Goal: Task Accomplishment & Management: Use online tool/utility

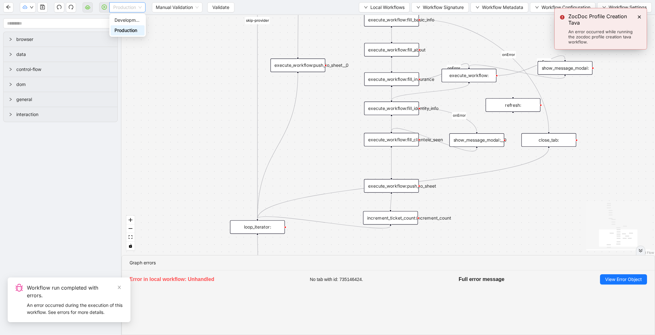
click at [141, 10] on span "Production" at bounding box center [127, 8] width 28 height 10
click at [135, 18] on div "Development" at bounding box center [128, 20] width 26 height 7
click at [225, 9] on span "Validate" at bounding box center [226, 7] width 17 height 7
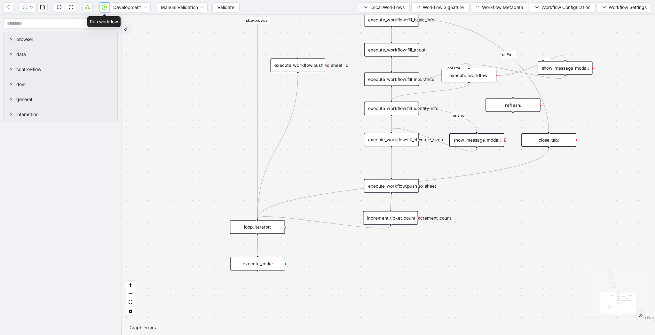
click at [104, 10] on button "button" at bounding box center [104, 7] width 10 height 10
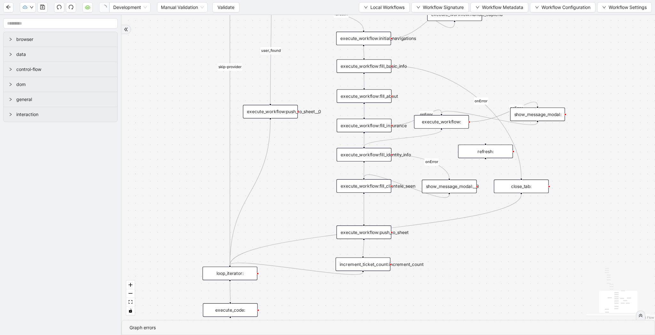
drag, startPoint x: 536, startPoint y: 177, endPoint x: 508, endPoint y: 223, distance: 53.4
click at [508, 223] on div "fallback raise-error skip-provider fallback fallback user_found onError onError…" at bounding box center [389, 167] width 534 height 305
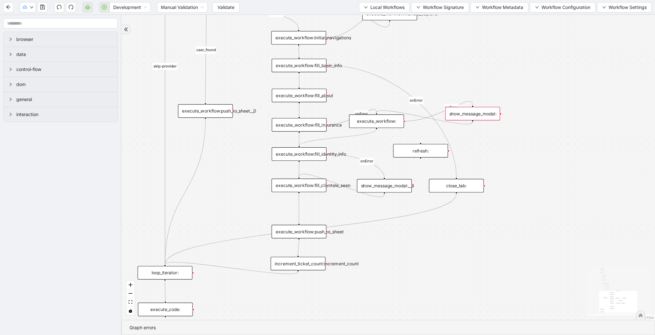
drag, startPoint x: 465, startPoint y: 71, endPoint x: 341, endPoint y: 83, distance: 125.0
click at [341, 83] on div "fallback raise-error skip-provider fallback fallback user_found onError onError…" at bounding box center [389, 167] width 534 height 305
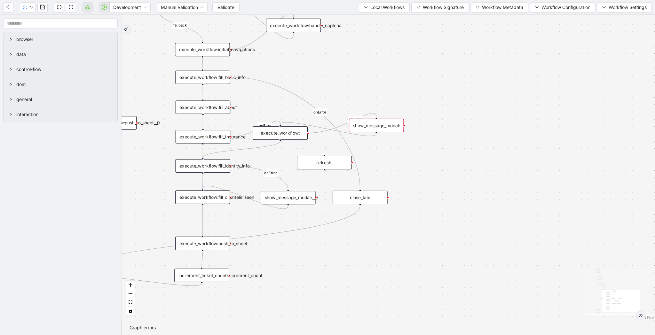
click at [289, 134] on div "execute_workflow:" at bounding box center [280, 132] width 55 height 13
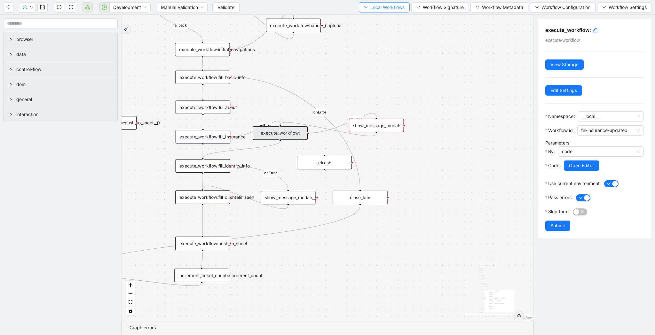
click at [370, 4] on span "Local Workflows" at bounding box center [387, 7] width 34 height 7
click at [369, 20] on span "Select" at bounding box center [382, 19] width 42 height 7
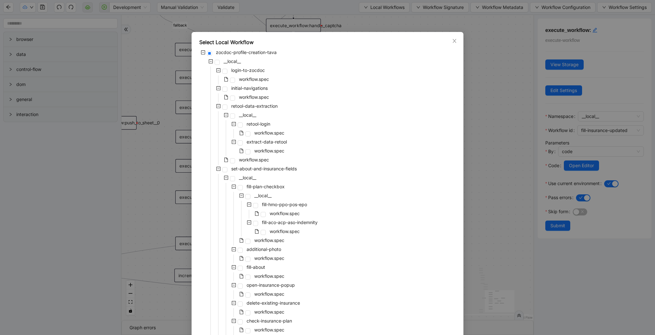
click at [478, 91] on div "Select Local Workflow zocdoc-profile-creation-tava __local__ login-to-zocdoc wo…" at bounding box center [327, 167] width 655 height 335
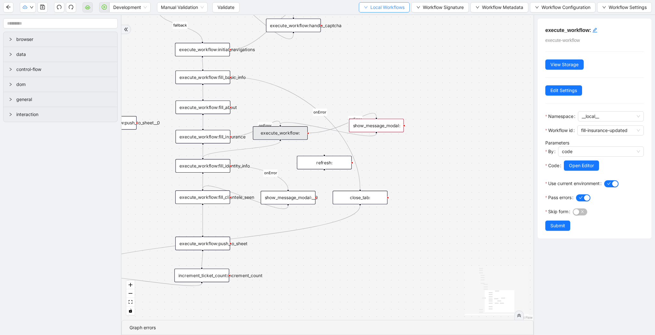
click at [386, 8] on span "Local Workflows" at bounding box center [387, 7] width 34 height 7
click at [385, 19] on span "Select" at bounding box center [382, 19] width 42 height 7
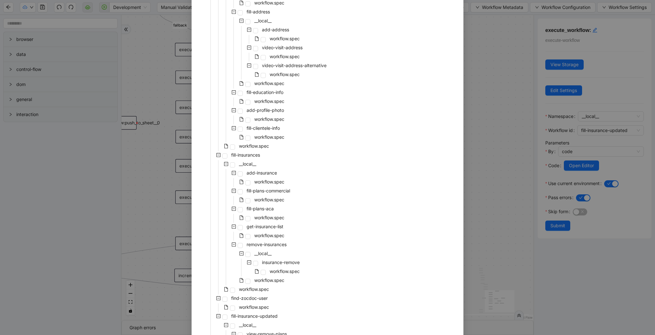
scroll to position [1076, 0]
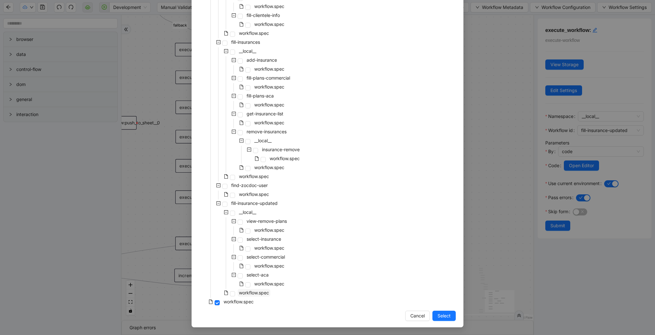
click at [257, 292] on span "workflow.spec" at bounding box center [254, 292] width 30 height 5
click at [441, 311] on button "Select" at bounding box center [444, 316] width 23 height 10
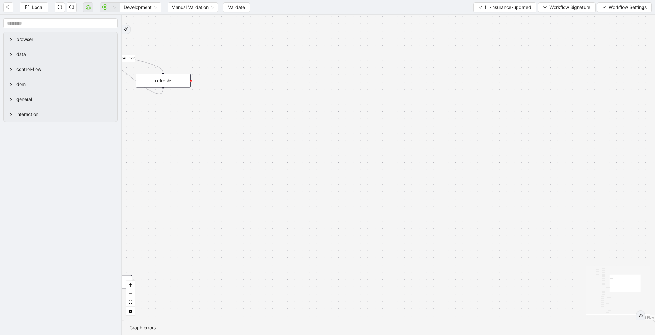
drag, startPoint x: 277, startPoint y: 153, endPoint x: 292, endPoint y: 182, distance: 33.3
click at [290, 171] on div "loopFrom review fallback exitFrom onError onError onError onError onError onErr…" at bounding box center [389, 167] width 534 height 305
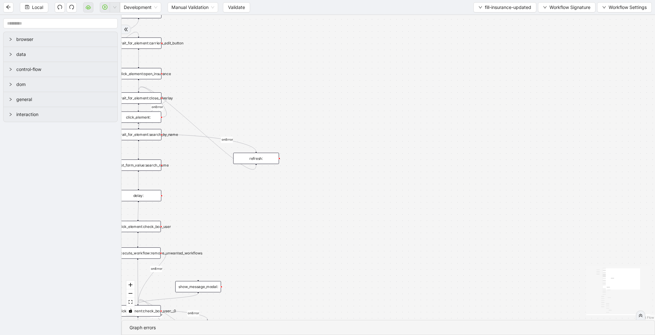
drag, startPoint x: 265, startPoint y: 65, endPoint x: 323, endPoint y: 111, distance: 74.7
click at [323, 111] on div "loopFrom review fallback exitFrom onError onError onError onError onError onErr…" at bounding box center [389, 167] width 534 height 305
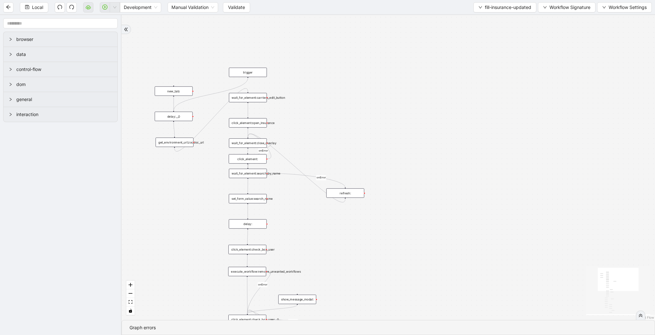
drag, startPoint x: 263, startPoint y: 87, endPoint x: 338, endPoint y: 128, distance: 85.5
click at [338, 128] on div "loopFrom review fallback exitFrom onError onError onError onError onError onErr…" at bounding box center [389, 167] width 534 height 305
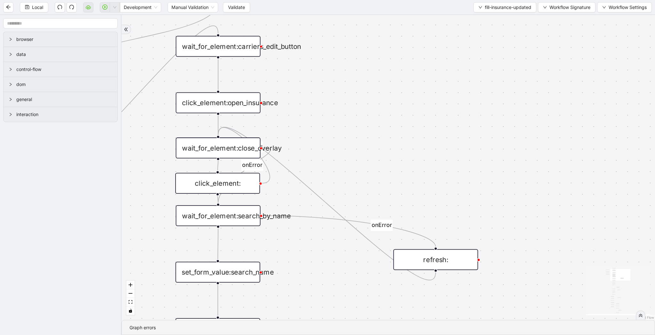
drag, startPoint x: 381, startPoint y: 142, endPoint x: 355, endPoint y: 107, distance: 43.6
click at [355, 107] on div "loopFrom review fallback exitFrom onError onError onError onError onError onErr…" at bounding box center [389, 167] width 534 height 305
drag, startPoint x: 261, startPoint y: 46, endPoint x: 264, endPoint y: 106, distance: 59.6
click at [220, 97] on div "trigger wait_for_element:carriers_edit_button click_element:open_insurance refr…" at bounding box center [647, 249] width 942 height 539
drag, startPoint x: 262, startPoint y: 103, endPoint x: 219, endPoint y: 143, distance: 58.2
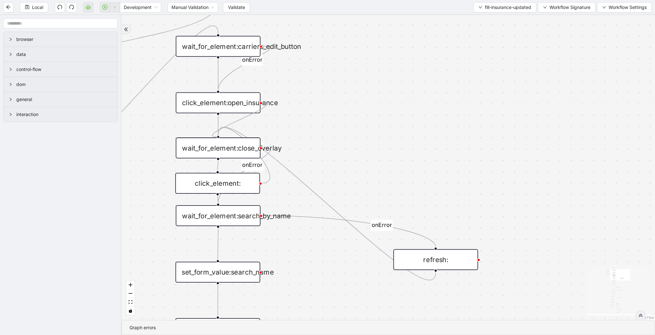
click at [219, 143] on div "trigger wait_for_element:carriers_edit_button click_element:open_insurance refr…" at bounding box center [647, 249] width 942 height 539
click at [226, 45] on div "wait_for_element:carriers_edit_button" at bounding box center [218, 46] width 85 height 21
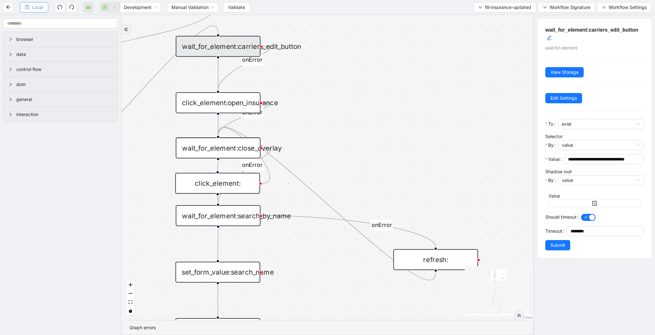
click at [31, 8] on button "Local" at bounding box center [34, 7] width 28 height 10
click at [29, 6] on icon "save" at bounding box center [27, 7] width 4 height 4
click at [243, 12] on button "Validate" at bounding box center [236, 7] width 27 height 10
click at [489, 6] on span "fill-insurance-updated" at bounding box center [508, 7] width 46 height 7
click at [484, 21] on span "Select" at bounding box center [503, 19] width 54 height 7
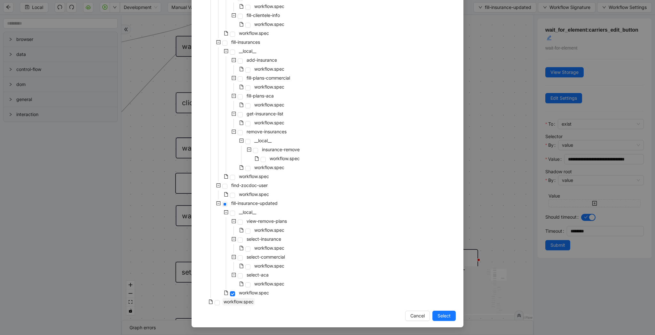
click at [245, 305] on span "workflow.spec" at bounding box center [238, 302] width 33 height 8
click at [448, 314] on span "Select" at bounding box center [444, 316] width 13 height 7
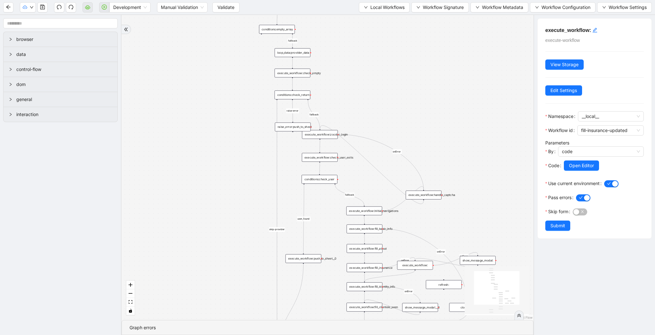
drag, startPoint x: 261, startPoint y: 203, endPoint x: 175, endPoint y: 163, distance: 95.3
click at [175, 163] on div "fallback raise-error skip-provider fallback fallback user_found onError onError…" at bounding box center [328, 167] width 412 height 305
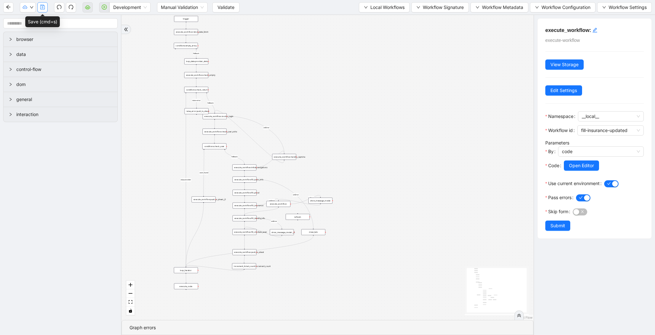
click at [44, 8] on icon "save" at bounding box center [42, 6] width 5 height 5
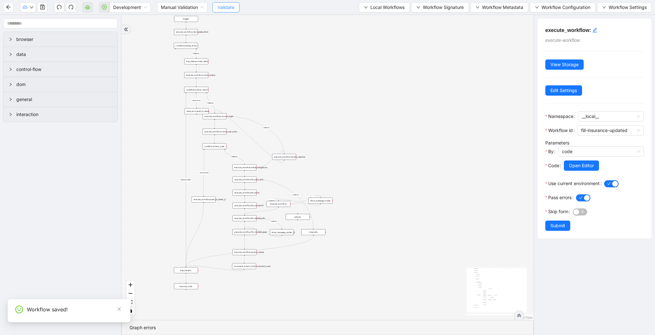
click at [230, 10] on span "Validate" at bounding box center [226, 7] width 17 height 7
click at [107, 11] on button "button" at bounding box center [104, 7] width 10 height 10
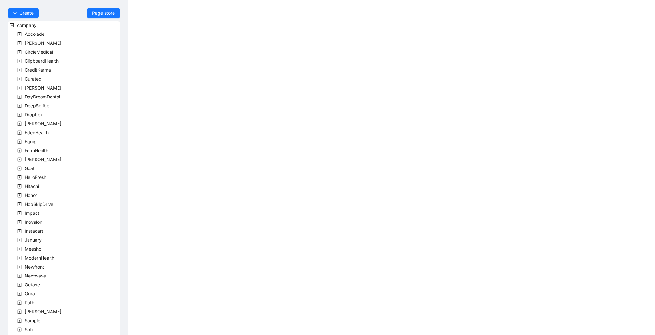
scroll to position [79, 0]
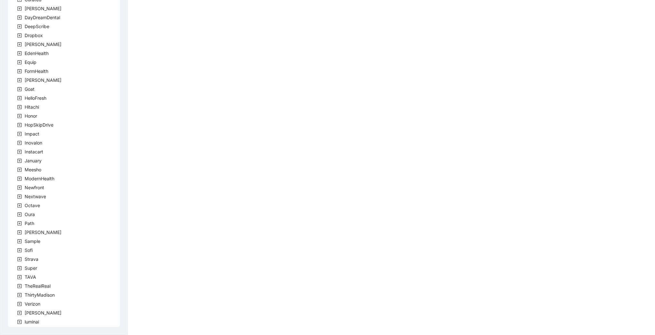
click at [19, 278] on icon "plus-square" at bounding box center [19, 277] width 4 height 4
click at [38, 284] on span "team" at bounding box center [37, 285] width 11 height 5
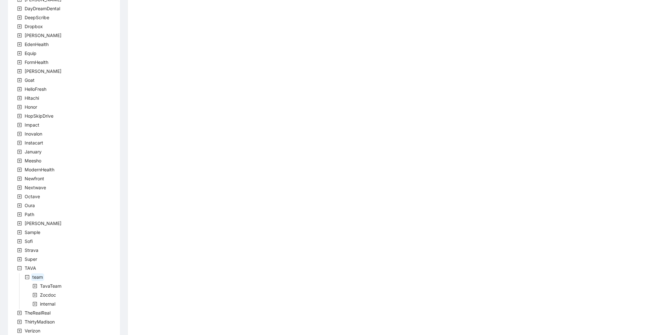
scroll to position [115, 0]
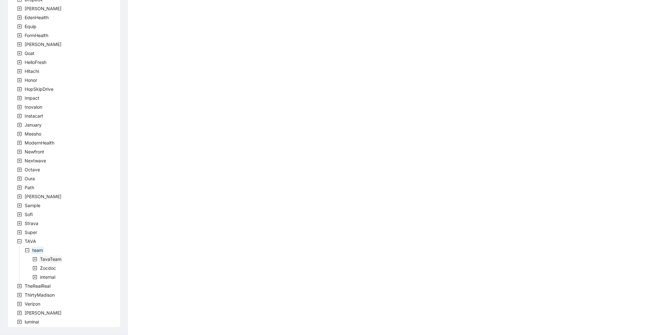
click at [47, 260] on span "TavaTeam" at bounding box center [50, 259] width 21 height 5
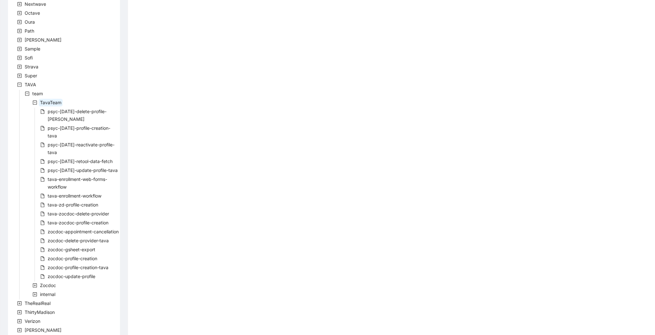
scroll to position [272, 0]
click at [90, 229] on span "zocdoc-appointment-cancellation" at bounding box center [83, 231] width 71 height 5
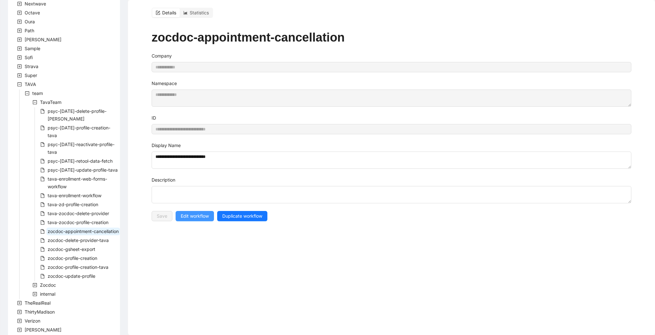
click at [200, 217] on span "Edit workflow" at bounding box center [195, 216] width 28 height 7
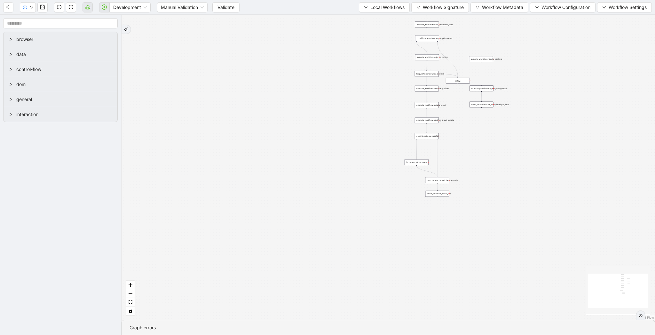
drag, startPoint x: 381, startPoint y: 77, endPoint x: 311, endPoint y: 136, distance: 91.1
click at [312, 136] on div "trigger execute_workflow:fetch_metabase_data execute_workflow:login_to_zocdoc e…" at bounding box center [389, 167] width 534 height 305
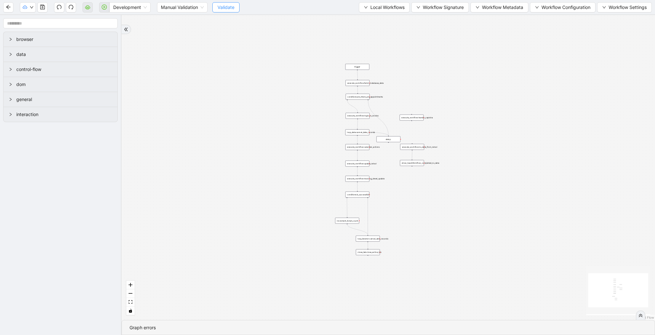
click at [227, 10] on span "Validate" at bounding box center [226, 7] width 17 height 7
click at [125, 6] on span "Development" at bounding box center [130, 8] width 34 height 10
click at [123, 31] on div "Production" at bounding box center [130, 30] width 31 height 7
click at [30, 8] on icon "down" at bounding box center [32, 7] width 4 height 4
click at [155, 32] on div "trigger execute_workflow:fetch_metabase_data execute_workflow:login_to_zocdoc e…" at bounding box center [389, 167] width 534 height 305
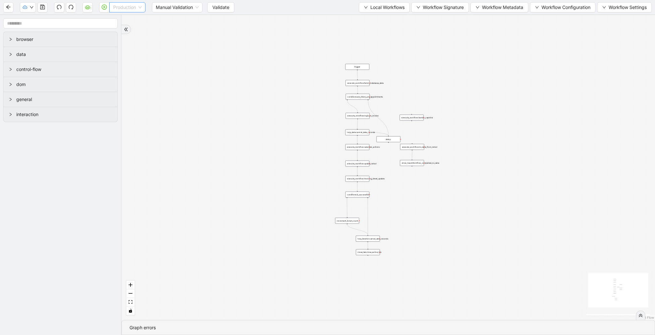
click at [129, 8] on span "Production" at bounding box center [127, 8] width 28 height 10
click at [132, 20] on div "Development" at bounding box center [128, 20] width 26 height 7
click at [105, 9] on icon "play-circle" at bounding box center [104, 6] width 5 height 5
click at [367, 6] on button "Local Workflows" at bounding box center [384, 7] width 51 height 10
click at [366, 20] on span "Select" at bounding box center [382, 19] width 42 height 7
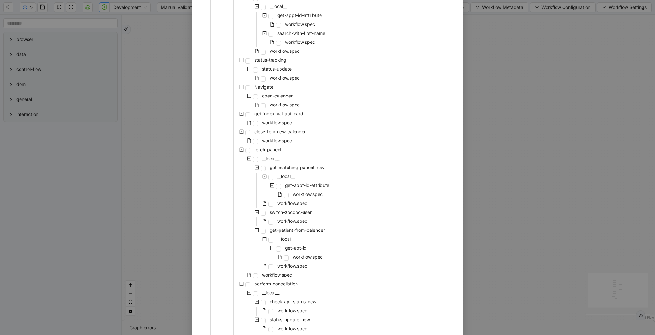
scroll to position [458, 0]
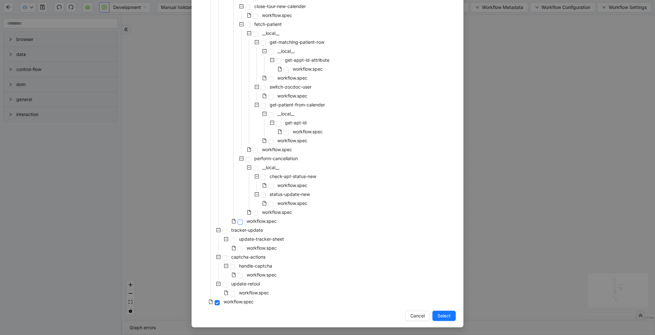
click at [242, 223] on span at bounding box center [240, 222] width 5 height 5
click at [446, 319] on span "Select" at bounding box center [444, 316] width 13 height 7
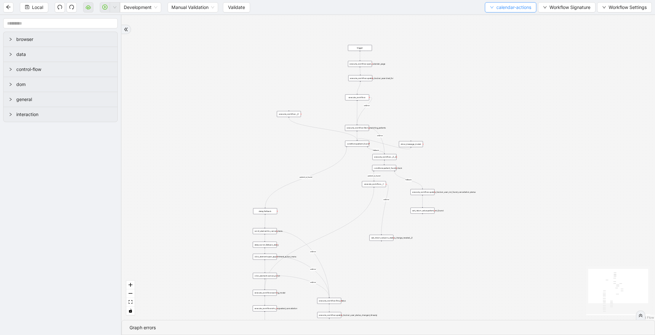
click at [506, 10] on span "calendar-actions" at bounding box center [513, 7] width 35 height 7
click at [502, 16] on span "Select" at bounding box center [509, 19] width 42 height 7
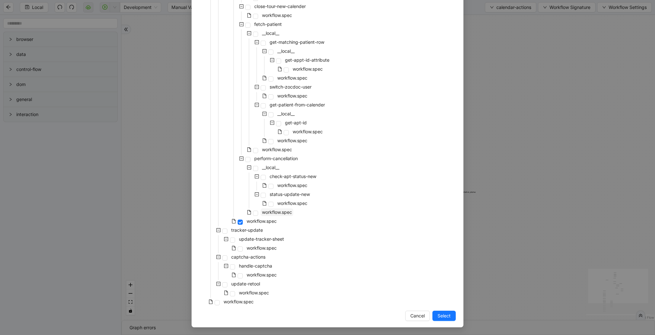
click at [277, 212] on span "workflow.spec" at bounding box center [277, 212] width 30 height 5
click at [273, 222] on span "workflow.spec" at bounding box center [262, 220] width 30 height 5
click at [271, 151] on span "workflow.spec" at bounding box center [277, 149] width 30 height 5
click at [447, 317] on span "Select" at bounding box center [444, 316] width 13 height 7
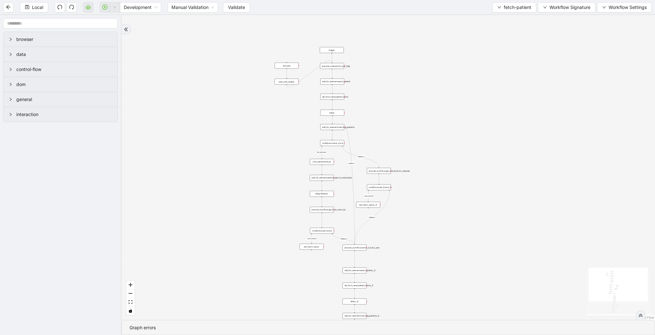
drag, startPoint x: 440, startPoint y: 126, endPoint x: 404, endPoint y: 126, distance: 36.1
click at [404, 126] on div "list_all_exist fallback list_all_exist fallback fallback fallback user_found us…" at bounding box center [389, 167] width 534 height 305
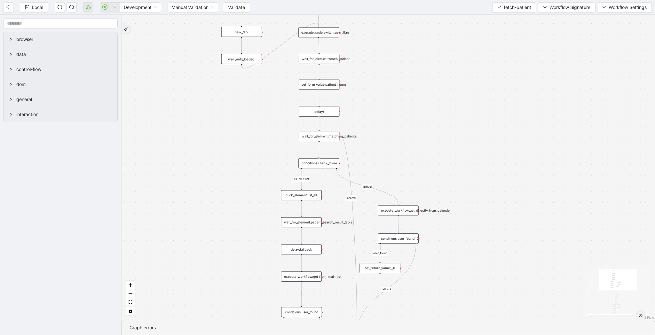
drag, startPoint x: 411, startPoint y: 141, endPoint x: 375, endPoint y: 60, distance: 89.4
click at [375, 60] on div "list_all_exist fallback list_all_exist fallback fallback fallback user_found us…" at bounding box center [389, 167] width 534 height 305
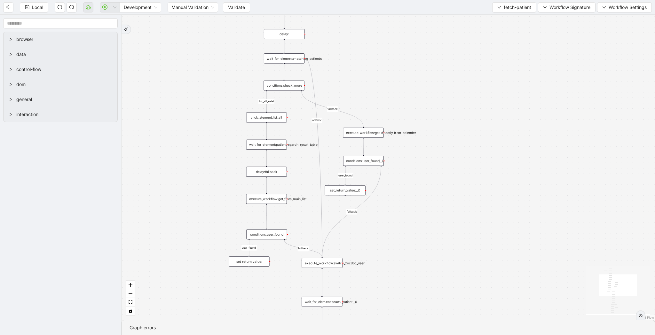
click at [366, 134] on div "execute_workflow:get_directly_from_calender" at bounding box center [363, 133] width 41 height 10
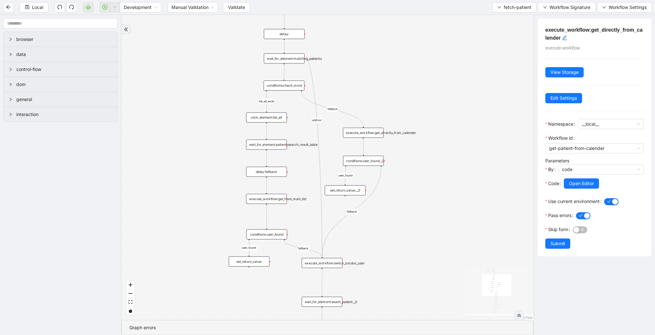
click at [370, 162] on div "conditions:user_found__0" at bounding box center [363, 161] width 41 height 10
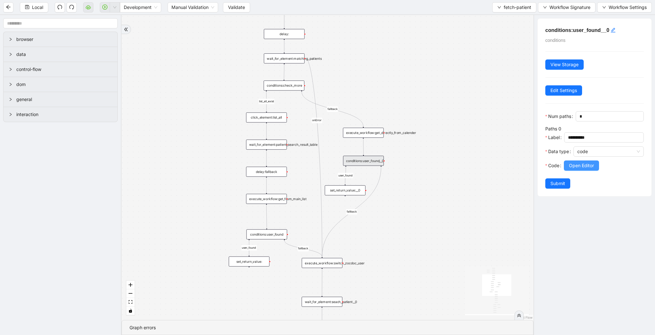
click at [568, 169] on button "Open Editor" at bounding box center [581, 166] width 35 height 10
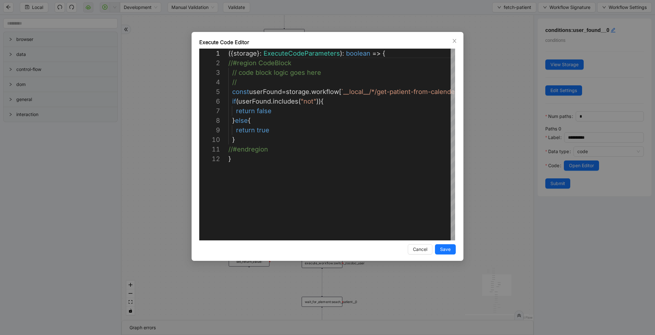
click at [499, 151] on div "**********" at bounding box center [327, 167] width 655 height 335
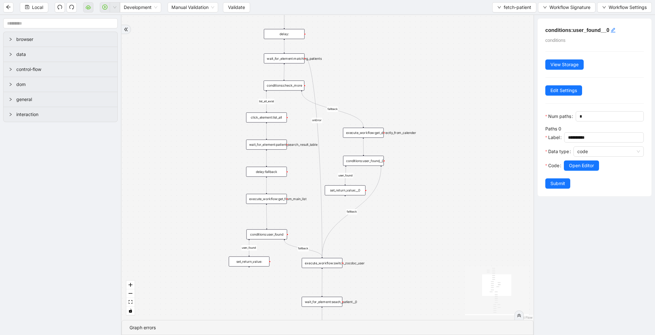
click at [363, 135] on div "execute_workflow:get_directly_from_calender" at bounding box center [363, 133] width 41 height 10
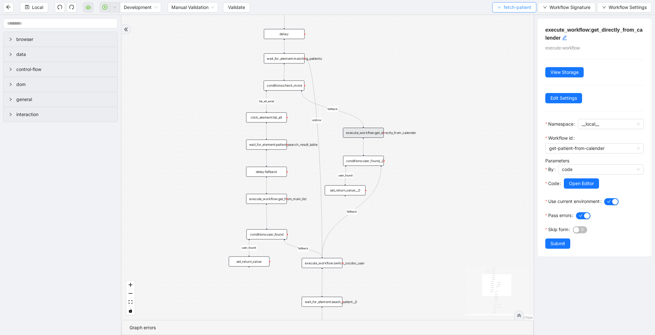
click at [504, 9] on span "fetch-patient" at bounding box center [518, 7] width 28 height 7
click at [503, 17] on span "Select" at bounding box center [513, 19] width 34 height 7
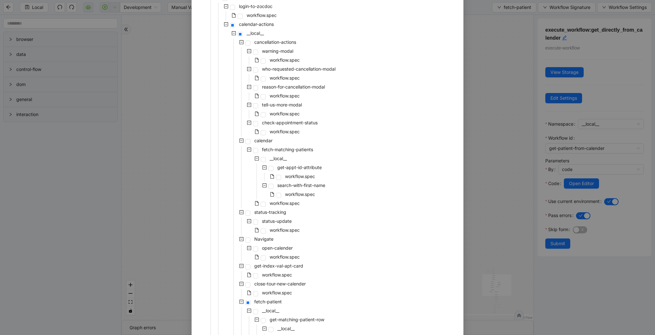
scroll to position [395, 0]
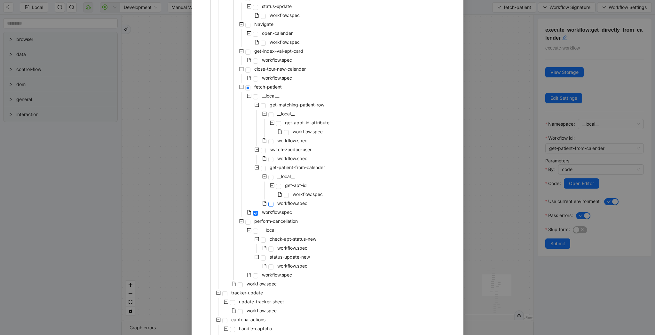
click at [272, 202] on span at bounding box center [270, 204] width 5 height 5
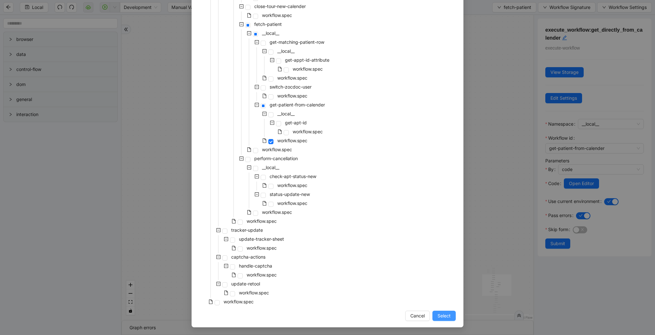
click at [445, 314] on span "Select" at bounding box center [444, 316] width 13 height 7
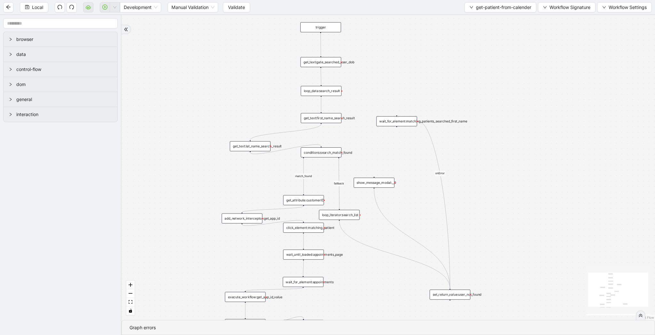
drag, startPoint x: 420, startPoint y: 233, endPoint x: 420, endPoint y: 314, distance: 80.9
click at [420, 314] on div "match_found fallback onError trigger click_element:matching_patient wait_until_…" at bounding box center [389, 167] width 534 height 305
click at [323, 156] on div "conditions:search_match_found" at bounding box center [321, 155] width 41 height 10
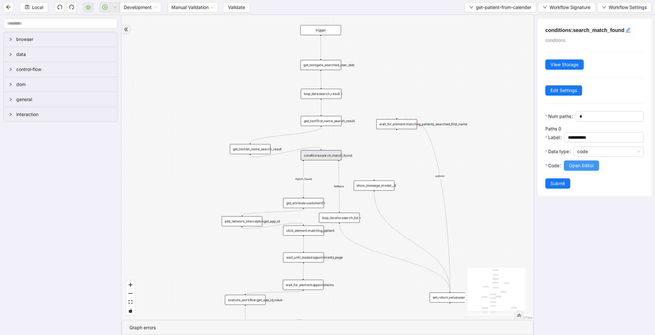
click at [581, 164] on span "Open Editor" at bounding box center [581, 165] width 25 height 7
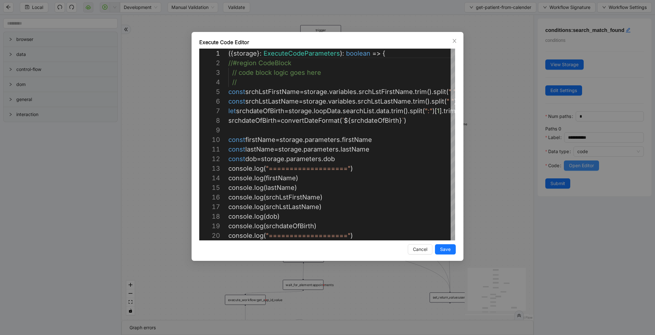
scroll to position [96, 0]
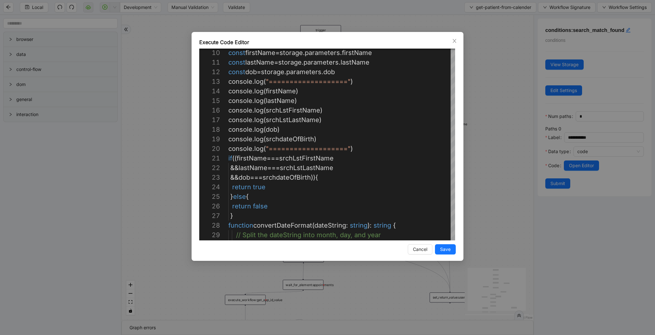
click at [474, 195] on div "Execute Code Editor 10 11 12 13 14 15 16 17 18 19 20 21 22 23 24 25 26 27 28 29…" at bounding box center [327, 167] width 655 height 335
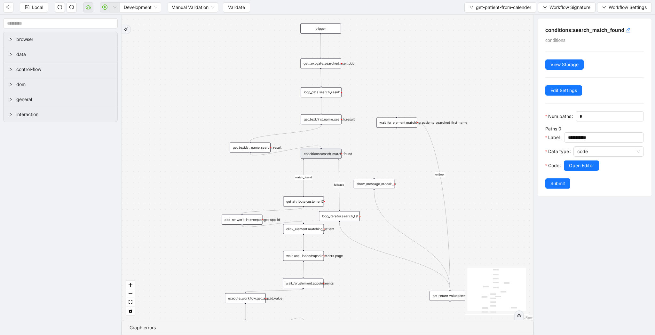
drag, startPoint x: 398, startPoint y: 169, endPoint x: 398, endPoint y: 158, distance: 10.9
click at [398, 158] on div "match_found fallback onError trigger click_element:matching_patient wait_until_…" at bounding box center [328, 167] width 412 height 305
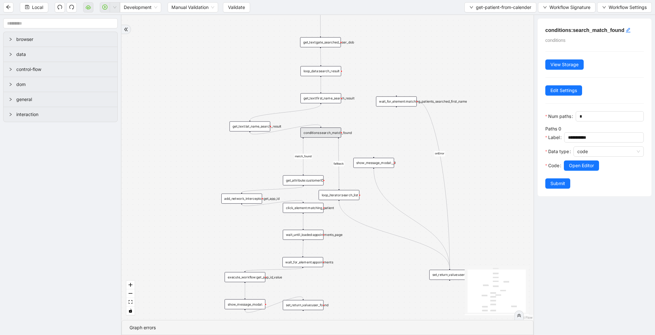
drag, startPoint x: 390, startPoint y: 156, endPoint x: 390, endPoint y: 143, distance: 12.5
click at [390, 143] on div "match_found fallback onError trigger click_element:matching_patient wait_until_…" at bounding box center [328, 167] width 412 height 305
drag, startPoint x: 338, startPoint y: 137, endPoint x: 374, endPoint y: 159, distance: 42.4
click at [374, 159] on div "trigger click_element:matching_patient wait_until_loaded:appointments_page wait…" at bounding box center [438, 137] width 350 height 259
drag, startPoint x: 374, startPoint y: 166, endPoint x: 339, endPoint y: 187, distance: 40.9
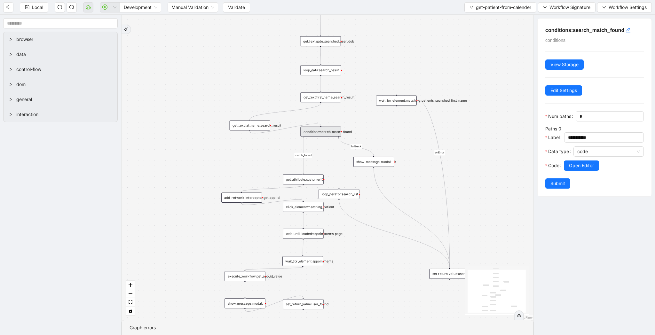
click at [339, 187] on div "match_found onError fallback trigger click_element:matching_patient wait_until_…" at bounding box center [328, 167] width 412 height 305
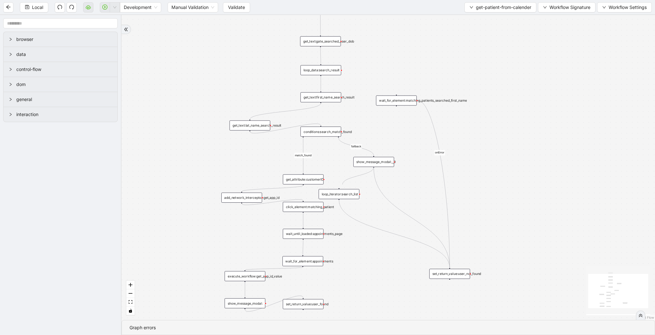
drag, startPoint x: 374, startPoint y: 167, endPoint x: 340, endPoint y: 187, distance: 39.6
click at [340, 187] on div "match_found onError fallback trigger click_element:matching_patient wait_until_…" at bounding box center [389, 167] width 534 height 305
click at [384, 163] on div "show_message_modal:__0" at bounding box center [373, 162] width 41 height 10
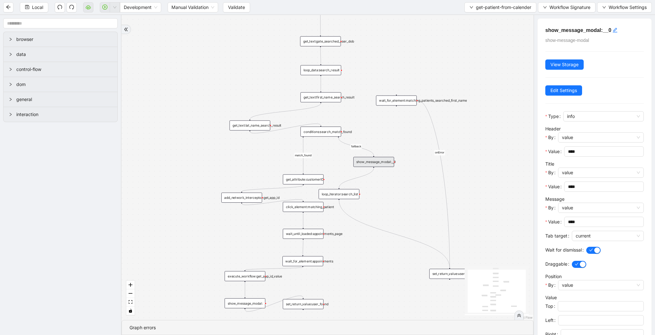
click at [251, 155] on div "match_found onError fallback trigger click_element:matching_patient wait_until_…" at bounding box center [328, 167] width 412 height 305
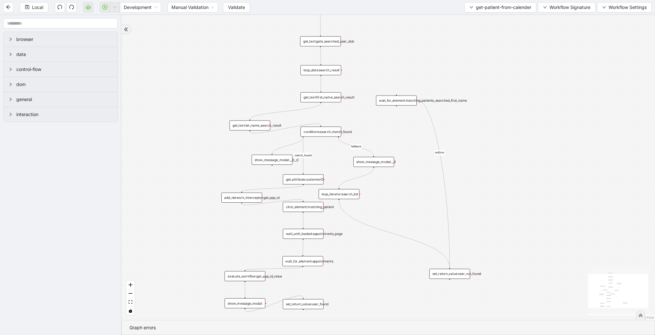
drag, startPoint x: 303, startPoint y: 137, endPoint x: 270, endPoint y: 153, distance: 36.6
click at [270, 153] on div "match_found onError fallback trigger click_element:matching_patient wait_until_…" at bounding box center [389, 167] width 534 height 305
drag, startPoint x: 272, startPoint y: 166, endPoint x: 307, endPoint y: 173, distance: 35.3
click at [307, 173] on div "onError fallback match_found trigger click_element:matching_patient wait_until_…" at bounding box center [389, 167] width 534 height 305
click at [39, 5] on span "Local" at bounding box center [37, 7] width 11 height 7
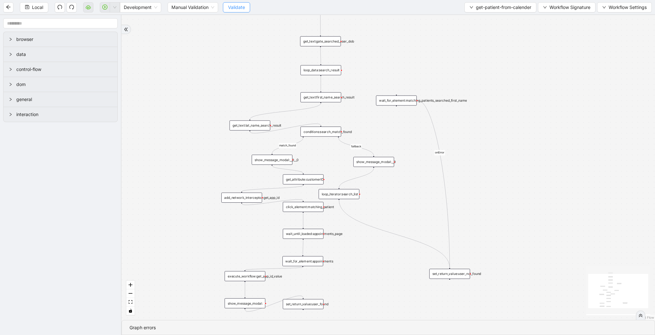
click at [236, 6] on span "Validate" at bounding box center [236, 7] width 17 height 7
click at [104, 8] on icon "play-circle" at bounding box center [105, 7] width 2 height 3
click at [32, 6] on span "Local" at bounding box center [37, 7] width 11 height 7
click at [482, 4] on span "get-patient-from-calender" at bounding box center [503, 7] width 55 height 7
click at [477, 19] on span "Select" at bounding box center [499, 19] width 62 height 7
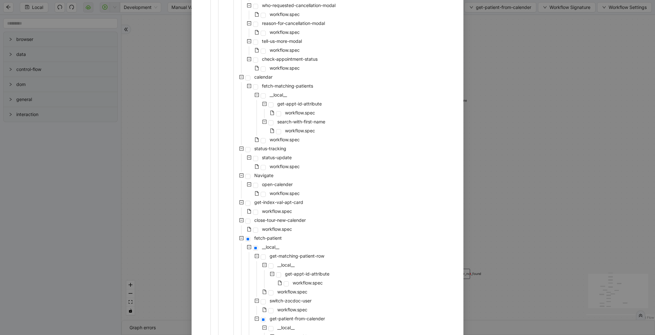
scroll to position [230, 0]
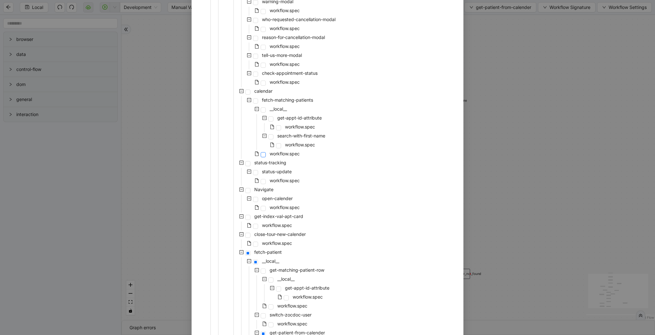
click at [262, 155] on span at bounding box center [263, 154] width 5 height 5
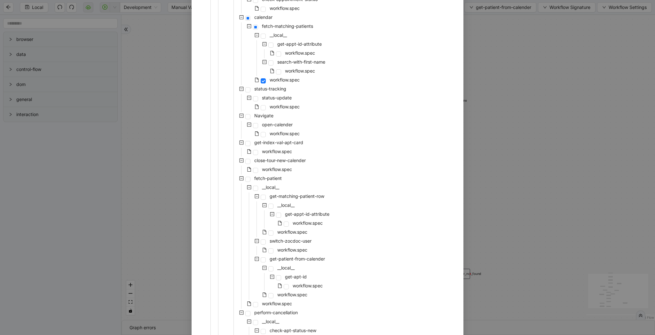
scroll to position [458, 0]
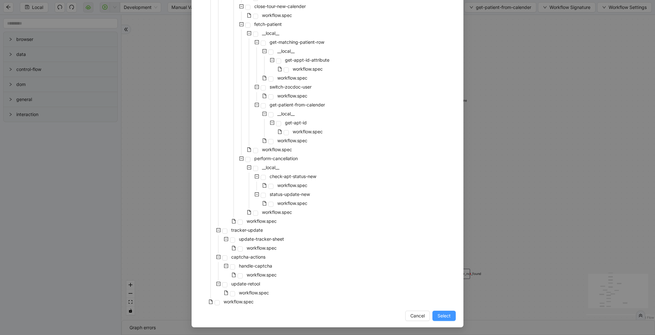
click at [448, 313] on span "Select" at bounding box center [444, 316] width 13 height 7
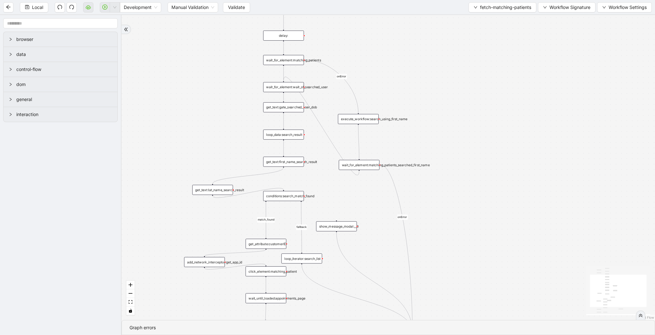
drag, startPoint x: 469, startPoint y: 264, endPoint x: 469, endPoint y: 116, distance: 148.1
click at [469, 116] on div "match_found fallback onError onError trigger wait_for_element:seach_patient set…" at bounding box center [389, 167] width 534 height 305
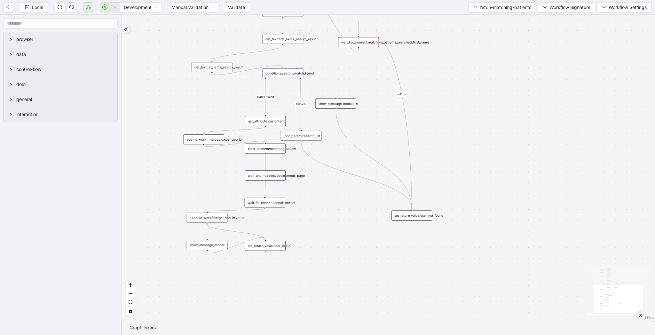
click at [251, 207] on div "wait_for_element:appointments" at bounding box center [265, 203] width 41 height 10
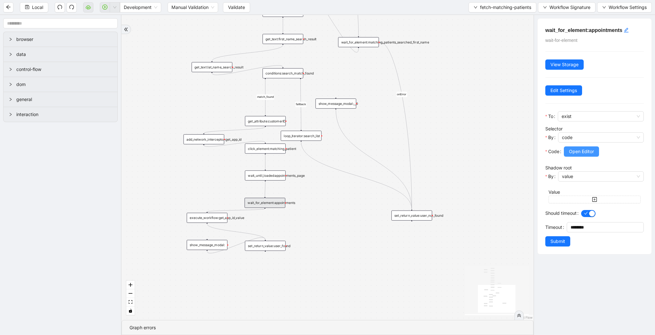
click at [581, 147] on button "Open Editor" at bounding box center [581, 152] width 35 height 10
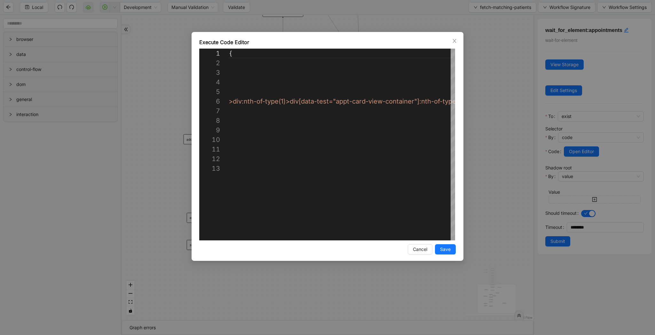
click at [519, 184] on div "**********" at bounding box center [327, 167] width 655 height 335
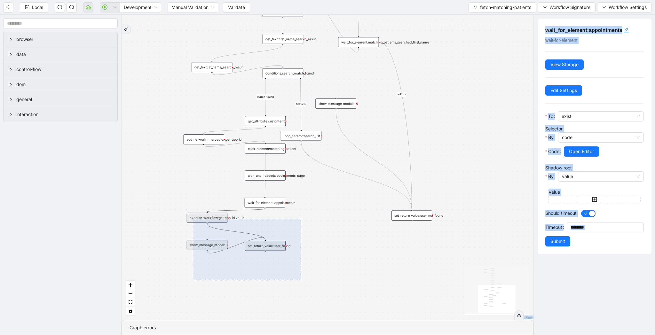
drag, startPoint x: 301, startPoint y: 280, endPoint x: 193, endPoint y: 219, distance: 124.5
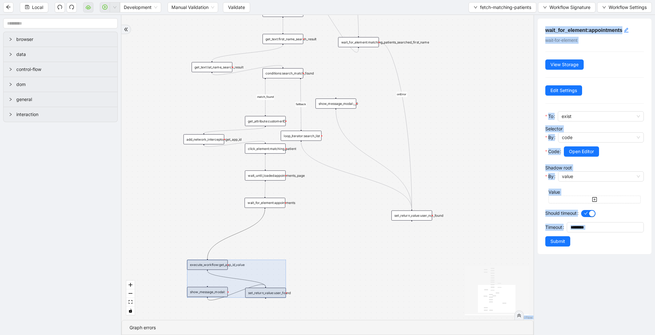
drag, startPoint x: 229, startPoint y: 232, endPoint x: 230, endPoint y: 279, distance: 46.7
click at [230, 279] on div at bounding box center [236, 279] width 99 height 38
click at [262, 206] on div "wait_for_element:appointments" at bounding box center [265, 203] width 41 height 10
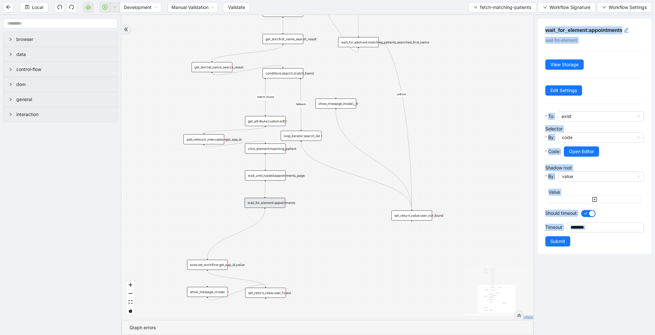
click at [350, 245] on div "match_found fallback onError onError trigger wait_for_element:seach_patient set…" at bounding box center [328, 167] width 412 height 305
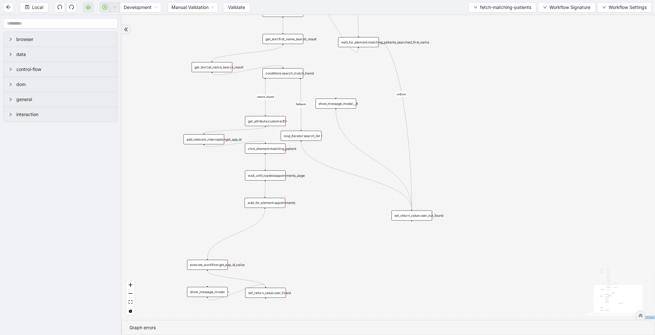
click at [266, 204] on div "wait_for_element:appointments" at bounding box center [265, 203] width 41 height 10
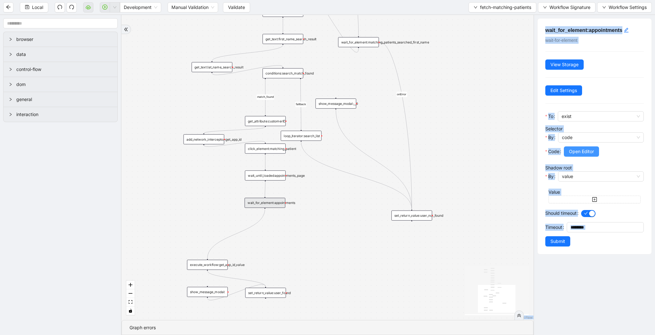
click at [583, 151] on span "Open Editor" at bounding box center [581, 151] width 25 height 7
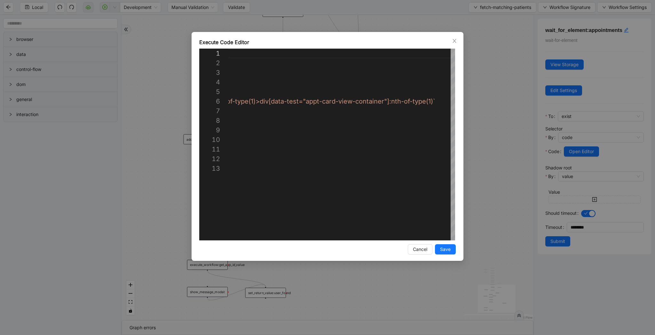
click at [488, 187] on div "**********" at bounding box center [327, 167] width 655 height 335
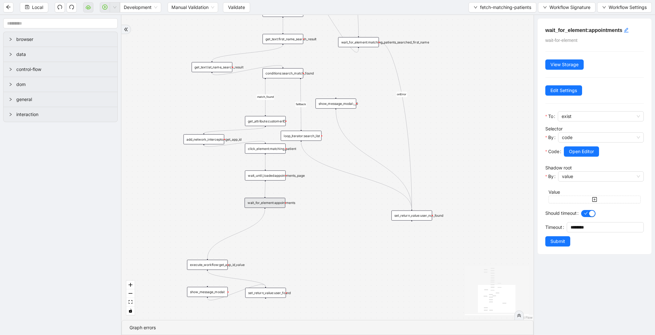
click at [260, 221] on icon "Edge from wait_for_element:appointments to execute_workflow:get_app_id_value" at bounding box center [236, 234] width 58 height 50
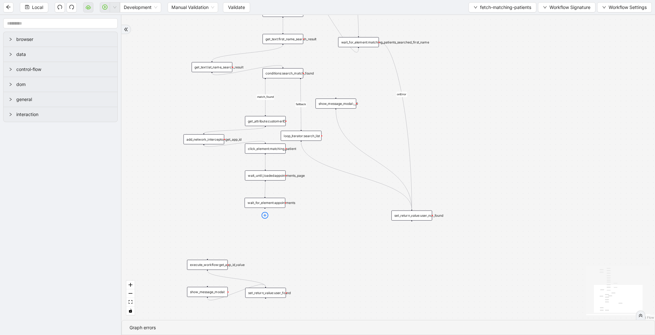
click at [263, 218] on icon "plus-circle" at bounding box center [265, 215] width 7 height 7
type input "****"
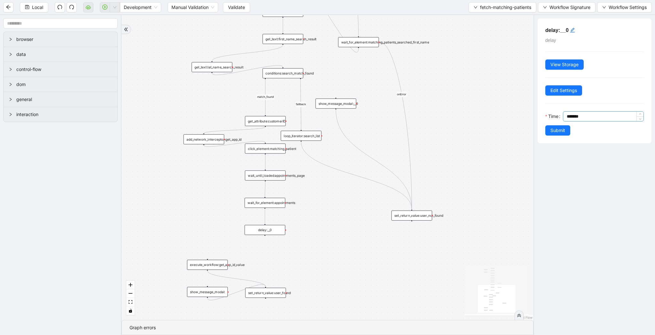
click at [570, 115] on input "*******" at bounding box center [605, 117] width 77 height 10
type input "*******"
click at [562, 131] on span "Submit" at bounding box center [558, 130] width 15 height 7
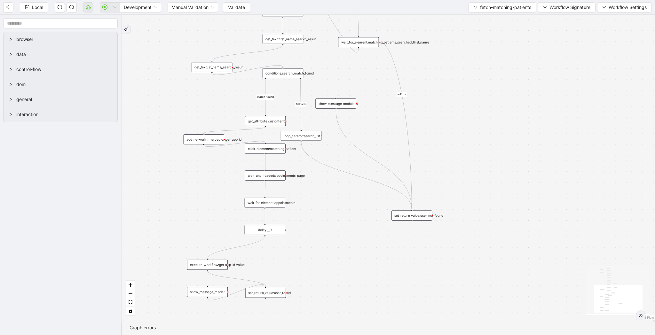
drag, startPoint x: 265, startPoint y: 235, endPoint x: 187, endPoint y: 219, distance: 80.0
click at [207, 258] on div "match_found fallback onError onError trigger wait_for_element:seach_patient set…" at bounding box center [389, 167] width 534 height 305
click at [38, 7] on span "Local" at bounding box center [37, 7] width 11 height 7
click at [235, 6] on span "Validate" at bounding box center [236, 7] width 17 height 7
click at [234, 8] on span "Validate" at bounding box center [236, 7] width 17 height 7
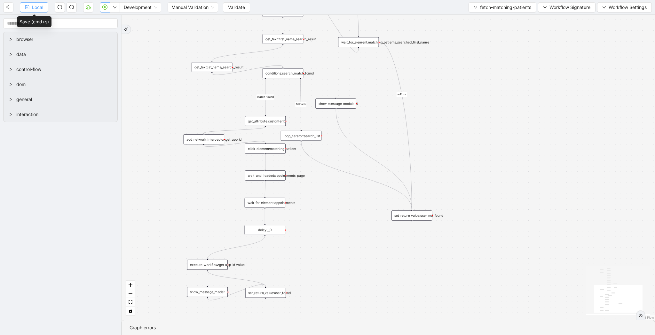
click at [31, 9] on button "Local" at bounding box center [34, 7] width 28 height 10
click at [481, 9] on span "fetch-matching-patients" at bounding box center [505, 7] width 51 height 7
click at [481, 21] on span "Select" at bounding box center [501, 19] width 58 height 7
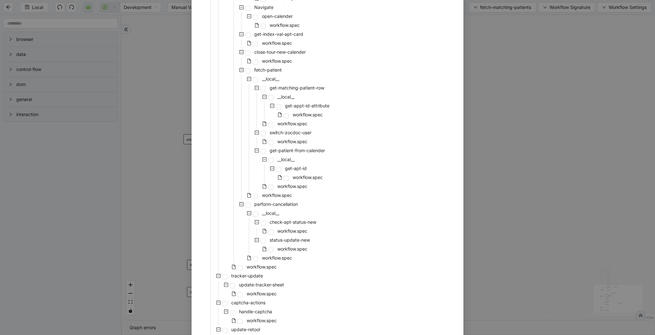
scroll to position [431, 0]
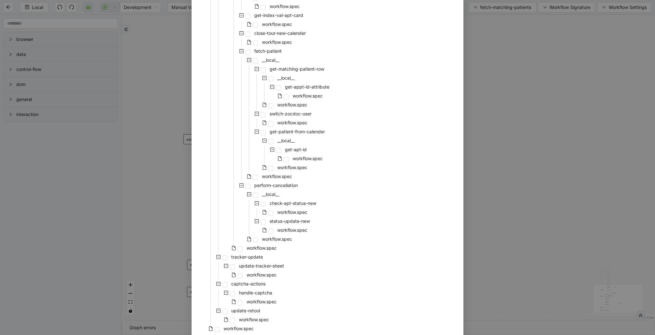
click at [564, 143] on div "Select Local Workflow zocdoc-appointment-cancellation __local__ metabase fetch-…" at bounding box center [327, 167] width 655 height 335
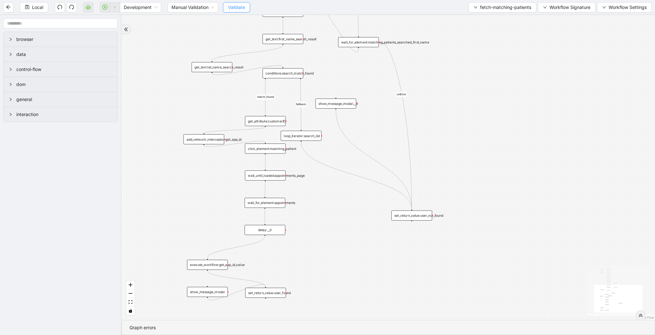
click at [242, 8] on span "Validate" at bounding box center [236, 7] width 17 height 7
click at [41, 7] on span "Local" at bounding box center [37, 7] width 11 height 7
click at [234, 6] on span "Validate" at bounding box center [236, 7] width 17 height 7
click at [106, 7] on icon "play-circle" at bounding box center [105, 7] width 2 height 3
click at [266, 231] on div "delay:__0" at bounding box center [265, 230] width 41 height 10
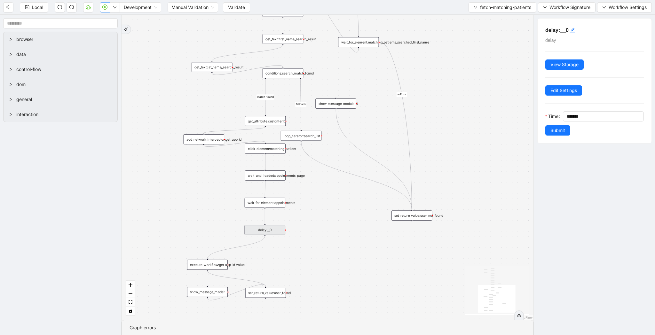
click at [486, 91] on div "match_found fallback onError onError trigger wait_for_element:seach_patient set…" at bounding box center [328, 167] width 412 height 305
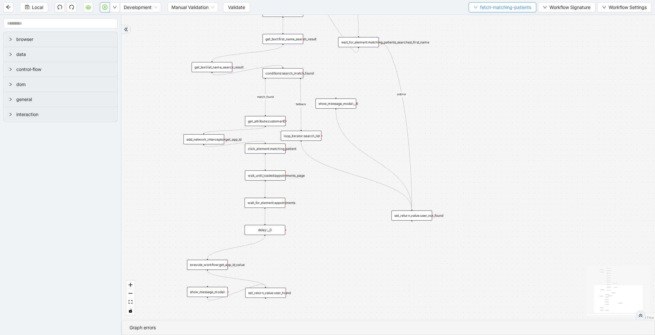
click at [484, 9] on span "fetch-matching-patients" at bounding box center [505, 7] width 51 height 7
click at [484, 14] on ul "Select Create Remove" at bounding box center [501, 29] width 68 height 33
click at [484, 18] on span "Select" at bounding box center [501, 19] width 58 height 7
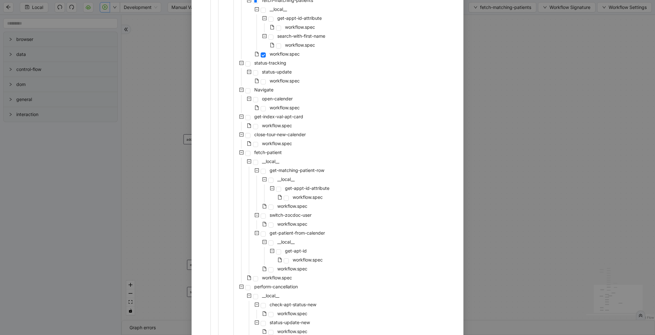
scroll to position [262, 0]
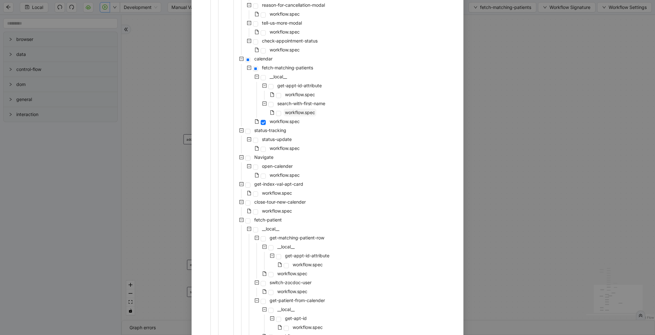
click at [292, 116] on span "workflow.spec" at bounding box center [300, 113] width 33 height 8
click at [287, 123] on span "workflow.spec" at bounding box center [285, 121] width 30 height 5
click at [298, 94] on span "workflow.spec" at bounding box center [300, 94] width 30 height 5
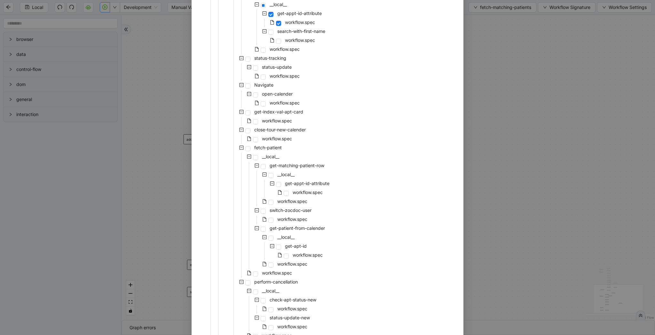
scroll to position [458, 0]
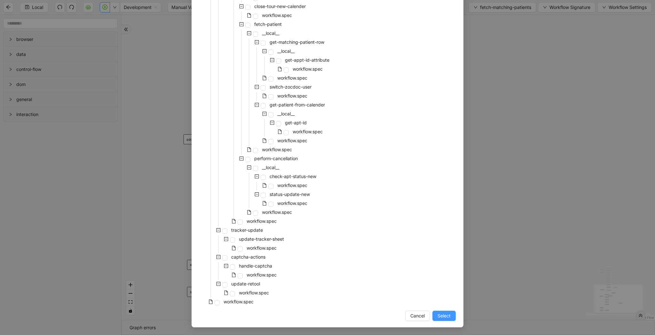
click at [448, 319] on span "Select" at bounding box center [444, 316] width 13 height 7
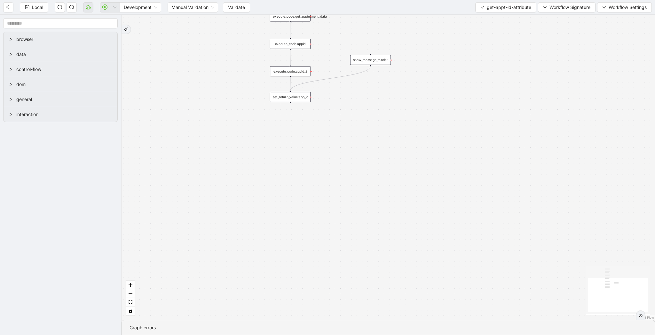
drag, startPoint x: 361, startPoint y: 206, endPoint x: 388, endPoint y: 330, distance: 127.1
click at [388, 330] on section "trigger wait_until_loaded:appointments_page get_network_response:appointment_da…" at bounding box center [389, 175] width 534 height 320
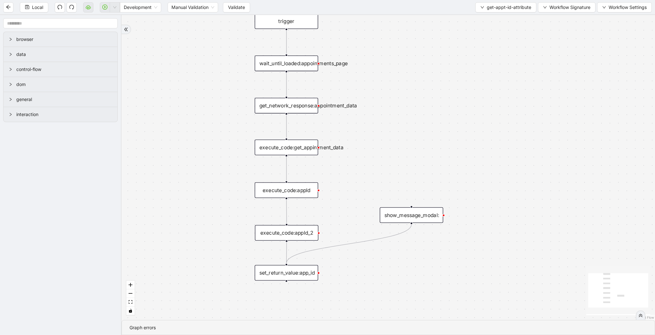
click at [302, 67] on div "wait_until_loaded:appointments_page" at bounding box center [286, 64] width 63 height 16
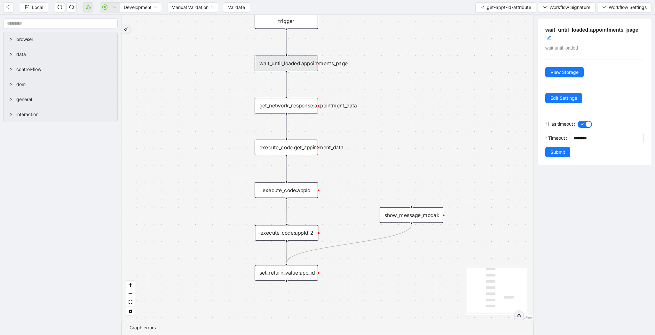
click at [297, 111] on div "get_network_response:appointment_data" at bounding box center [286, 106] width 63 height 16
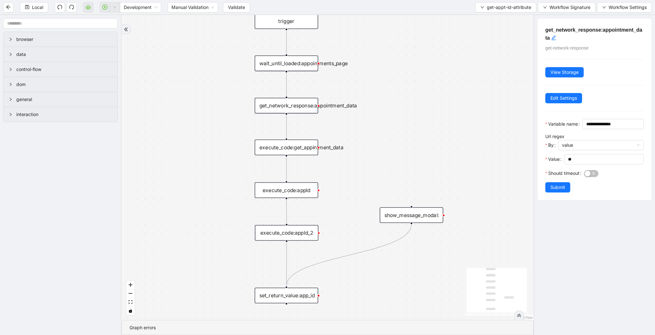
drag, startPoint x: 292, startPoint y: 271, endPoint x: 292, endPoint y: 306, distance: 34.5
click at [292, 304] on div "set_return_value:app_id" at bounding box center [286, 296] width 63 height 16
drag, startPoint x: 286, startPoint y: 241, endPoint x: 412, endPoint y: 204, distance: 131.2
click at [412, 204] on div "trigger wait_until_loaded:appointments_page get_network_response:appointment_da…" at bounding box center [328, 167] width 412 height 305
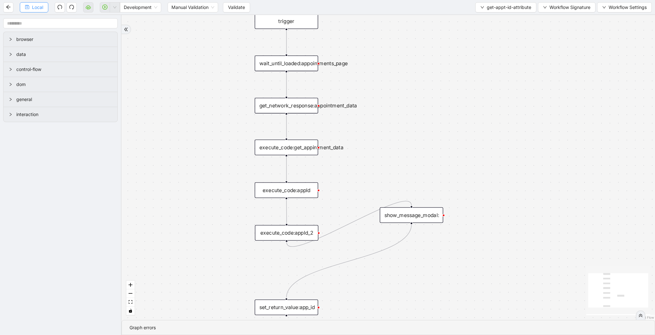
click at [39, 7] on span "Local" at bounding box center [37, 7] width 11 height 7
click at [296, 234] on div "execute_code:appId_2" at bounding box center [286, 233] width 63 height 16
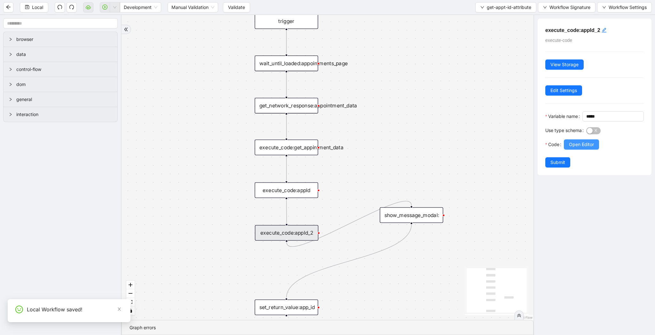
click at [585, 148] on span "Open Editor" at bounding box center [581, 144] width 25 height 7
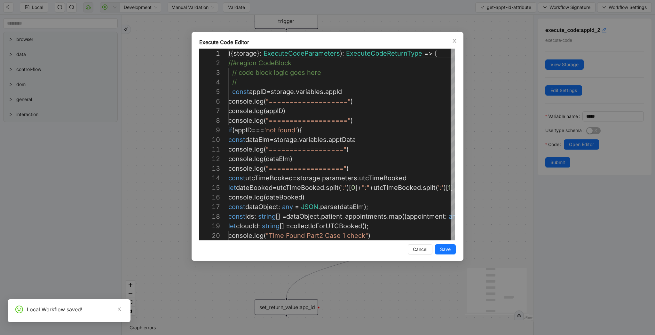
scroll to position [96, 0]
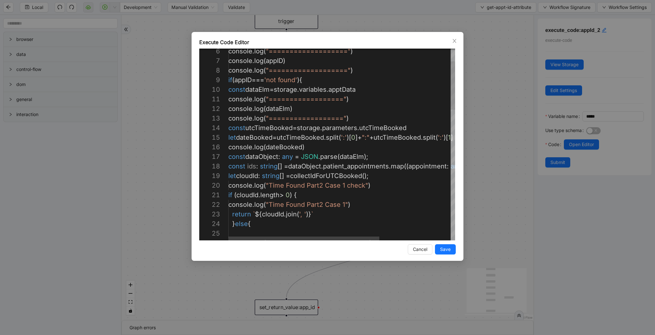
type textarea "**********"
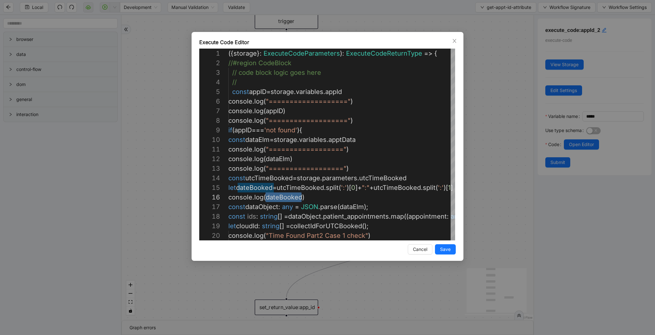
click at [494, 143] on div "Execute Code Editor 16 17 18 19 20 10 11 12 13 14 15 5 6 7 8 9 1 2 3 4 console …" at bounding box center [327, 167] width 655 height 335
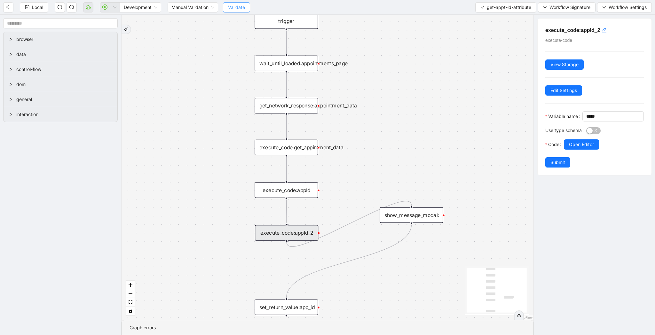
click at [245, 10] on span "Validate" at bounding box center [236, 7] width 17 height 7
click at [105, 8] on icon "play-circle" at bounding box center [104, 6] width 5 height 5
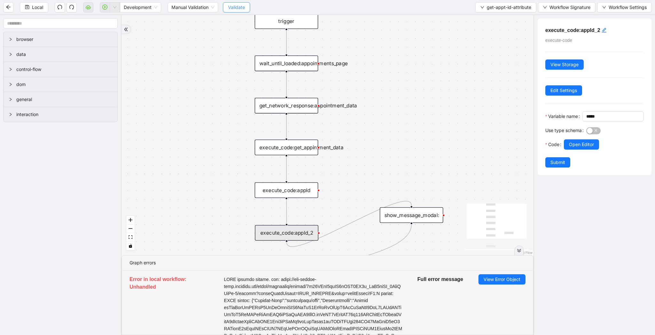
click at [234, 11] on span "Validate" at bounding box center [236, 7] width 17 height 7
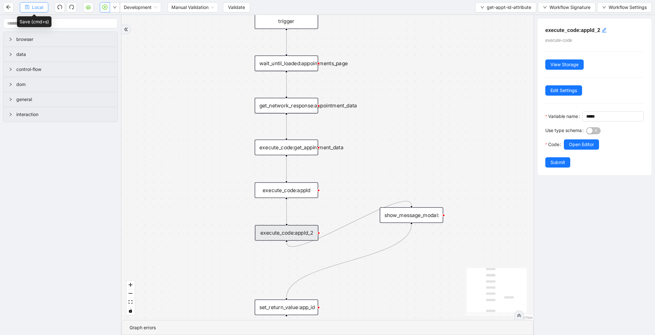
click at [29, 8] on button "Local" at bounding box center [34, 7] width 28 height 10
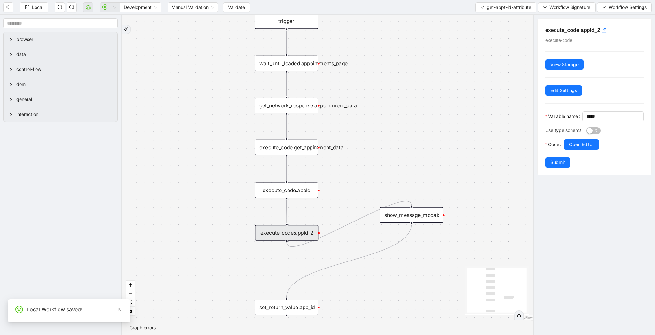
click at [241, 1] on div "Local Development Manual Validation Validate get-appt-id-attribute Workflow Sig…" at bounding box center [327, 7] width 655 height 14
click at [240, 4] on span "Validate" at bounding box center [236, 7] width 17 height 7
click at [104, 9] on icon "play-circle" at bounding box center [104, 6] width 5 height 5
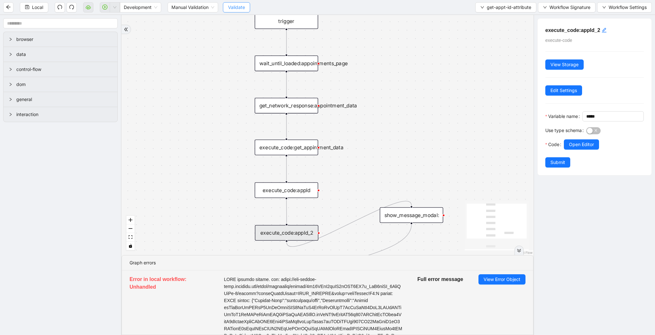
click at [242, 9] on span "Validate" at bounding box center [236, 7] width 17 height 7
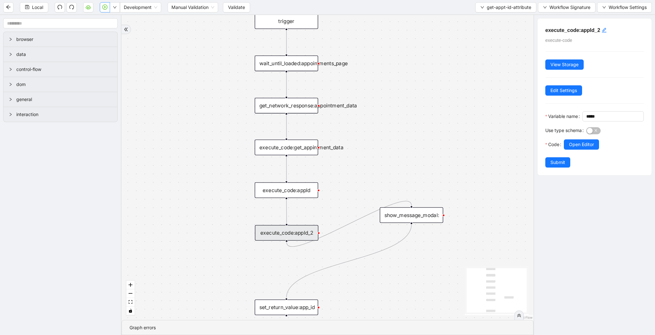
click at [103, 8] on icon "play-circle" at bounding box center [104, 6] width 5 height 5
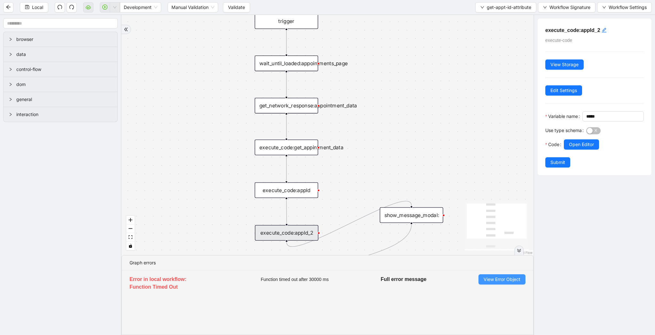
click at [489, 278] on span "View Error Object" at bounding box center [502, 279] width 37 height 7
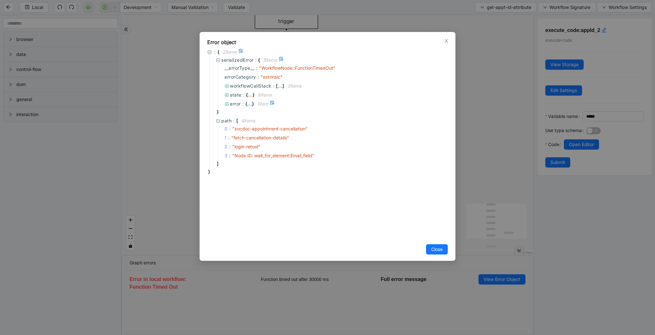
click at [243, 107] on span ":" at bounding box center [243, 103] width 2 height 7
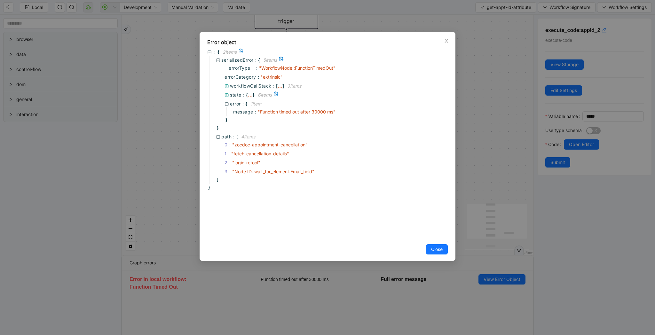
click at [243, 94] on span ":" at bounding box center [244, 94] width 2 height 7
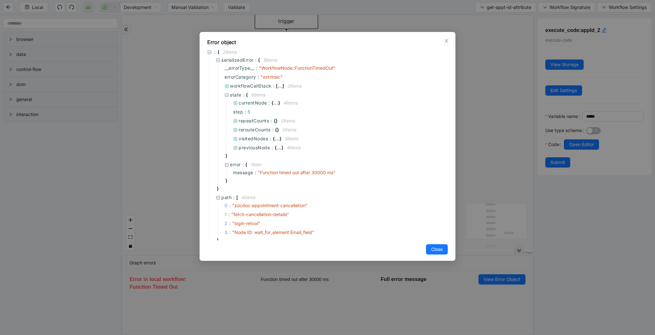
click at [479, 178] on div "Error object : { 2 item s serializedError : { 5 item s __errorType__ : " Workfl…" at bounding box center [327, 167] width 655 height 335
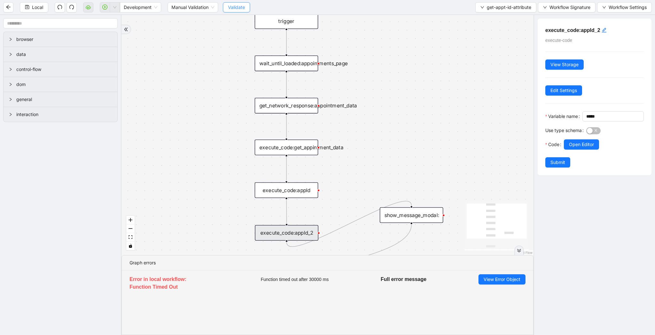
click at [236, 9] on span "Validate" at bounding box center [236, 7] width 17 height 7
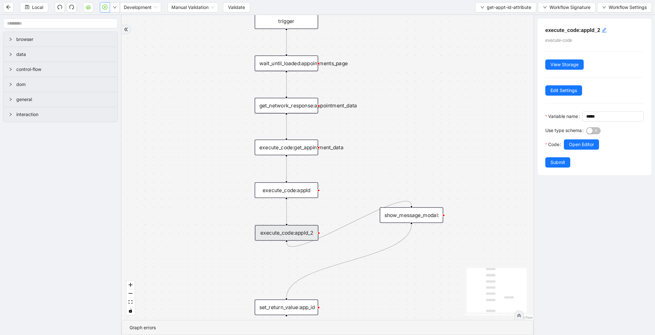
click at [104, 6] on icon "play-circle" at bounding box center [104, 6] width 5 height 5
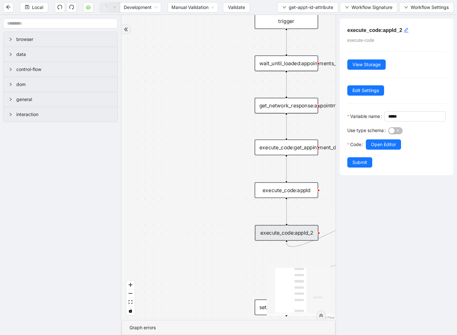
drag, startPoint x: 467, startPoint y: 201, endPoint x: 422, endPoint y: 136, distance: 78.2
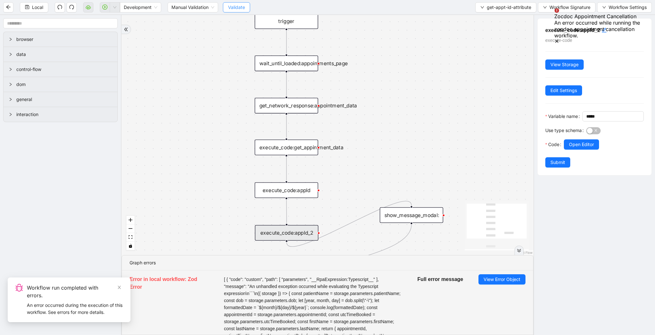
click at [235, 4] on span "Validate" at bounding box center [236, 7] width 17 height 7
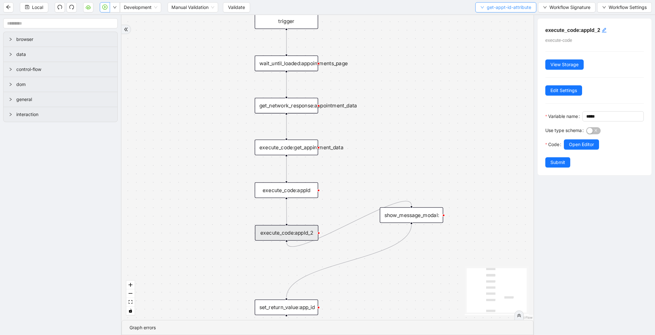
click at [517, 8] on span "get-appt-id-attribute" at bounding box center [509, 7] width 44 height 7
click at [509, 20] on span "Select" at bounding box center [505, 19] width 50 height 7
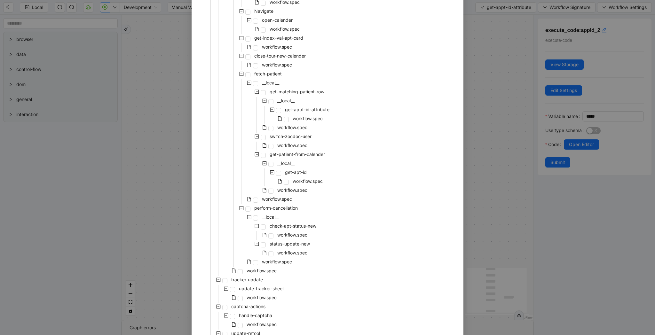
scroll to position [458, 0]
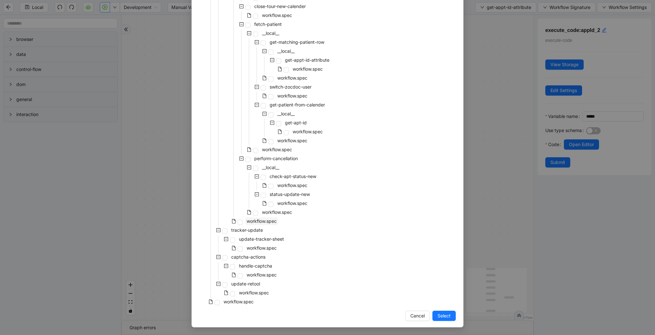
click at [274, 218] on span "workflow.spec" at bounding box center [262, 220] width 30 height 5
click at [440, 313] on span "Select" at bounding box center [444, 316] width 13 height 7
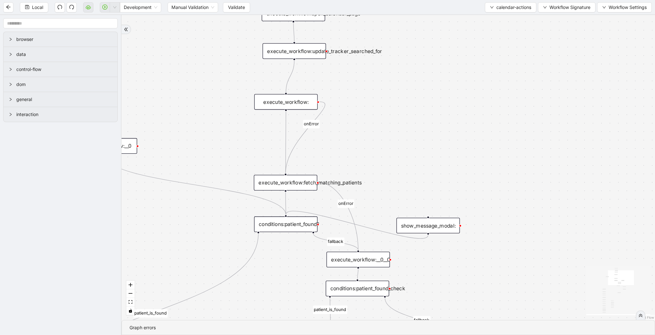
drag, startPoint x: 378, startPoint y: 131, endPoint x: 378, endPoint y: 173, distance: 41.9
click at [378, 173] on div "patient_is_found fallback fallback patient_is_found onError onError onError onE…" at bounding box center [389, 167] width 534 height 305
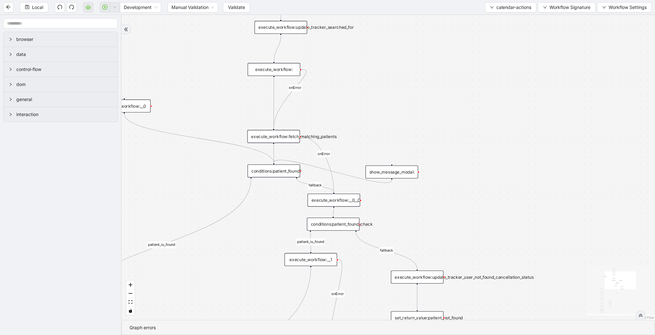
drag, startPoint x: 381, startPoint y: 174, endPoint x: 345, endPoint y: 77, distance: 103.1
click at [345, 77] on div "patient_is_found fallback fallback patient_is_found onError onError onError onE…" at bounding box center [389, 167] width 534 height 305
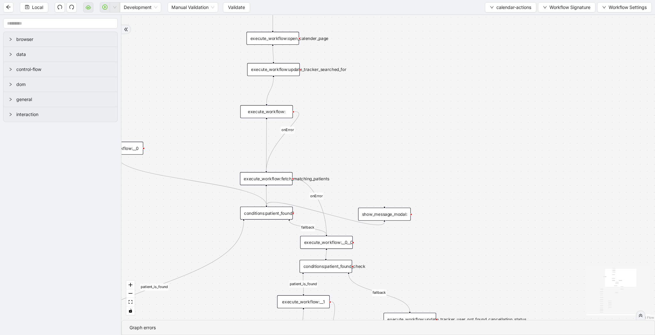
drag, startPoint x: 343, startPoint y: 47, endPoint x: 343, endPoint y: 107, distance: 60.1
click at [343, 107] on div "patient_is_found fallback fallback patient_is_found onError onError onError onE…" at bounding box center [389, 167] width 534 height 305
click at [281, 110] on div "execute_workflow:" at bounding box center [266, 112] width 52 height 13
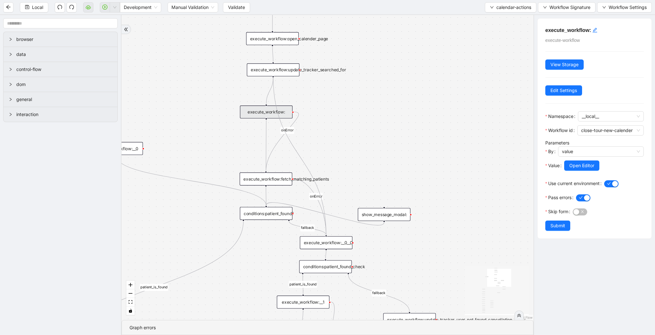
drag, startPoint x: 274, startPoint y: 77, endPoint x: 328, endPoint y: 238, distance: 169.7
click at [328, 238] on div "trigger click_element:open_appointment_action_menu click_element:cancel_action …" at bounding box center [467, 206] width 452 height 335
drag, startPoint x: 293, startPoint y: 112, endPoint x: 335, endPoint y: 113, distance: 41.9
click at [335, 113] on div "patient_is_found fallback fallback patient_is_found onError onError onError onE…" at bounding box center [328, 167] width 412 height 305
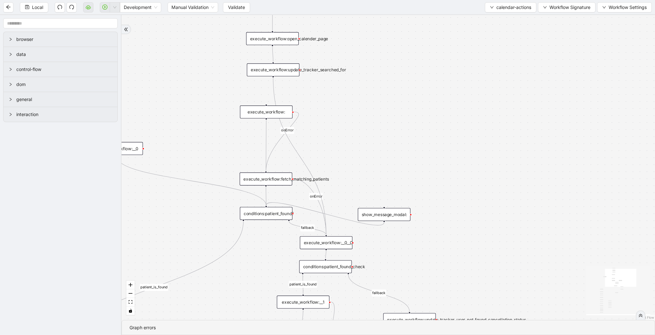
click at [293, 123] on icon "Edge from execute_workflow: to execute_workflow:fetch_matching_patients" at bounding box center [282, 141] width 33 height 59
drag, startPoint x: 293, startPoint y: 112, endPoint x: 326, endPoint y: 236, distance: 127.7
click at [326, 236] on div "trigger click_element:open_appointment_action_menu click_element:cancel_action …" at bounding box center [533, 206] width 585 height 335
click at [37, 9] on span "Local" at bounding box center [37, 7] width 11 height 7
click at [231, 6] on span "Validate" at bounding box center [236, 7] width 17 height 7
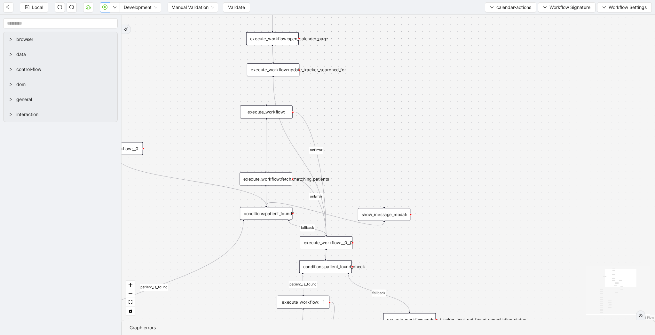
click at [105, 8] on icon "play-circle" at bounding box center [104, 6] width 5 height 5
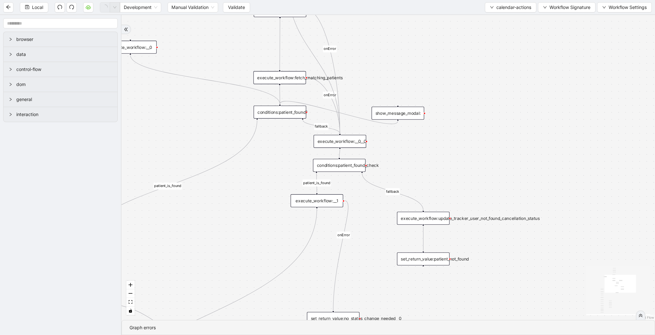
drag, startPoint x: 422, startPoint y: 69, endPoint x: 425, endPoint y: 23, distance: 45.8
click at [426, 23] on div "patient_is_found fallback fallback patient_is_found onError onError onError onE…" at bounding box center [389, 167] width 534 height 305
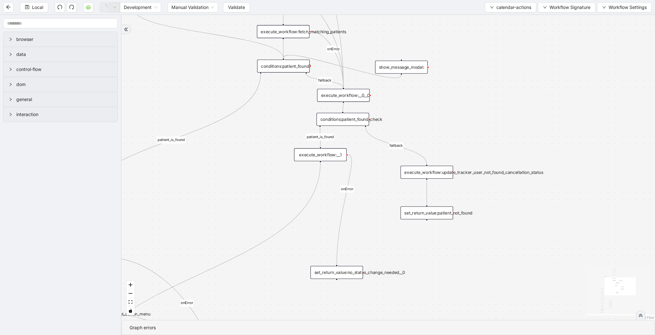
drag, startPoint x: 423, startPoint y: 141, endPoint x: 473, endPoint y: 116, distance: 56.8
click at [473, 116] on div "patient_is_found fallback fallback patient_is_found onError onError onError onE…" at bounding box center [389, 167] width 534 height 305
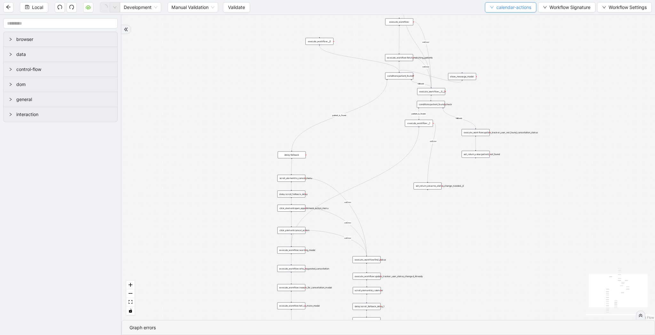
click at [512, 8] on span "calendar-actions" at bounding box center [513, 7] width 35 height 7
click at [504, 20] on span "Select" at bounding box center [509, 19] width 42 height 7
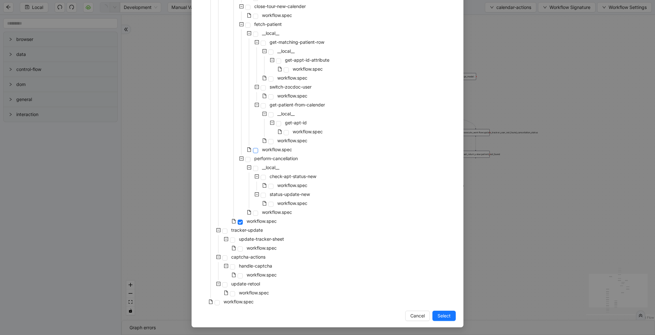
click at [256, 150] on span at bounding box center [255, 150] width 5 height 5
click at [253, 212] on span at bounding box center [255, 213] width 5 height 5
drag, startPoint x: 256, startPoint y: 149, endPoint x: 384, endPoint y: 255, distance: 166.3
click at [254, 150] on span at bounding box center [255, 150] width 5 height 5
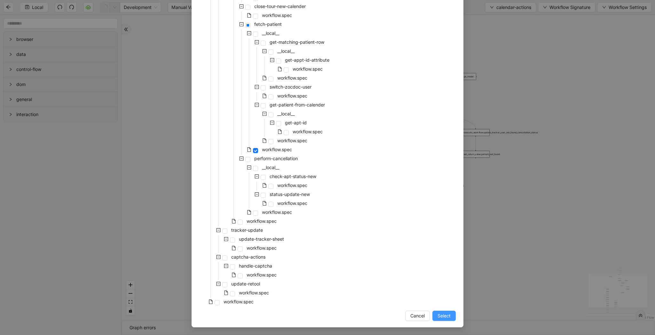
click at [443, 314] on span "Select" at bounding box center [444, 316] width 13 height 7
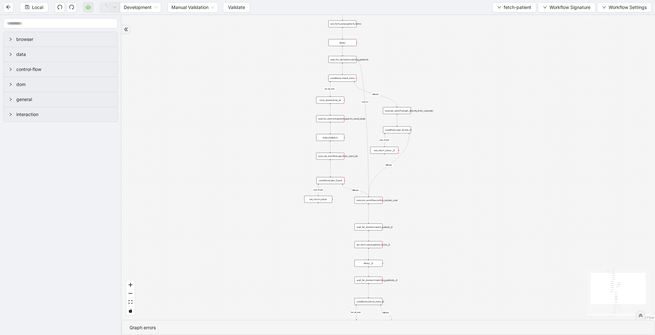
drag, startPoint x: 339, startPoint y: 255, endPoint x: 286, endPoint y: 258, distance: 53.5
click at [286, 258] on div "list_all_exist fallback list_all_exist fallback fallback fallback user_found us…" at bounding box center [389, 167] width 534 height 305
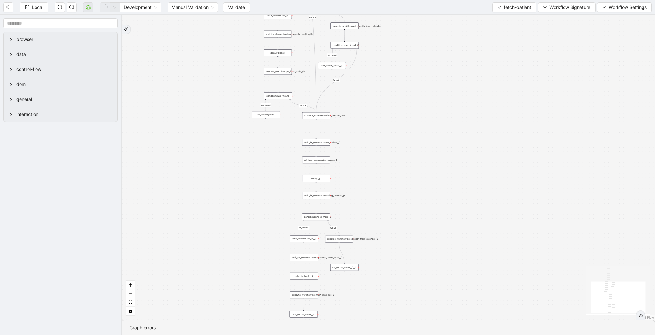
drag, startPoint x: 425, startPoint y: 244, endPoint x: 374, endPoint y: 169, distance: 90.6
click at [374, 169] on div "list_all_exist fallback list_all_exist fallback fallback fallback user_found us…" at bounding box center [389, 167] width 534 height 305
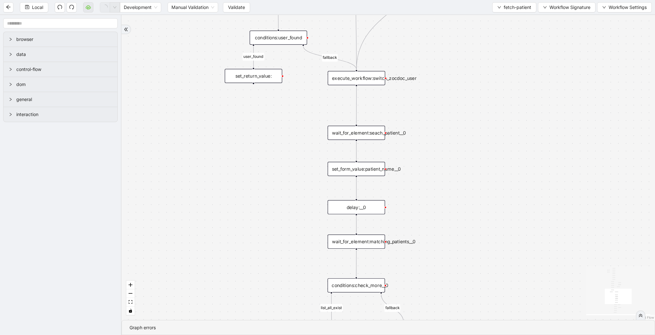
drag, startPoint x: 474, startPoint y: 113, endPoint x: 489, endPoint y: 63, distance: 52.6
click at [489, 63] on div "list_all_exist fallback list_all_exist fallback fallback fallback user_found us…" at bounding box center [389, 167] width 534 height 305
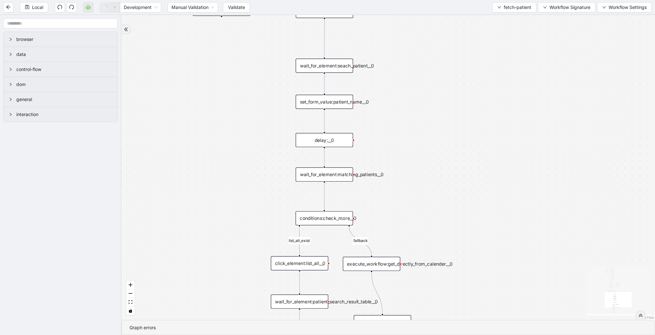
drag, startPoint x: 478, startPoint y: 177, endPoint x: 389, endPoint y: 264, distance: 124.4
click at [389, 264] on div "list_all_exist fallback list_all_exist fallback fallback fallback user_found us…" at bounding box center [389, 167] width 534 height 305
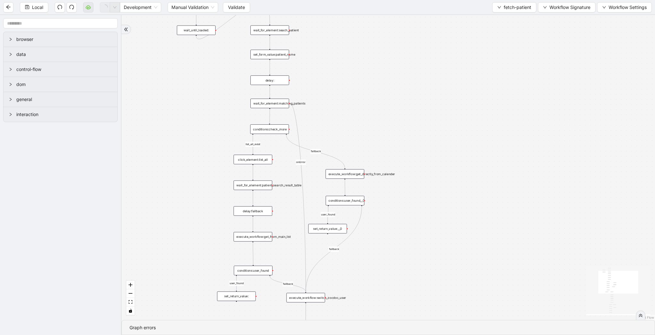
drag, startPoint x: 472, startPoint y: 184, endPoint x: 472, endPoint y: 208, distance: 24.6
click at [472, 208] on div "list_all_exist fallback list_all_exist fallback fallback fallback user_found us…" at bounding box center [389, 167] width 534 height 305
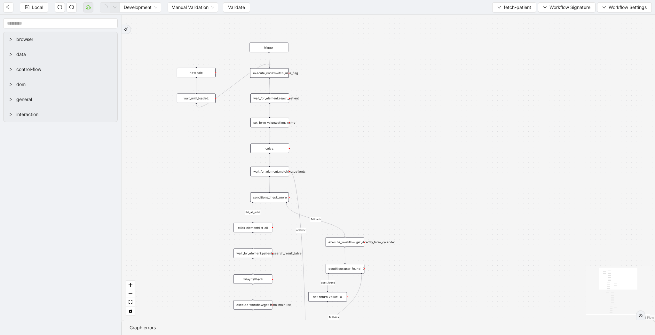
drag, startPoint x: 500, startPoint y: 75, endPoint x: 500, endPoint y: 137, distance: 62.1
click at [500, 137] on div "list_all_exist fallback list_all_exist fallback fallback fallback user_found us…" at bounding box center [389, 167] width 534 height 305
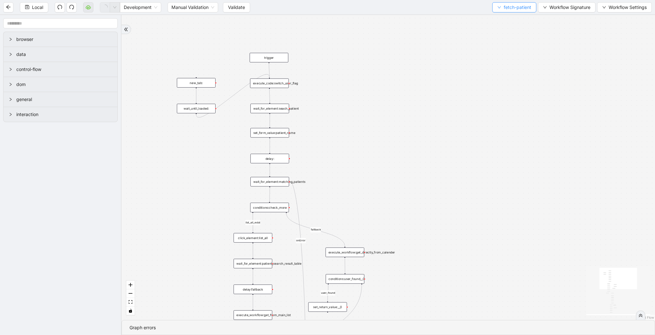
click at [513, 7] on span "fetch-patient" at bounding box center [518, 7] width 28 height 7
click at [510, 17] on span "Select" at bounding box center [513, 19] width 34 height 7
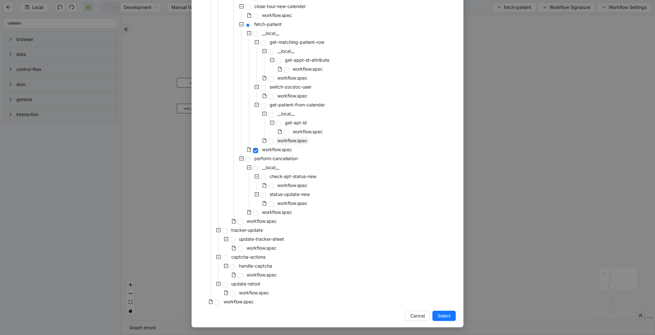
click at [291, 143] on span "workflow.spec" at bounding box center [292, 141] width 33 height 8
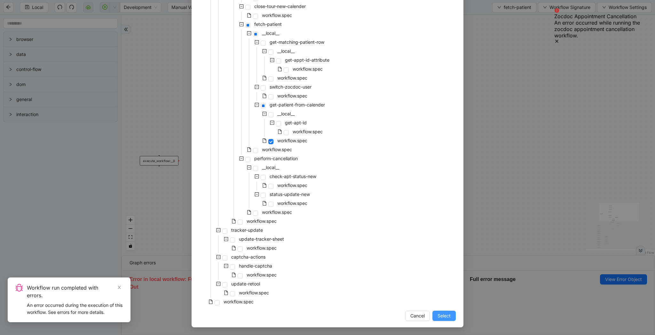
click at [448, 313] on span "Select" at bounding box center [444, 316] width 13 height 7
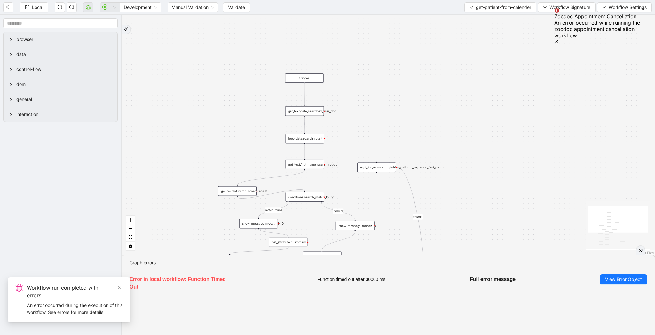
click at [640, 251] on icon "double-right" at bounding box center [641, 251] width 4 height 4
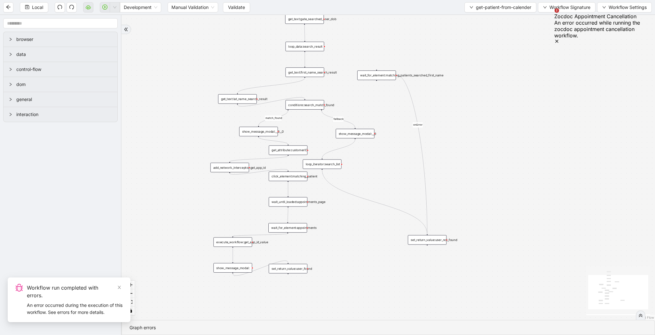
drag, startPoint x: 551, startPoint y: 228, endPoint x: 551, endPoint y: 136, distance: 92.1
click at [551, 136] on div "onError fallback match_found trigger click_element:matching_patient wait_until_…" at bounding box center [389, 167] width 534 height 305
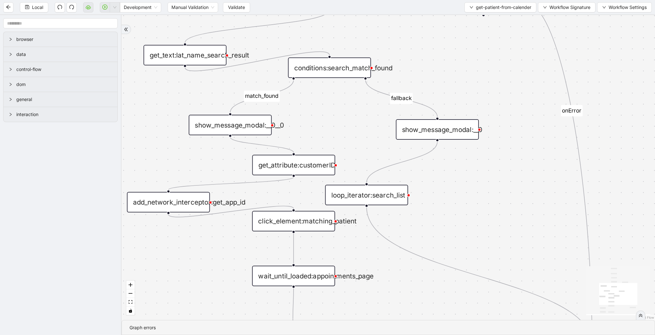
drag, startPoint x: 407, startPoint y: 216, endPoint x: 496, endPoint y: 213, distance: 89.0
click at [496, 213] on div "onError fallback match_found trigger click_element:matching_patient wait_until_…" at bounding box center [389, 167] width 534 height 305
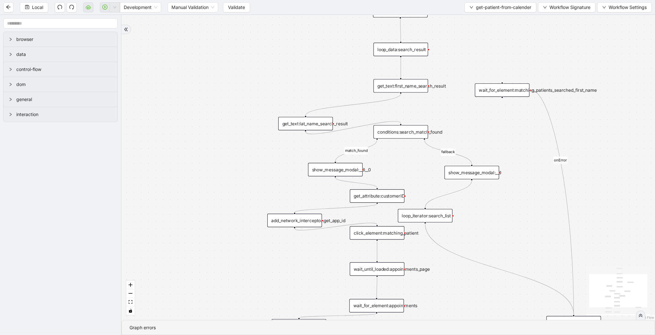
drag, startPoint x: 485, startPoint y: 122, endPoint x: 480, endPoint y: 140, distance: 18.1
click at [480, 140] on div "onError fallback match_found trigger click_element:matching_patient wait_until_…" at bounding box center [389, 167] width 534 height 305
click at [348, 176] on div "show_message_modal:__0__0" at bounding box center [334, 172] width 55 height 13
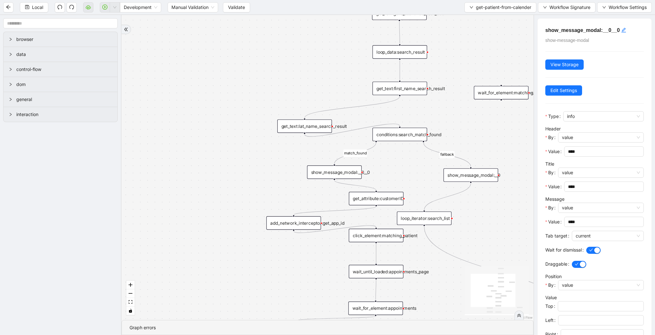
click at [402, 136] on div "conditions:search_match_found" at bounding box center [400, 134] width 55 height 13
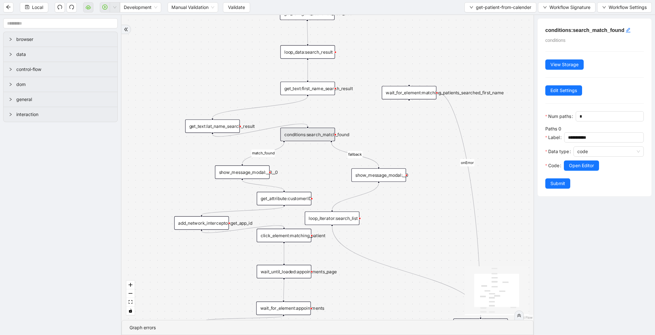
drag, startPoint x: 465, startPoint y: 131, endPoint x: 373, endPoint y: 131, distance: 92.1
click at [373, 131] on div "onError fallback match_found trigger click_element:matching_patient wait_until_…" at bounding box center [328, 167] width 412 height 305
click at [378, 177] on div "show_message_modal:__0" at bounding box center [379, 175] width 55 height 13
click at [398, 179] on div "show_message_modal:__0" at bounding box center [379, 174] width 55 height 13
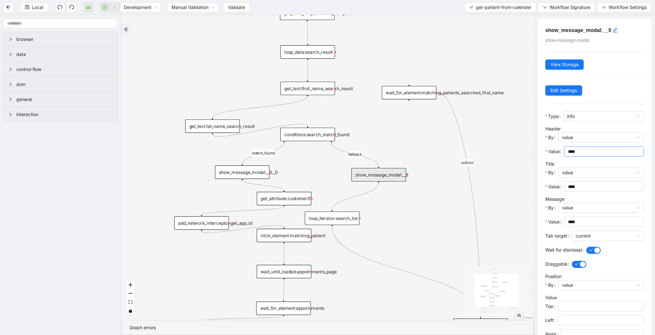
click at [580, 150] on input "****" at bounding box center [603, 151] width 71 height 7
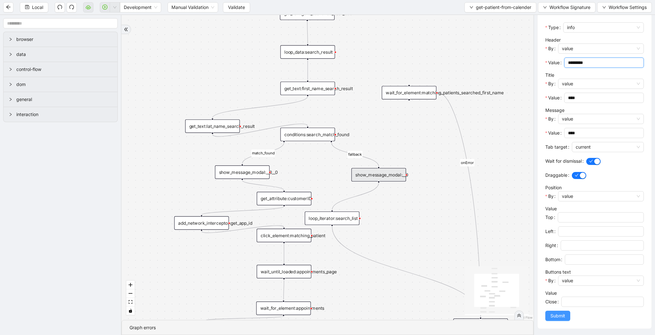
type input "*********"
click at [555, 315] on span "Submit" at bounding box center [558, 316] width 15 height 7
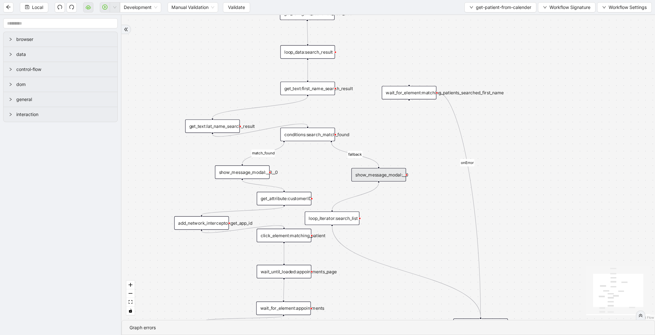
scroll to position [0, 0]
click at [271, 181] on div "onError fallback match_found trigger click_element:matching_patient wait_until_…" at bounding box center [389, 167] width 534 height 305
click at [270, 179] on div "onError fallback match_found trigger click_element:matching_patient wait_until_…" at bounding box center [389, 167] width 534 height 305
click at [257, 176] on div "show_message_modal:__0__0" at bounding box center [242, 172] width 55 height 13
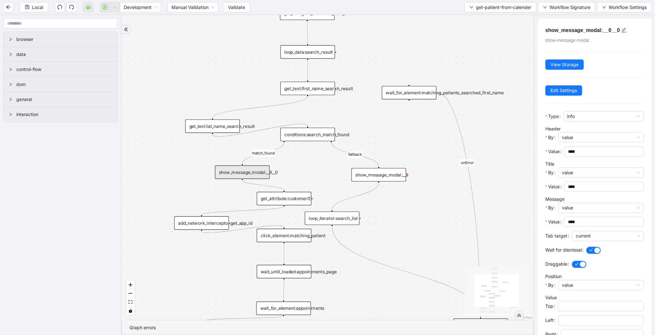
click at [302, 136] on div "conditions:search_match_found" at bounding box center [308, 134] width 55 height 13
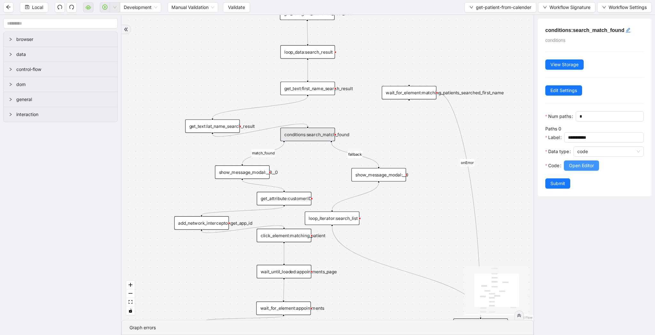
click at [575, 169] on span "Open Editor" at bounding box center [581, 165] width 25 height 7
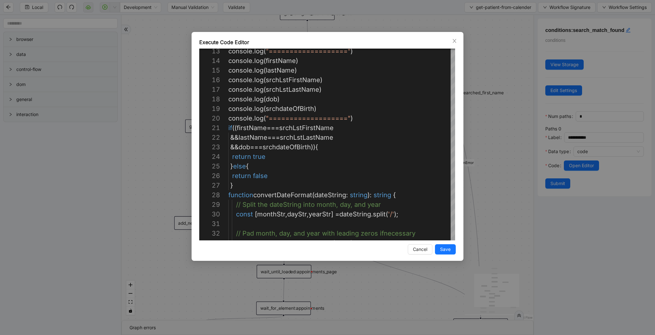
click at [497, 128] on div "Execute Code Editor 16 17 18 19 20 21 22 23 24 25 26 27 28 29 30 31 32 33 15 14…" at bounding box center [327, 167] width 655 height 335
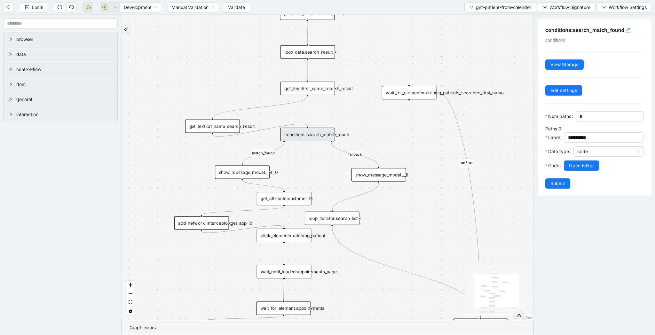
click at [223, 7] on div "Manual Validation Validate" at bounding box center [209, 7] width 83 height 10
click at [231, 7] on span "Validate" at bounding box center [236, 7] width 17 height 7
click at [31, 7] on button "Local" at bounding box center [34, 7] width 28 height 10
click at [230, 4] on span "Validate" at bounding box center [236, 7] width 17 height 7
click at [104, 6] on icon "play-circle" at bounding box center [104, 6] width 5 height 5
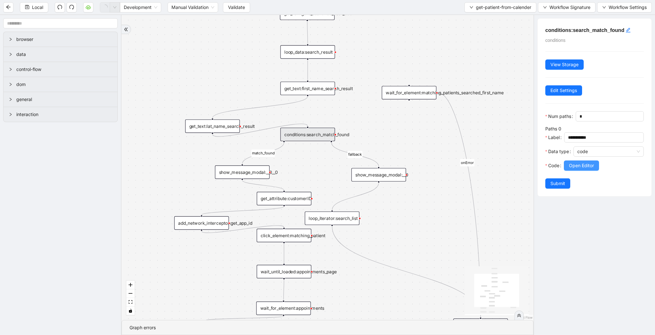
click at [590, 163] on span "Open Editor" at bounding box center [581, 165] width 25 height 7
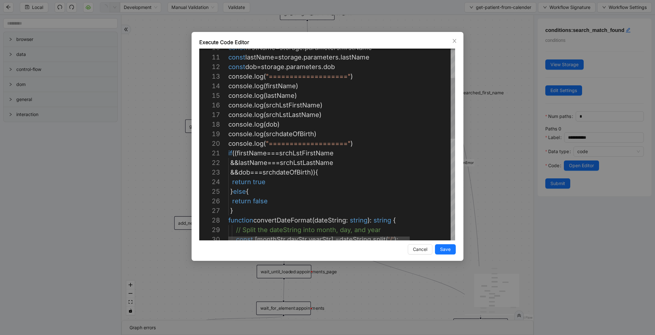
click at [276, 127] on div "console . log ( srchLstFirstName ) console . log ( srchLstLastName ) console . …" at bounding box center [367, 258] width 278 height 605
click at [296, 131] on div "console . log ( srchLstFirstName ) console . log ( srchLstLastName ) console . …" at bounding box center [367, 258] width 278 height 605
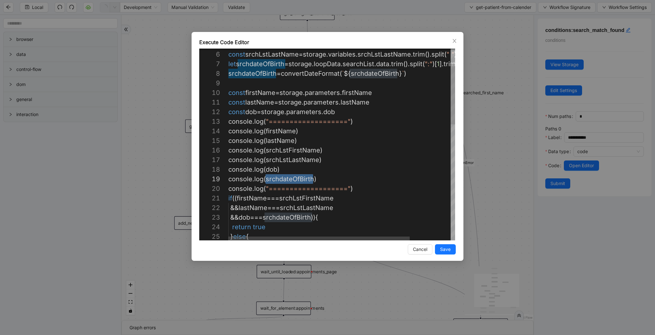
click at [271, 74] on div "return true } else { console . log ( "===================" ) if (( firstName ==…" at bounding box center [367, 304] width 278 height 605
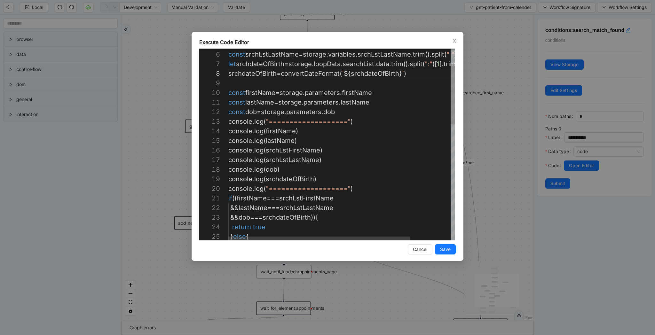
click at [286, 77] on div "return true } else { console . log ( "===================" ) if (( firstName ==…" at bounding box center [367, 304] width 278 height 605
type textarea "**********"
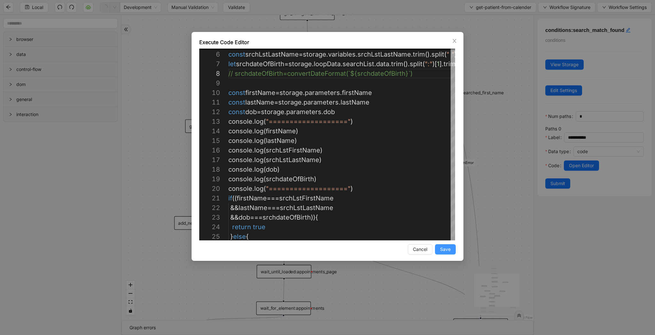
click at [441, 249] on span "Save" at bounding box center [445, 249] width 11 height 7
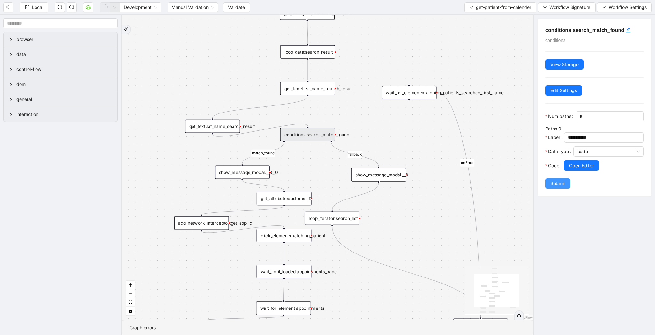
click at [557, 184] on span "Submit" at bounding box center [558, 183] width 15 height 7
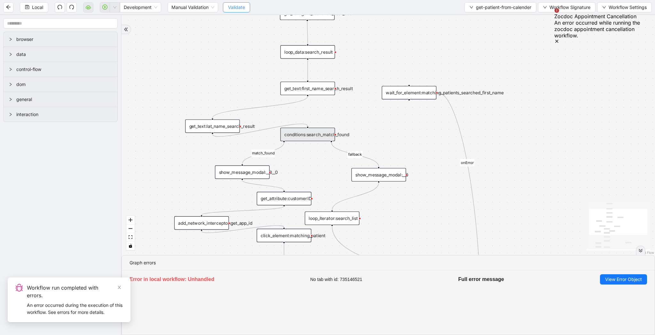
click at [237, 9] on span "Validate" at bounding box center [236, 7] width 17 height 7
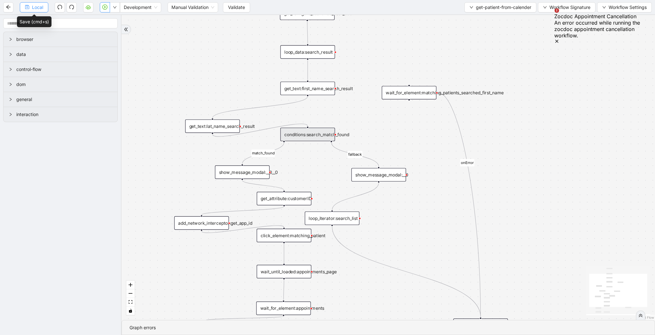
click at [33, 10] on span "Local" at bounding box center [37, 7] width 11 height 7
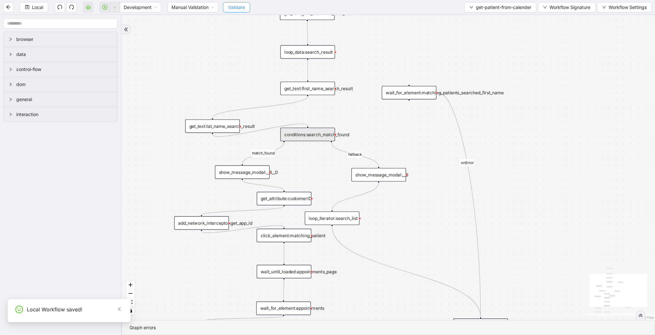
click at [244, 4] on span "Validate" at bounding box center [236, 7] width 17 height 7
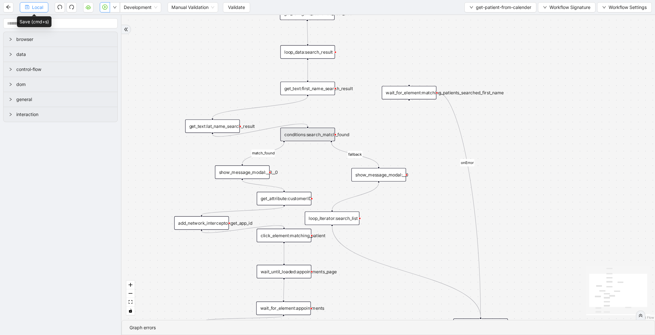
click at [41, 7] on span "Local" at bounding box center [37, 7] width 11 height 7
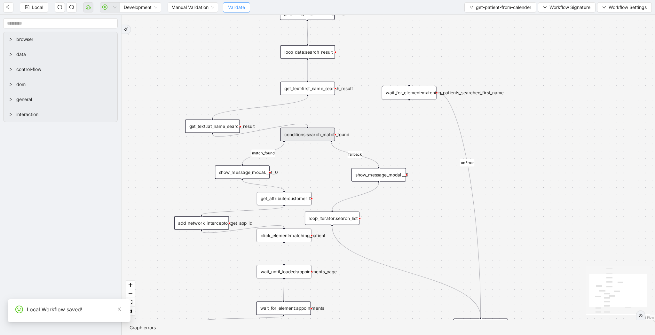
click at [241, 10] on span "Validate" at bounding box center [236, 7] width 17 height 7
click at [107, 10] on button "button" at bounding box center [105, 7] width 10 height 10
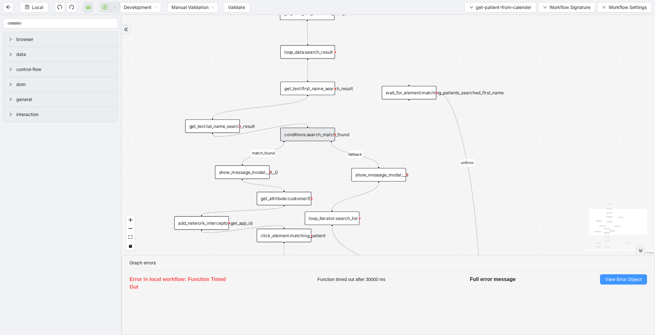
click at [606, 281] on span "View Error Object" at bounding box center [623, 279] width 37 height 7
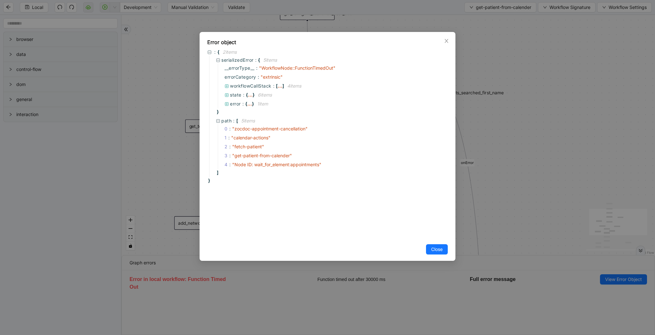
click at [531, 180] on div "Error object : { 2 item s serializedError : { 5 item s __errorType__ : " Workfl…" at bounding box center [327, 167] width 655 height 335
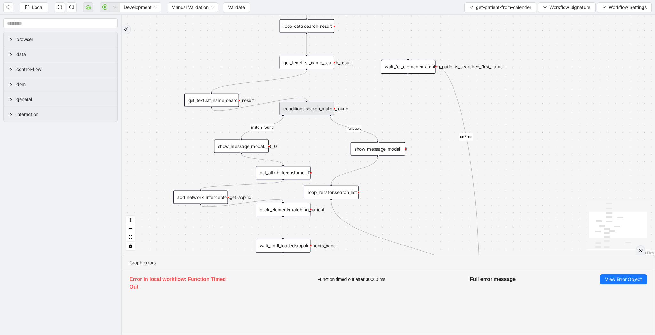
drag, startPoint x: 520, startPoint y: 212, endPoint x: 518, endPoint y: 184, distance: 27.9
click at [519, 184] on div "onError fallback match_found trigger click_element:matching_patient wait_until_…" at bounding box center [389, 135] width 534 height 240
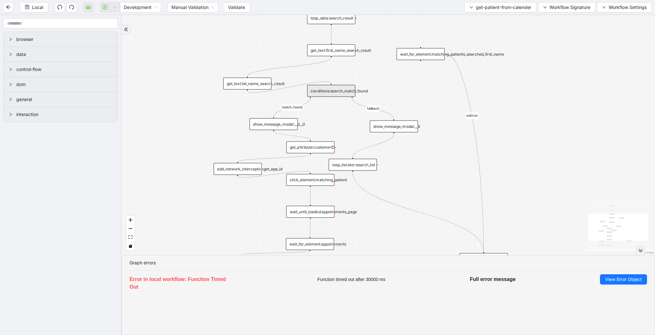
drag, startPoint x: 462, startPoint y: 208, endPoint x: 462, endPoint y: 183, distance: 25.0
click at [462, 183] on div "onError fallback match_found trigger click_element:matching_patient wait_until_…" at bounding box center [389, 135] width 534 height 240
click at [321, 148] on div "get_attribute:customerID" at bounding box center [310, 147] width 48 height 12
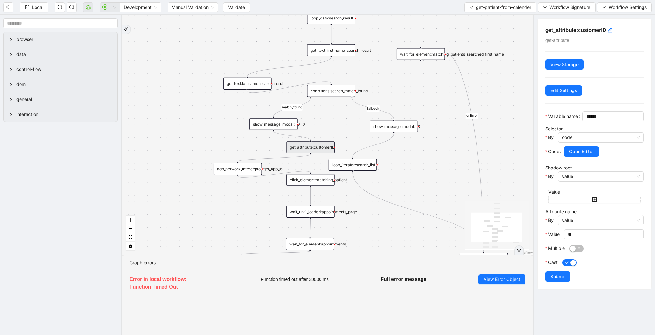
click at [252, 168] on div "add_network_interceptor:get_app_id" at bounding box center [238, 169] width 48 height 12
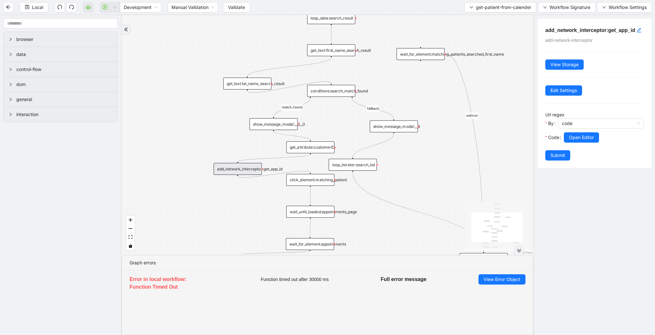
click at [311, 182] on div "click_element:matching_patient" at bounding box center [310, 180] width 48 height 12
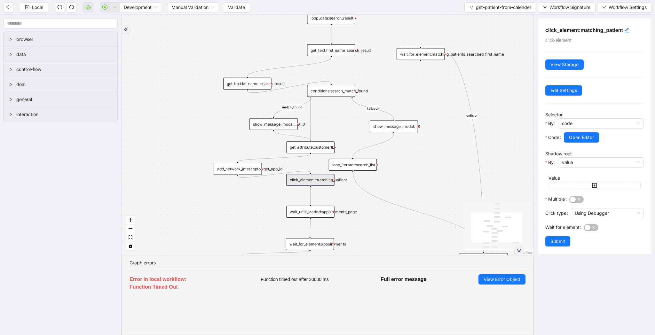
drag, startPoint x: 310, startPoint y: 97, endPoint x: 312, endPoint y: 139, distance: 41.6
click at [312, 139] on div "onError fallback match_found trigger click_element:matching_patient wait_until_…" at bounding box center [470, 65] width 414 height 241
click at [232, 5] on span "Validate" at bounding box center [236, 7] width 17 height 7
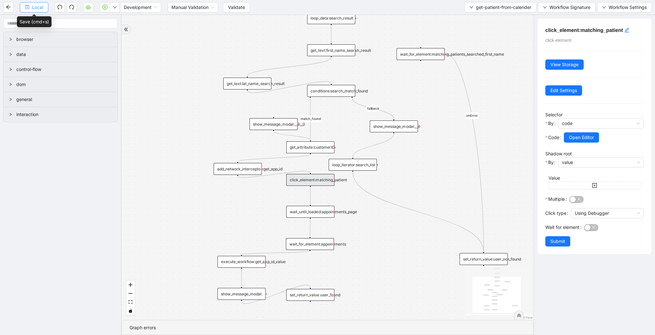
click at [30, 10] on button "Local" at bounding box center [34, 7] width 28 height 10
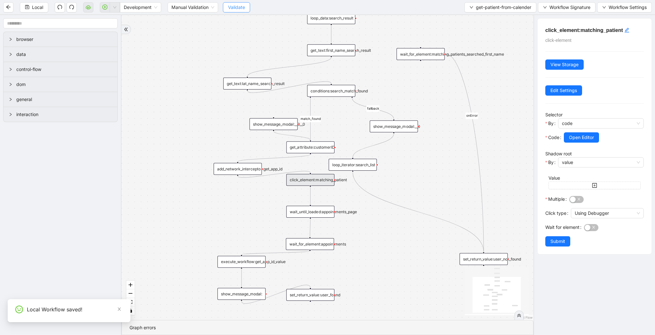
click at [239, 10] on span "Validate" at bounding box center [236, 7] width 17 height 7
click at [105, 10] on button "button" at bounding box center [105, 7] width 10 height 10
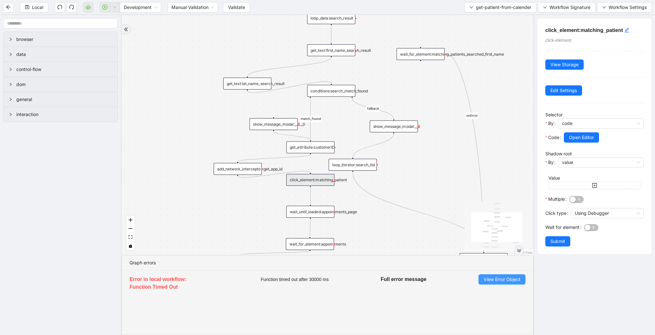
click at [487, 278] on span "View Error Object" at bounding box center [502, 279] width 37 height 7
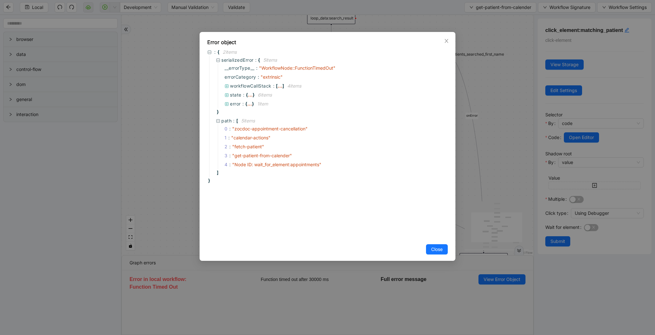
click at [477, 180] on div "Error object : { 2 item s serializedError : { 5 item s __errorType__ : " Workfl…" at bounding box center [327, 167] width 655 height 335
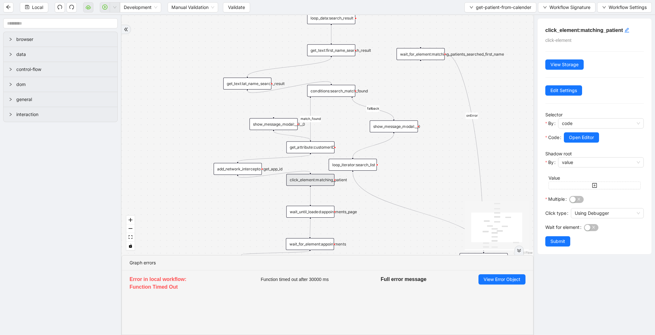
click at [297, 181] on div "click_element:matching_patient" at bounding box center [310, 180] width 48 height 12
click at [581, 139] on span "Open Editor" at bounding box center [581, 137] width 25 height 7
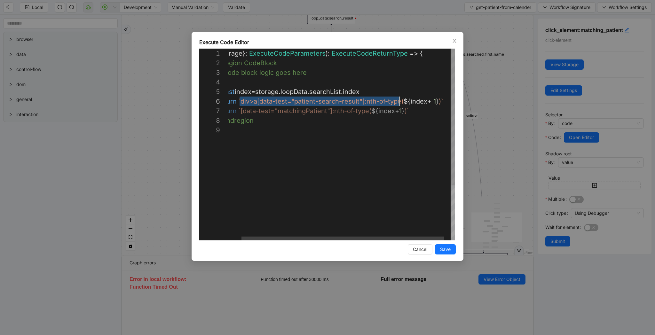
scroll to position [48, 186]
drag, startPoint x: 240, startPoint y: 102, endPoint x: 400, endPoint y: 103, distance: 160.3
click at [590, 226] on div "**********" at bounding box center [327, 167] width 655 height 335
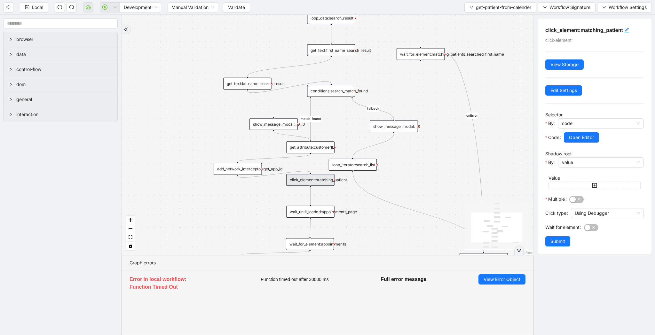
click at [590, 226] on div "button" at bounding box center [588, 228] width 6 height 6
click at [570, 236] on div "Wait for element" at bounding box center [564, 229] width 39 height 14
click at [557, 256] on span "Submit" at bounding box center [558, 255] width 15 height 7
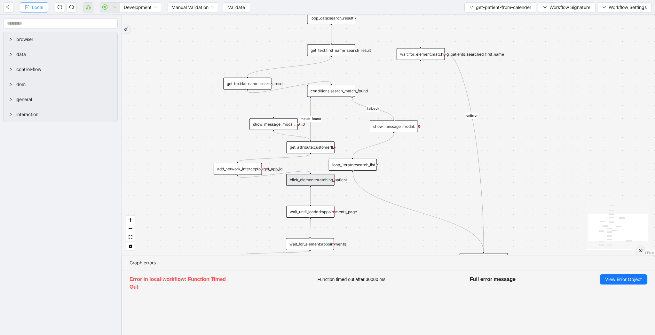
click at [37, 2] on button "Local" at bounding box center [34, 7] width 28 height 10
click at [236, 4] on span "Validate" at bounding box center [236, 7] width 17 height 7
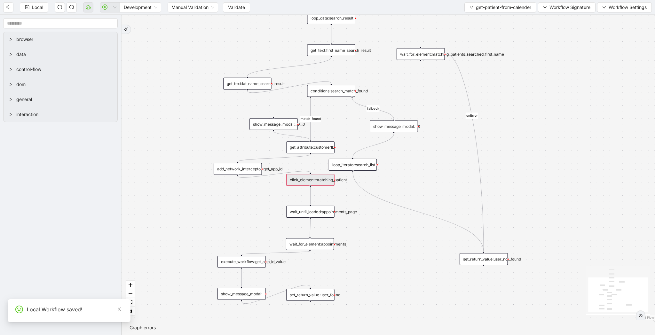
click at [321, 187] on div "onError fallback match_found trigger click_element:matching_patient wait_until_…" at bounding box center [389, 167] width 534 height 305
click at [323, 182] on div "click_element:matching_patient" at bounding box center [310, 180] width 48 height 12
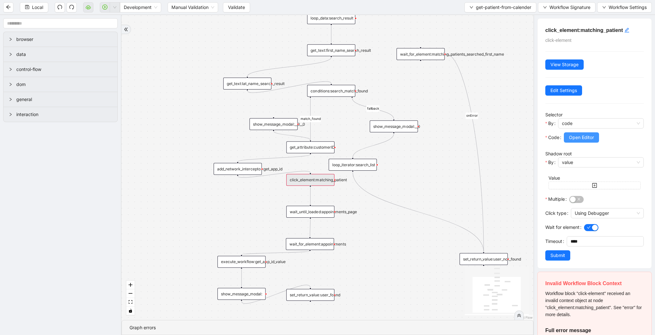
click at [591, 137] on span "Open Editor" at bounding box center [581, 137] width 25 height 7
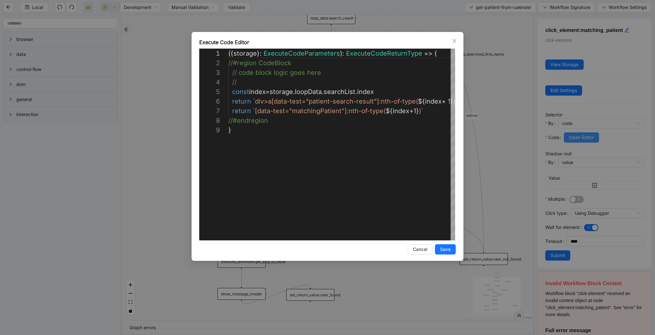
scroll to position [77, 0]
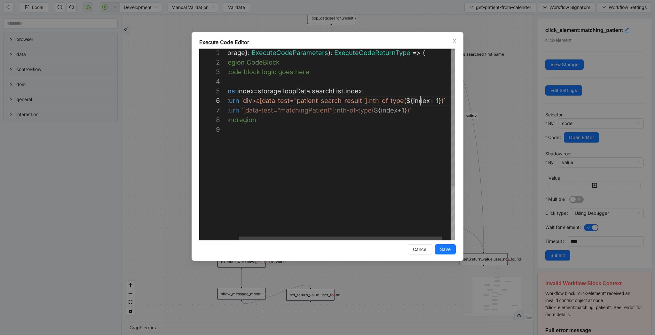
click at [422, 102] on div "({ storage }: ExecuteCodeParameters ): ExecuteCodeReturnType => { //#region Cod…" at bounding box center [341, 182] width 248 height 269
click at [500, 136] on div "**********" at bounding box center [327, 167] width 655 height 335
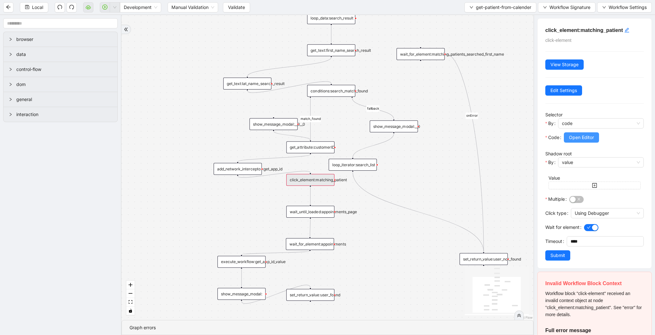
click at [569, 135] on button "Open Editor" at bounding box center [581, 137] width 35 height 10
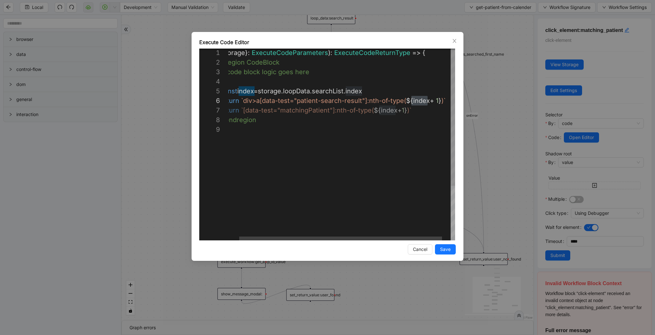
click at [306, 95] on div "({ storage }: ExecuteCodeParameters ): ExecuteCodeReturnType => { //#region Cod…" at bounding box center [341, 182] width 248 height 269
click at [323, 94] on div "({ storage }: ExecuteCodeParameters ): ExecuteCodeReturnType => { //#region Cod…" at bounding box center [341, 182] width 248 height 269
click at [494, 100] on div "**********" at bounding box center [327, 167] width 655 height 335
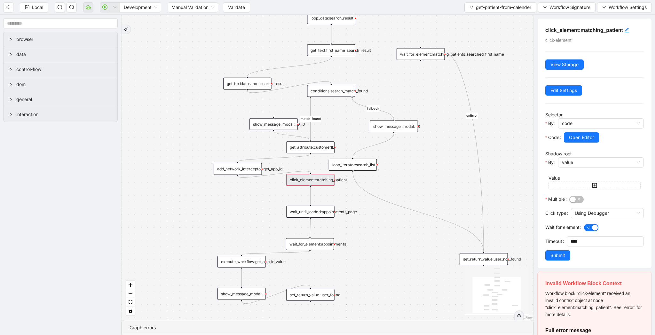
click at [347, 95] on div "conditions:search_match_found" at bounding box center [331, 91] width 48 height 12
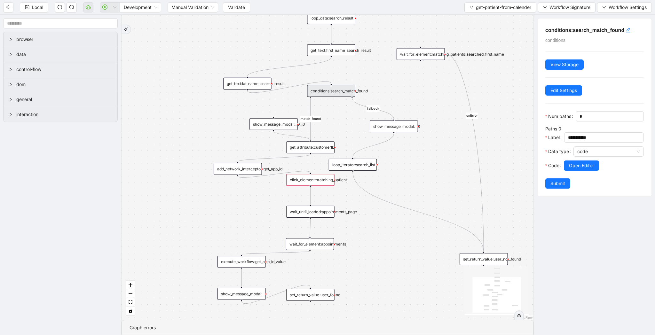
click at [343, 57] on div "onError fallback match_found trigger click_element:matching_patient wait_until_…" at bounding box center [328, 167] width 412 height 305
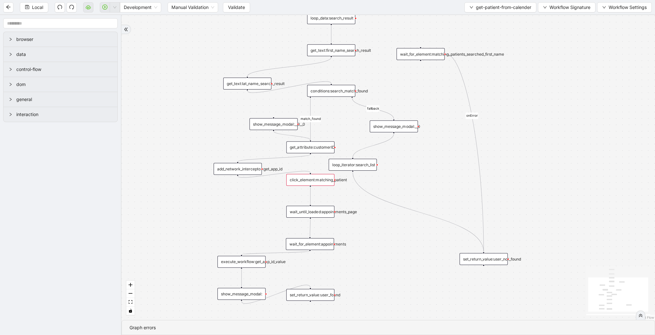
click at [344, 52] on div "get_text:first_name_search_result" at bounding box center [331, 50] width 48 height 12
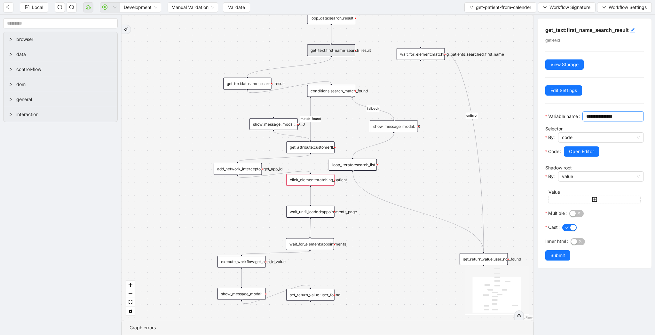
click at [586, 120] on input "**********" at bounding box center [612, 116] width 52 height 7
click at [350, 22] on div "loop_data:search_result" at bounding box center [331, 18] width 48 height 12
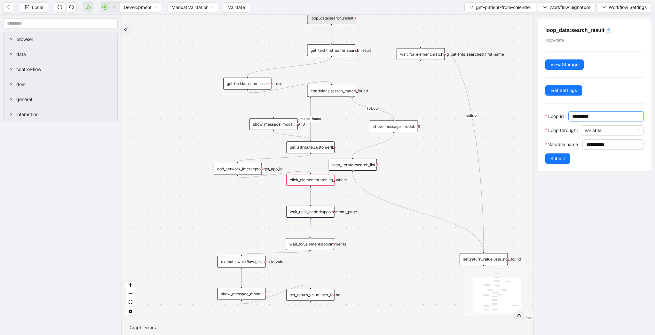
click at [573, 118] on input "**********" at bounding box center [605, 116] width 67 height 7
click at [321, 178] on div "click_element:matching_patient" at bounding box center [310, 180] width 48 height 12
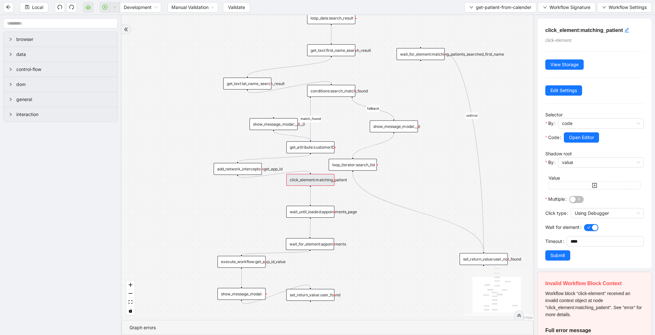
click at [577, 131] on div at bounding box center [601, 131] width 86 height 4
click at [577, 133] on button "Open Editor" at bounding box center [581, 137] width 35 height 10
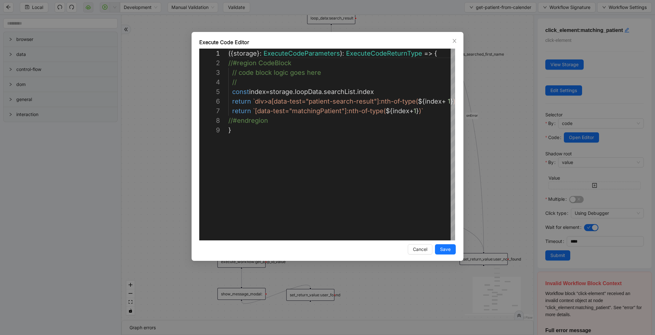
scroll to position [77, 0]
click at [337, 91] on div "({ storage }: ExecuteCodeParameters ): ExecuteCodeReturnType => { //#region Cod…" at bounding box center [352, 183] width 248 height 269
click at [576, 241] on div "**********" at bounding box center [327, 167] width 655 height 335
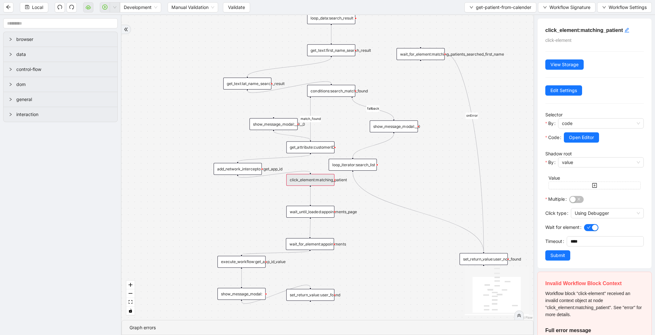
click at [571, 242] on input "****" at bounding box center [607, 242] width 73 height 10
type input "*******"
click at [579, 136] on span "Open Editor" at bounding box center [581, 137] width 25 height 7
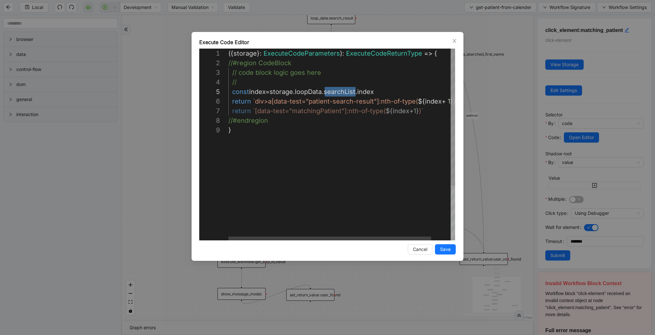
paste textarea "***"
click at [388, 112] on div "({ storage }: ExecuteCodeParameters ): ExecuteCodeReturnType => { //#region Cod…" at bounding box center [352, 183] width 248 height 269
type textarea "**********"
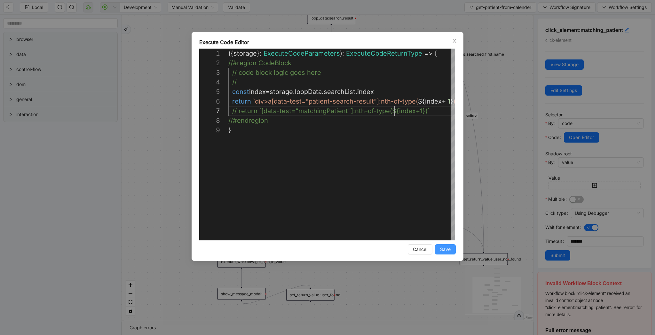
click at [448, 246] on span "Save" at bounding box center [445, 249] width 11 height 7
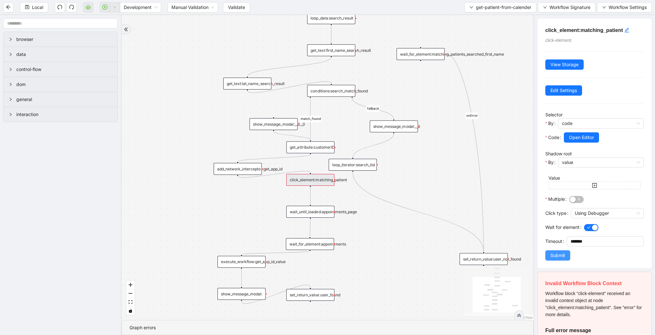
click at [560, 254] on span "Submit" at bounding box center [558, 255] width 15 height 7
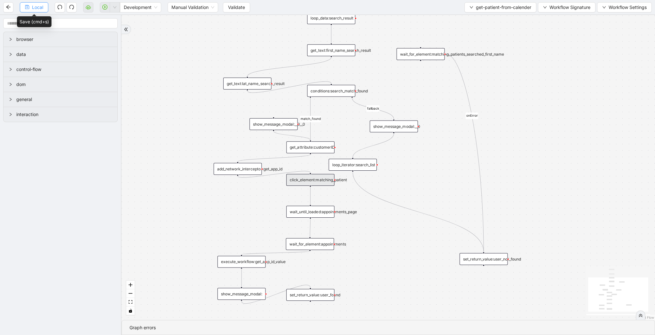
click at [33, 7] on span "Local" at bounding box center [37, 7] width 11 height 7
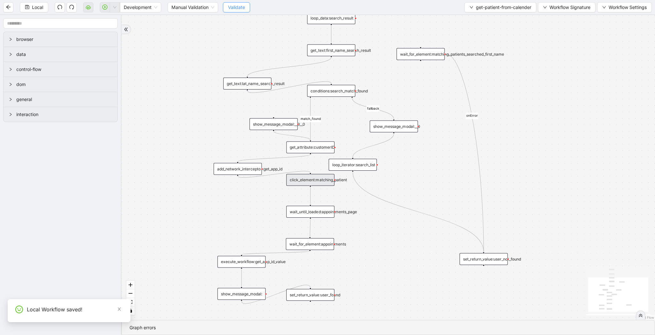
click at [237, 5] on span "Validate" at bounding box center [236, 7] width 17 height 7
click at [104, 7] on icon "play-circle" at bounding box center [104, 6] width 5 height 5
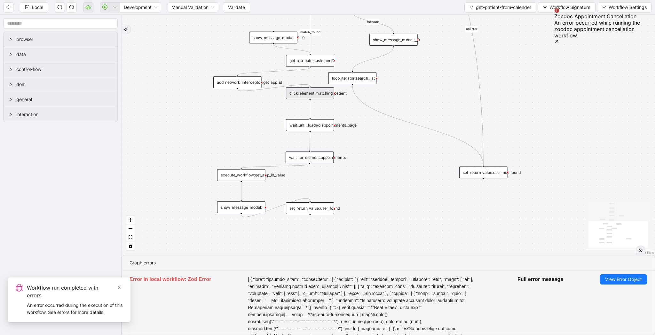
drag, startPoint x: 585, startPoint y: 218, endPoint x: 584, endPoint y: 131, distance: 86.7
click at [584, 131] on div "onError fallback match_found trigger click_element:matching_patient wait_until_…" at bounding box center [389, 135] width 534 height 240
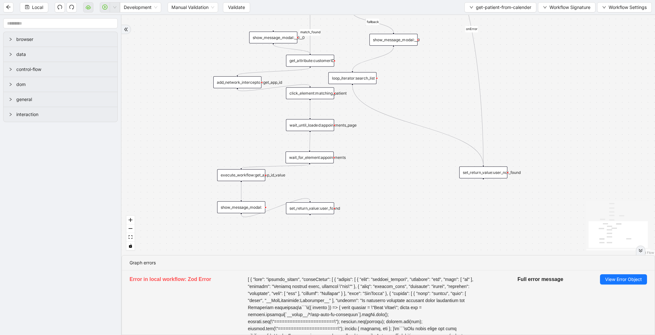
click at [233, 208] on div "show_message_modal:" at bounding box center [241, 208] width 48 height 12
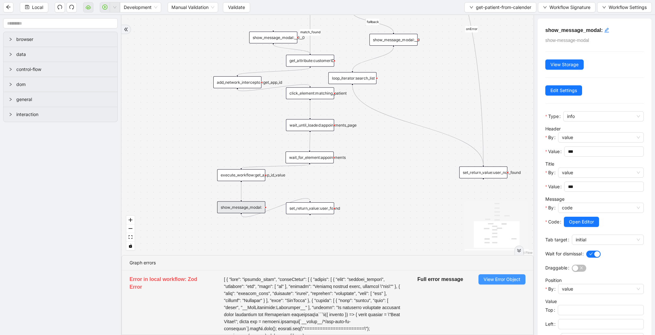
click at [501, 276] on span "View Error Object" at bounding box center [502, 279] width 37 height 7
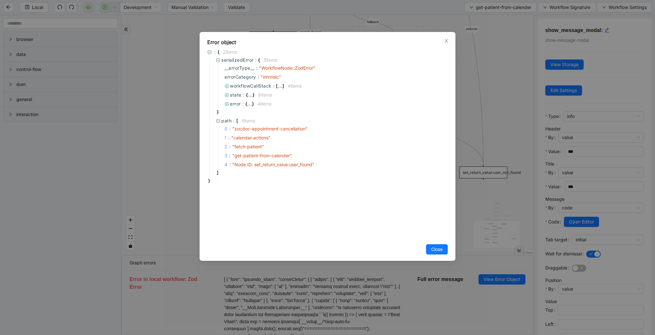
click at [488, 218] on div "Error object : { 2 item s serializedError : { 5 item s __errorType__ : " Workfl…" at bounding box center [327, 167] width 655 height 335
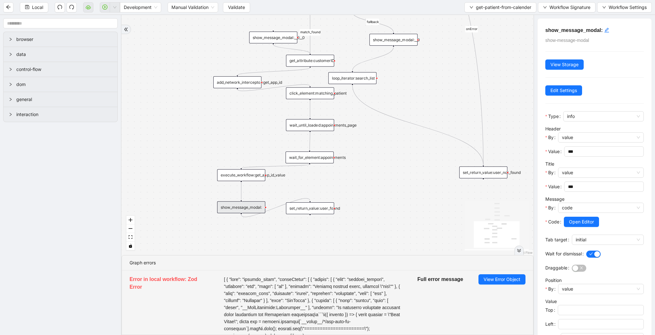
click at [322, 206] on div "set_return_value:user_found" at bounding box center [310, 208] width 48 height 12
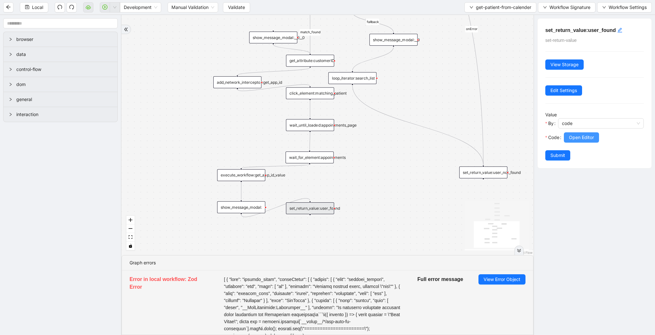
click at [568, 135] on button "Open Editor" at bounding box center [581, 137] width 35 height 10
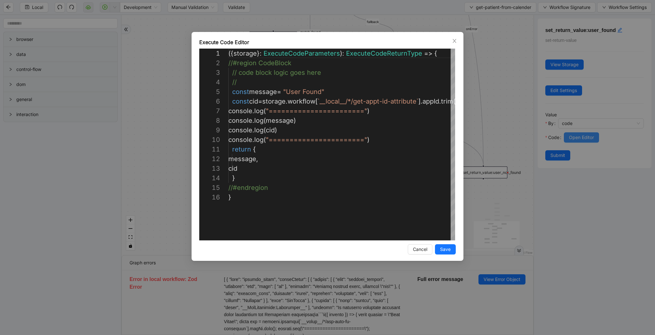
scroll to position [96, 0]
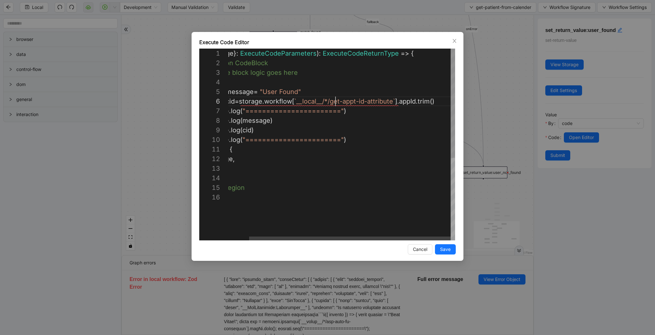
click at [334, 103] on div "({ storage }: ExecuteCodeParameters ): ExecuteCodeReturnType => { //#region Cod…" at bounding box center [330, 217] width 250 height 336
click at [378, 99] on div "({ storage }: ExecuteCodeParameters ): ExecuteCodeReturnType => { //#region Cod…" at bounding box center [330, 217] width 250 height 336
drag, startPoint x: 394, startPoint y: 101, endPoint x: 331, endPoint y: 99, distance: 63.0
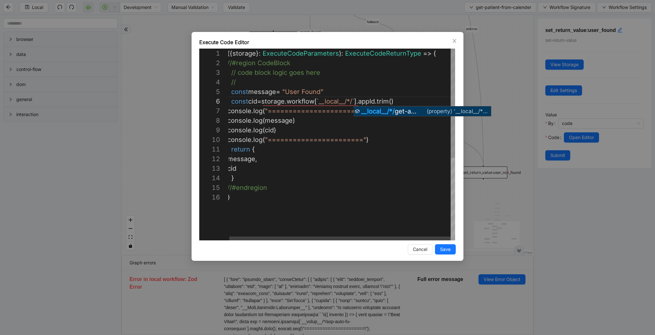
type textarea "**********"
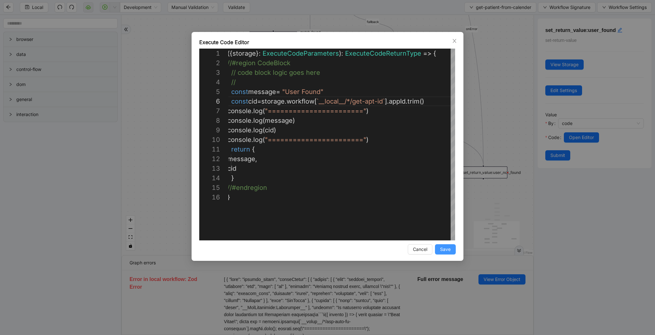
click at [444, 250] on span "Save" at bounding box center [445, 249] width 11 height 7
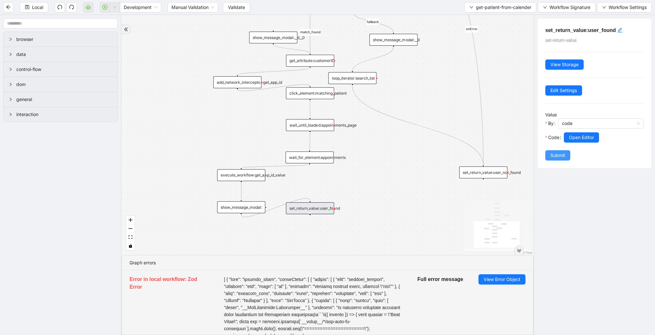
click at [556, 160] on button "Submit" at bounding box center [557, 155] width 25 height 10
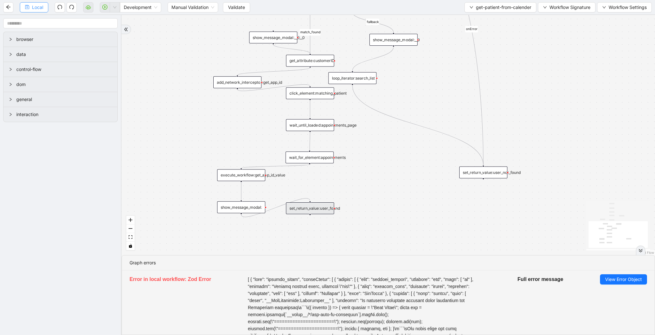
click at [40, 12] on button "Local" at bounding box center [34, 7] width 28 height 10
click at [234, 9] on span "Validate" at bounding box center [236, 7] width 17 height 7
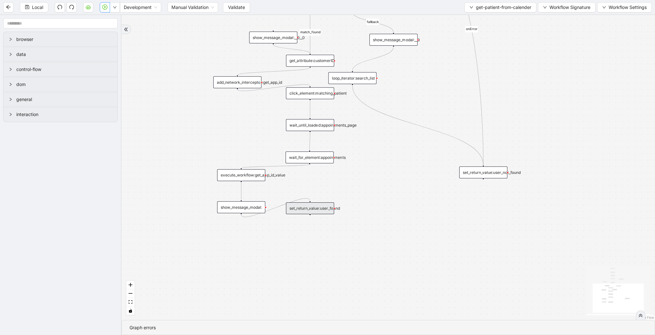
click at [103, 5] on icon "play-circle" at bounding box center [104, 6] width 5 height 5
drag, startPoint x: 241, startPoint y: 181, endPoint x: 314, endPoint y: 200, distance: 75.0
click at [314, 200] on div "onError fallback match_found trigger click_element:matching_patient wait_until_…" at bounding box center [389, 167] width 534 height 305
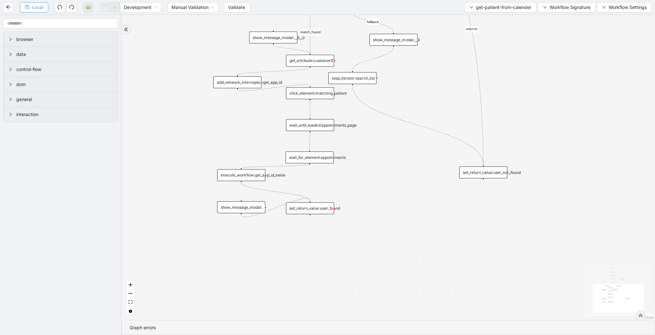
click at [36, 7] on span "Local" at bounding box center [37, 7] width 11 height 7
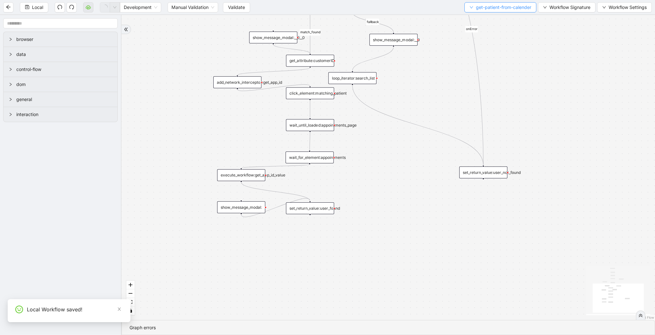
click at [505, 4] on span "get-patient-from-calender" at bounding box center [503, 7] width 55 height 7
click at [489, 20] on span "Select" at bounding box center [499, 19] width 62 height 7
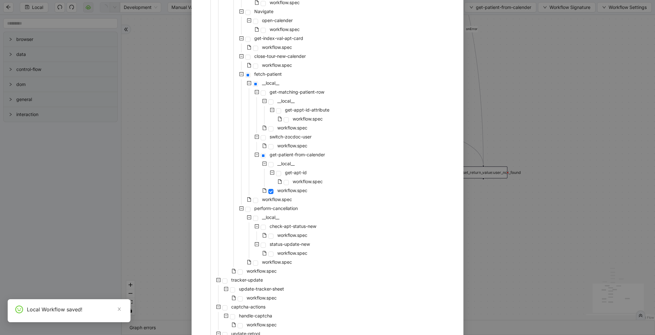
scroll to position [410, 0]
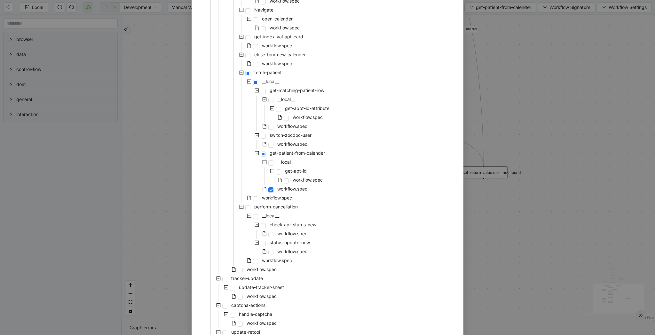
click at [289, 194] on div "workflow.spec" at bounding box center [253, 189] width 109 height 9
click at [283, 196] on span "workflow.spec" at bounding box center [277, 197] width 30 height 5
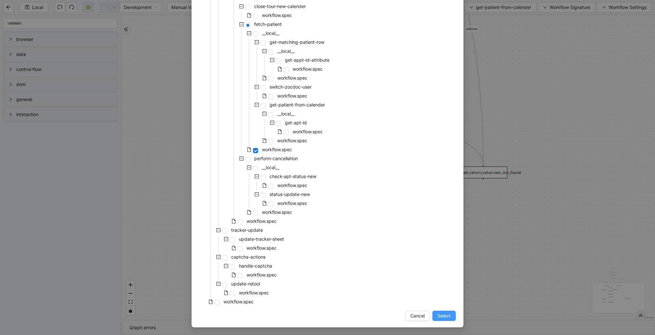
click at [444, 315] on span "Select" at bounding box center [444, 316] width 13 height 7
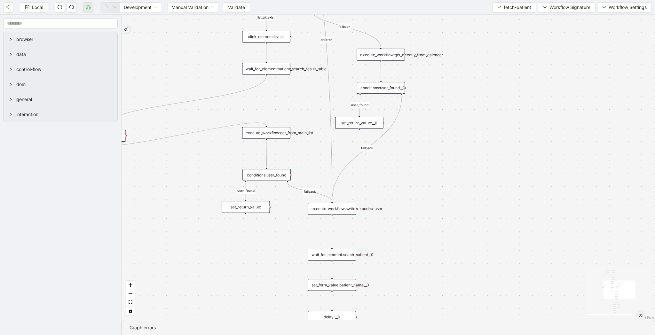
drag, startPoint x: 457, startPoint y: 268, endPoint x: 457, endPoint y: 248, distance: 20.8
click at [457, 248] on div "list_all_exist fallback list_all_exist fallback fallback fallback user_found us…" at bounding box center [389, 167] width 534 height 305
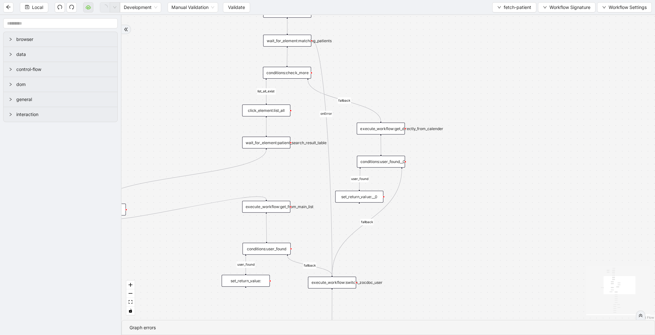
drag, startPoint x: 461, startPoint y: 210, endPoint x: 461, endPoint y: 289, distance: 79.0
click at [461, 289] on div "list_all_exist fallback list_all_exist fallback fallback fallback user_found us…" at bounding box center [389, 167] width 534 height 305
click at [393, 162] on div "conditions:user_found__0" at bounding box center [381, 165] width 48 height 12
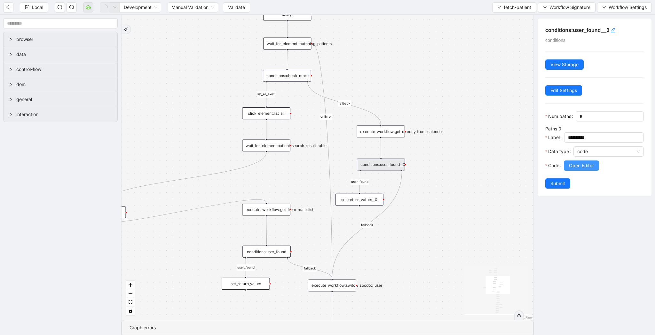
click at [575, 165] on span "Open Editor" at bounding box center [581, 165] width 25 height 7
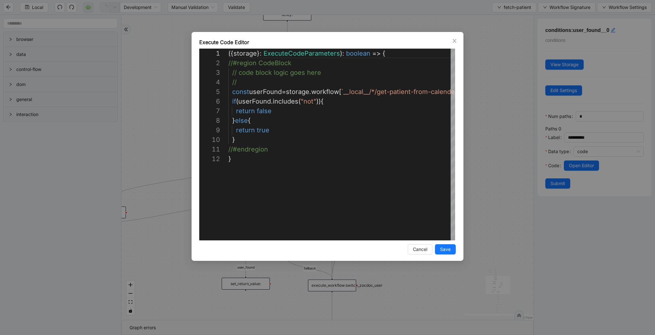
scroll to position [96, 0]
click at [497, 171] on div "**********" at bounding box center [327, 167] width 655 height 335
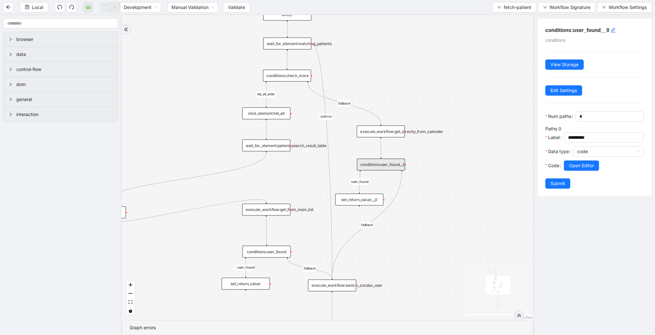
click at [403, 132] on div "execute_workflow:get_directly_from_calender" at bounding box center [381, 132] width 48 height 12
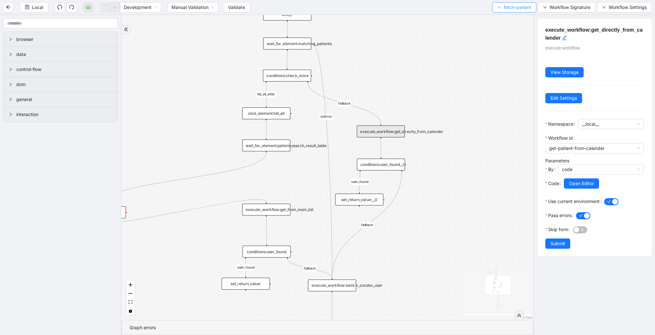
click at [510, 7] on span "fetch-patient" at bounding box center [518, 7] width 28 height 7
click at [510, 18] on span "Select" at bounding box center [513, 19] width 34 height 7
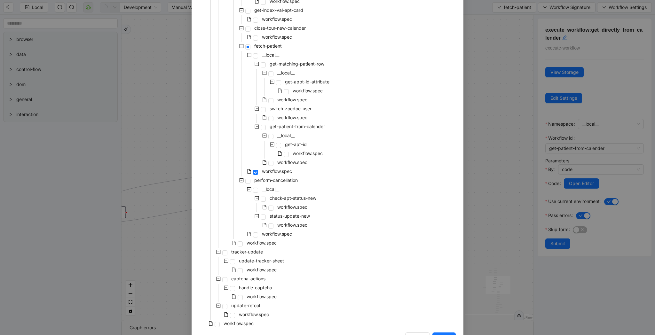
scroll to position [458, 0]
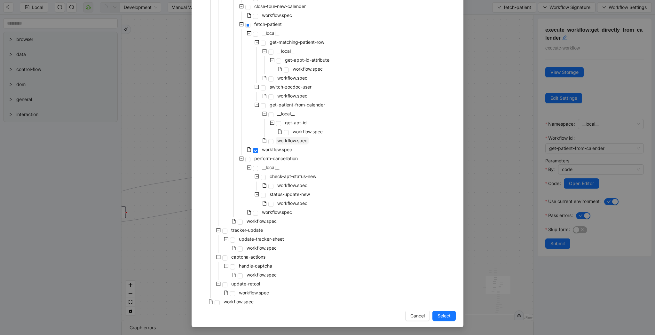
click at [290, 141] on span "workflow.spec" at bounding box center [292, 140] width 30 height 5
click at [453, 313] on button "Select" at bounding box center [444, 316] width 23 height 10
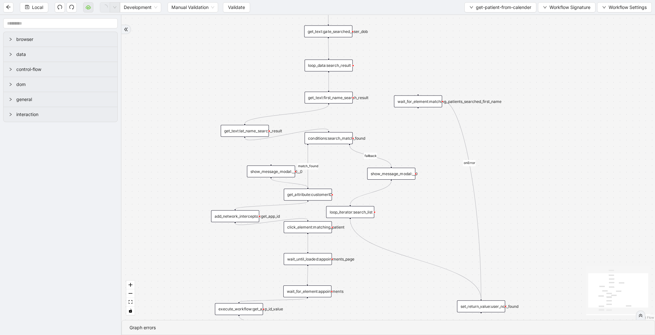
drag, startPoint x: 530, startPoint y: 102, endPoint x: 528, endPoint y: 180, distance: 78.1
click at [528, 180] on div "onError fallback match_found trigger click_element:matching_patient wait_until_…" at bounding box center [389, 167] width 534 height 305
click at [382, 176] on div "show_message_modal:__0" at bounding box center [391, 176] width 48 height 12
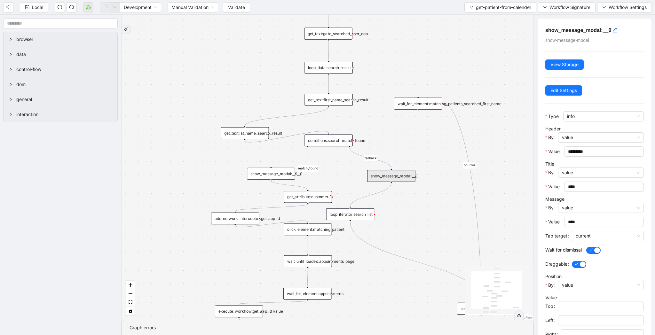
click at [431, 196] on div "onError fallback match_found trigger click_element:matching_patient wait_until_…" at bounding box center [328, 167] width 412 height 305
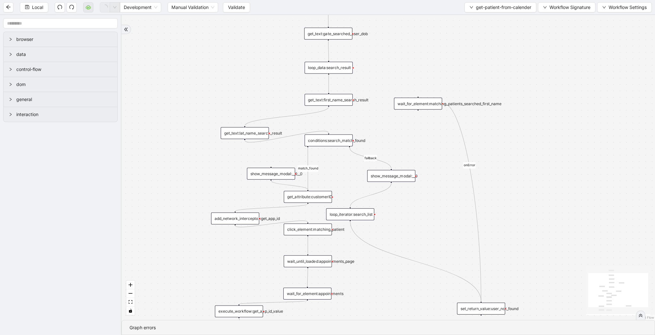
click at [343, 142] on div "conditions:search_match_found" at bounding box center [329, 141] width 48 height 12
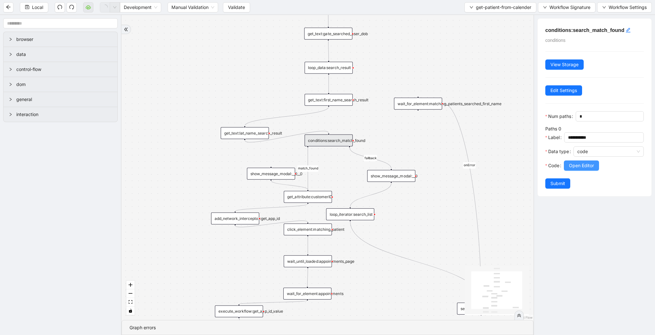
click at [586, 168] on span "Open Editor" at bounding box center [581, 165] width 25 height 7
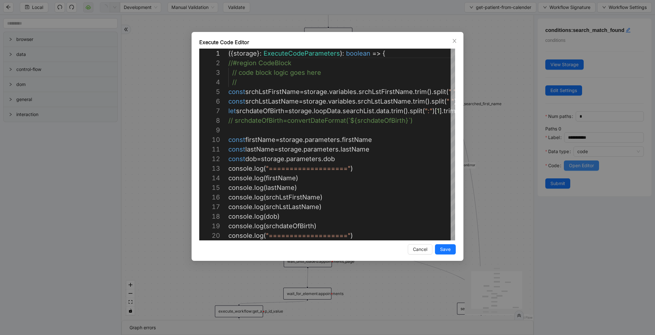
scroll to position [96, 0]
click at [485, 36] on div "Execute Code Editor 1 2 3 4 5 6 7 8 9 10 11 12 13 14 15 16 17 18 19 20 ({ stora…" at bounding box center [327, 167] width 655 height 335
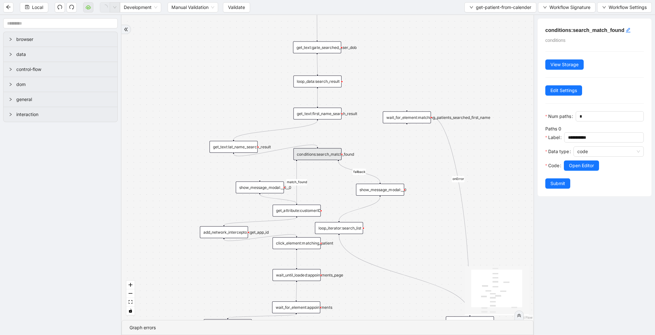
drag, startPoint x: 456, startPoint y: 49, endPoint x: 426, endPoint y: 86, distance: 48.5
click at [426, 86] on div "onError fallback match_found trigger click_element:matching_patient wait_until_…" at bounding box center [328, 167] width 412 height 305
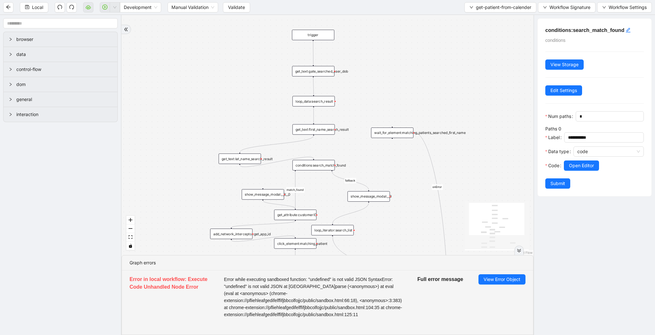
drag, startPoint x: 399, startPoint y: 183, endPoint x: 398, endPoint y: 115, distance: 67.8
click at [398, 115] on div "onError fallback match_found trigger click_element:matching_patient wait_until_…" at bounding box center [328, 135] width 412 height 240
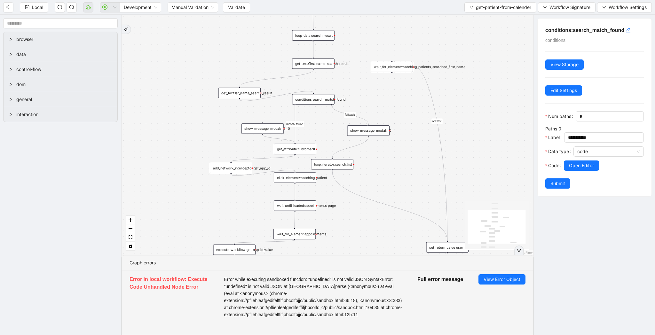
click at [270, 126] on div "show_message_modal:__0__0" at bounding box center [263, 128] width 42 height 11
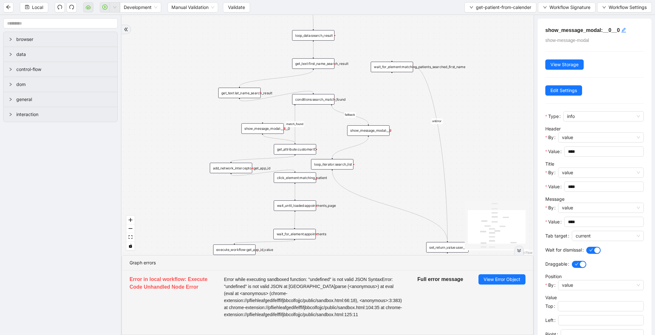
click at [290, 147] on div "get_attribute:customerID" at bounding box center [295, 149] width 42 height 11
click at [295, 152] on div "get_attribute:customerID" at bounding box center [295, 149] width 42 height 11
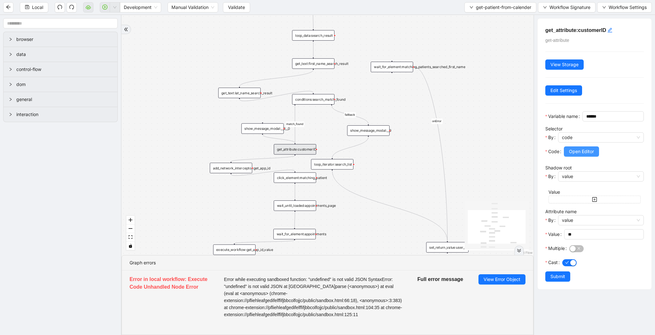
click at [584, 155] on span "Open Editor" at bounding box center [581, 151] width 25 height 7
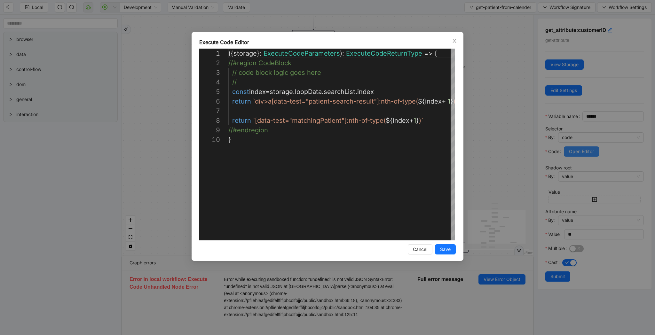
scroll to position [86, 0]
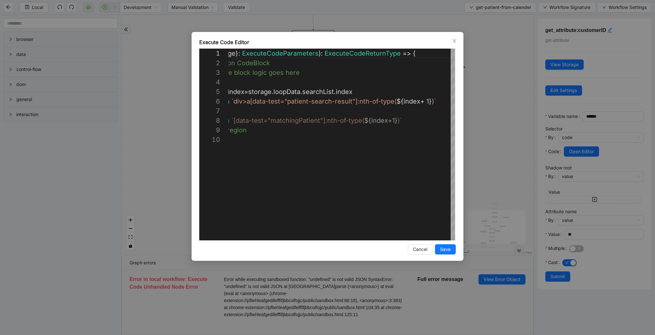
click at [512, 131] on div "**********" at bounding box center [327, 167] width 655 height 335
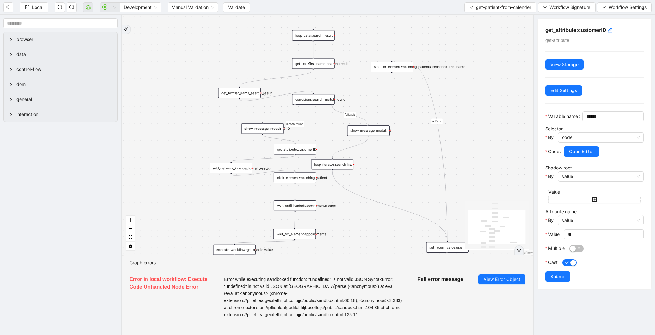
click at [231, 170] on div "add_network_interceptor:get_app_id" at bounding box center [231, 168] width 42 height 11
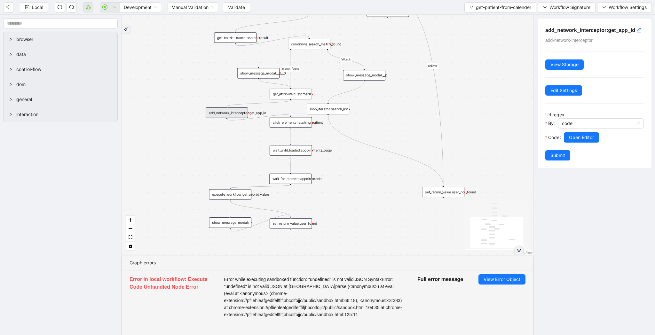
drag, startPoint x: 441, startPoint y: 185, endPoint x: 437, endPoint y: 130, distance: 55.5
click at [437, 130] on div "onError fallback match_found trigger click_element:matching_patient wait_until_…" at bounding box center [328, 135] width 412 height 240
click at [585, 141] on span "Open Editor" at bounding box center [581, 137] width 25 height 7
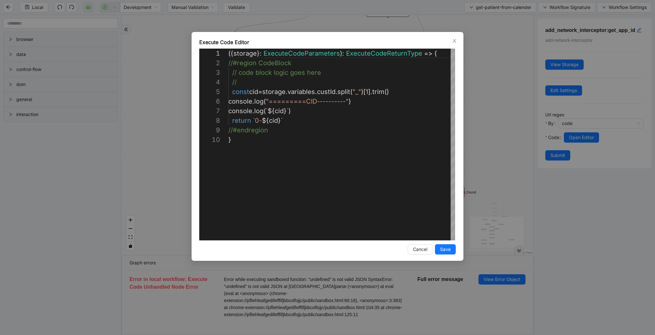
click at [471, 86] on div "**********" at bounding box center [327, 167] width 655 height 335
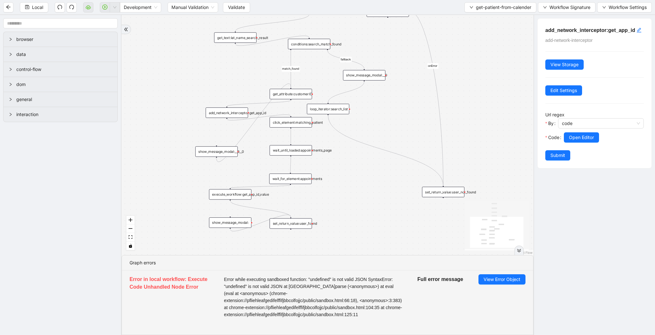
drag, startPoint x: 258, startPoint y: 76, endPoint x: 218, endPoint y: 158, distance: 91.1
click at [218, 157] on div "show_message_modal:__0__0" at bounding box center [216, 152] width 42 height 11
click at [252, 132] on div "onError fallback match_found trigger click_element:matching_patient wait_until_…" at bounding box center [328, 135] width 412 height 240
click at [249, 132] on icon "Edge from show_message_modal:__0__0 to get_attribute:customerID" at bounding box center [254, 124] width 73 height 82
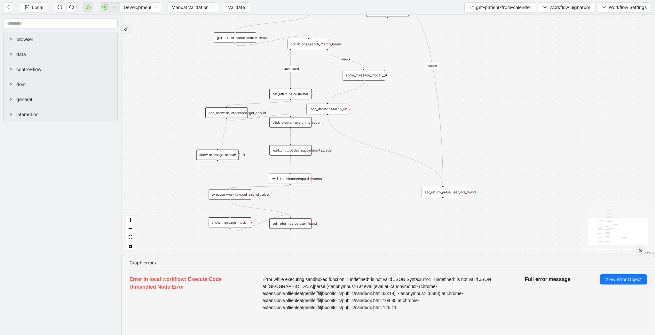
drag, startPoint x: 227, startPoint y: 118, endPoint x: 220, endPoint y: 156, distance: 39.0
click at [221, 148] on div "onError fallback match_found trigger click_element:matching_patient wait_until_…" at bounding box center [389, 135] width 534 height 240
drag, startPoint x: 218, startPoint y: 161, endPoint x: 293, endPoint y: 107, distance: 92.7
click at [292, 113] on div "onError fallback match_found trigger click_element:matching_patient wait_until_…" at bounding box center [389, 135] width 534 height 240
drag, startPoint x: 327, startPoint y: 50, endPoint x: 327, endPoint y: 99, distance: 49.9
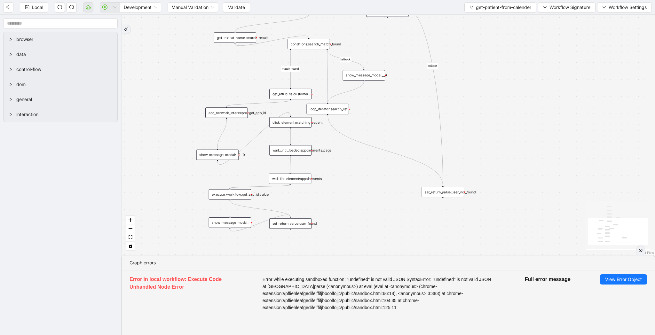
click at [327, 99] on div "onError fallback match_found trigger click_element:matching_patient wait_until_…" at bounding box center [484, 22] width 471 height 212
drag, startPoint x: 364, startPoint y: 81, endPoint x: 443, endPoint y: 190, distance: 134.6
click at [443, 128] on div "trigger click_element:matching_patient wait_until_loaded:appointments_page wait…" at bounding box center [484, 22] width 471 height 212
click at [38, 10] on span "Local" at bounding box center [37, 7] width 11 height 7
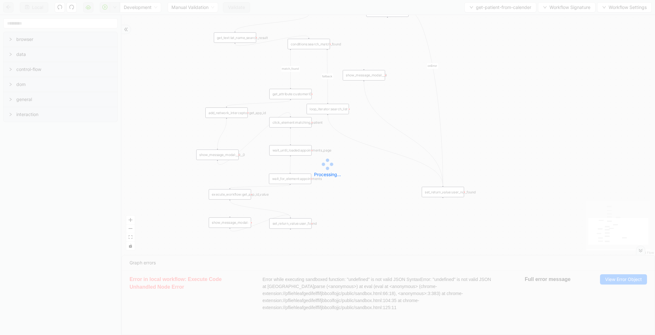
click at [241, 9] on div "Local Development Manual Validation Validate get-patient-from-calender Workflow…" at bounding box center [327, 167] width 655 height 335
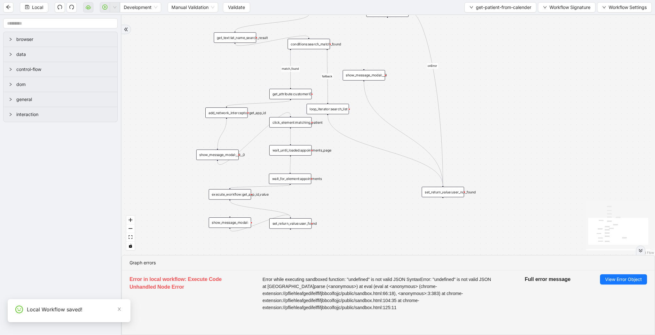
click at [233, 10] on span "Validate" at bounding box center [236, 7] width 17 height 7
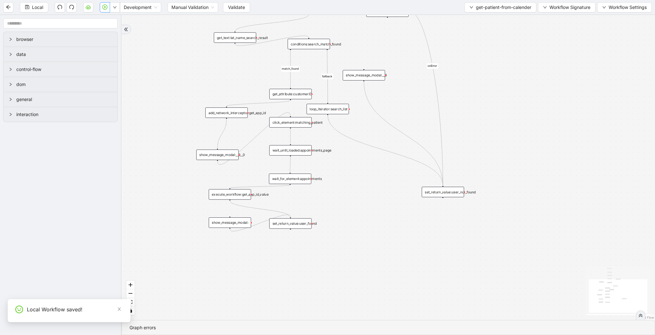
click at [106, 11] on button "button" at bounding box center [105, 7] width 10 height 10
click at [237, 7] on span "Validate" at bounding box center [236, 7] width 17 height 7
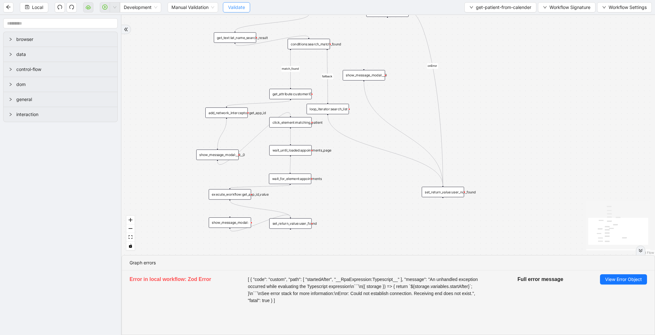
click at [241, 8] on span "Validate" at bounding box center [236, 7] width 17 height 7
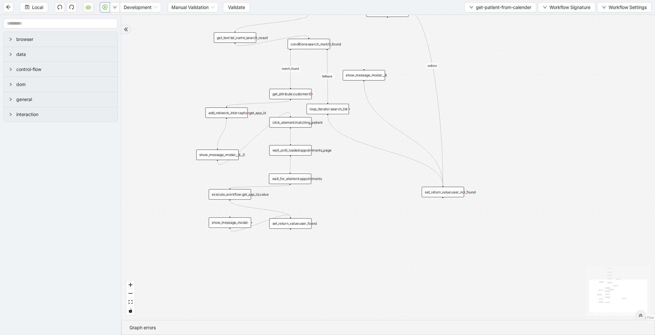
click at [102, 10] on button "button" at bounding box center [105, 7] width 10 height 10
click at [289, 150] on div "wait_until_loaded:appointments_page" at bounding box center [290, 150] width 42 height 11
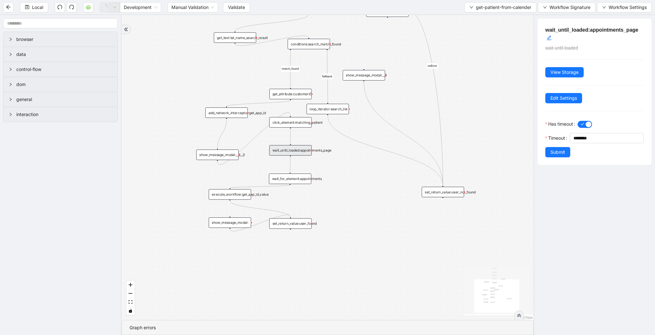
click at [302, 180] on div "wait_for_element:appointments" at bounding box center [290, 179] width 42 height 11
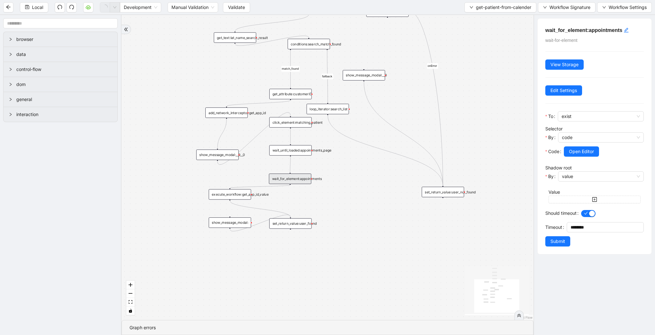
click at [238, 194] on div "execute_workflow:get_app_id_value" at bounding box center [230, 194] width 42 height 11
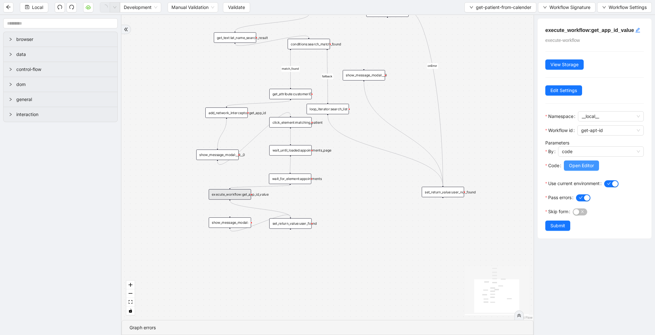
click at [588, 169] on span "Open Editor" at bounding box center [581, 165] width 25 height 7
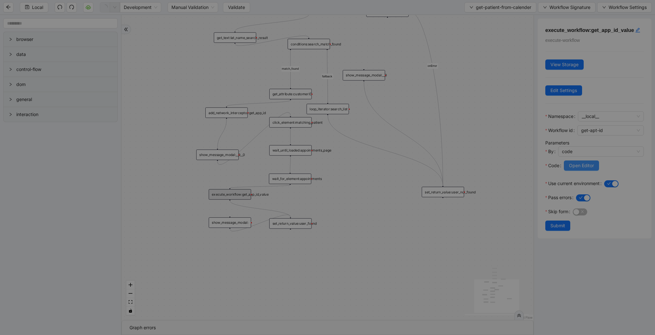
scroll to position [96, 0]
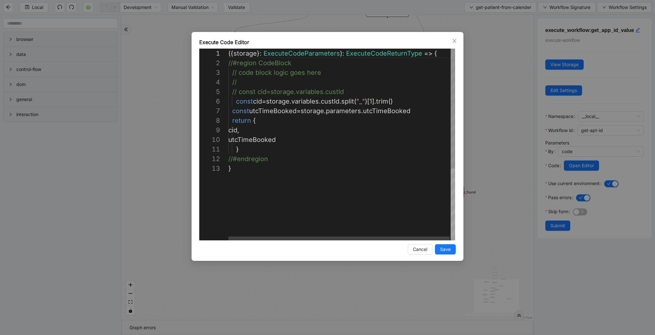
click at [495, 140] on div "**********" at bounding box center [327, 167] width 655 height 335
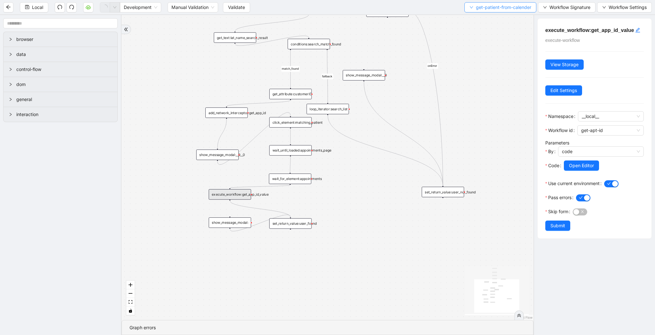
click at [487, 11] on button "get-patient-from-calender" at bounding box center [500, 7] width 72 height 10
drag, startPoint x: 291, startPoint y: 99, endPoint x: 252, endPoint y: 114, distance: 41.4
click at [252, 114] on div "trigger click_element:matching_patient wait_until_loaded:appointments_page wait…" at bounding box center [431, 50] width 364 height 269
click at [227, 119] on div "onError match_found fallback trigger click_element:matching_patient wait_until_…" at bounding box center [328, 167] width 412 height 305
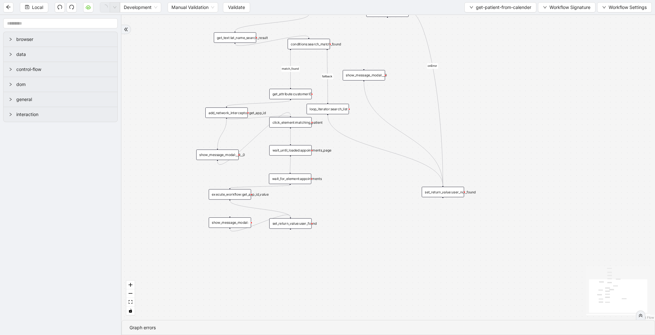
drag, startPoint x: 227, startPoint y: 118, endPoint x: 267, endPoint y: 110, distance: 41.0
click at [292, 118] on div "trigger click_element:matching_patient wait_until_loaded:appointments_page wait…" at bounding box center [484, 50] width 471 height 269
click at [39, 6] on span "Local" at bounding box center [37, 7] width 11 height 7
click at [32, 9] on span "Local" at bounding box center [37, 7] width 11 height 7
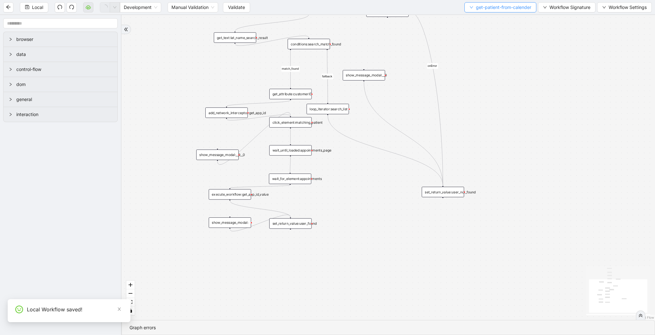
click at [488, 8] on span "get-patient-from-calender" at bounding box center [503, 7] width 55 height 7
click at [488, 24] on li "Select" at bounding box center [499, 20] width 70 height 10
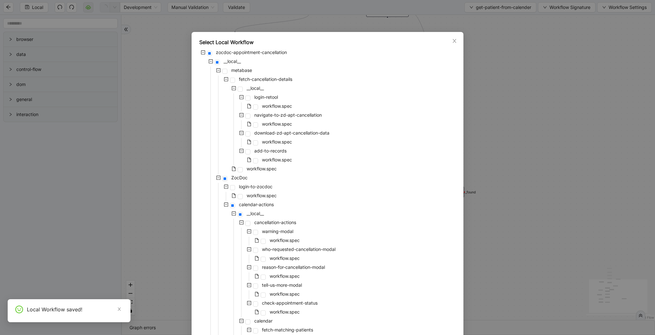
scroll to position [458, 0]
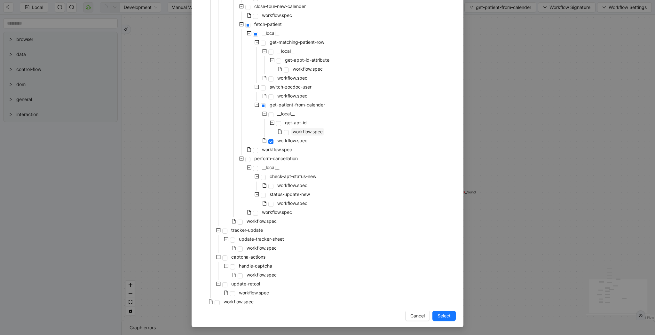
click at [308, 131] on span "workflow.spec" at bounding box center [308, 131] width 30 height 5
click at [445, 317] on span "Select" at bounding box center [444, 316] width 13 height 7
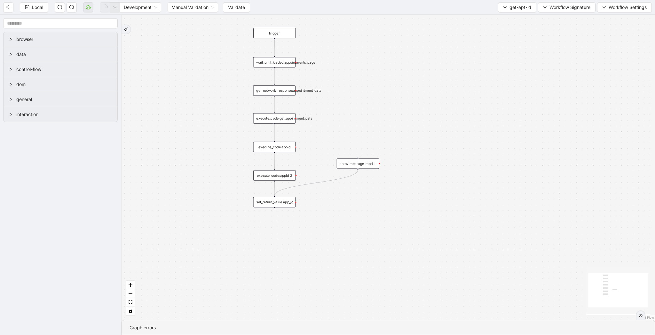
drag, startPoint x: 407, startPoint y: 166, endPoint x: 407, endPoint y: 246, distance: 80.3
click at [407, 246] on div "trigger wait_until_loaded:appointments_page get_network_response:appointment_da…" at bounding box center [389, 167] width 534 height 305
drag, startPoint x: 431, startPoint y: 142, endPoint x: 431, endPoint y: 159, distance: 17.0
click at [431, 159] on div "trigger wait_until_loaded:appointments_page get_network_response:appointment_da…" at bounding box center [389, 167] width 534 height 305
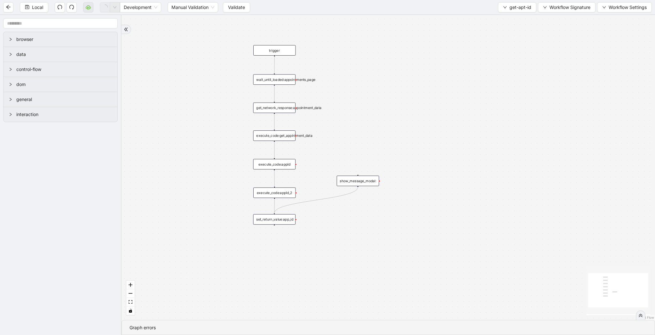
click at [290, 79] on div "wait_until_loaded:appointments_page" at bounding box center [274, 79] width 42 height 11
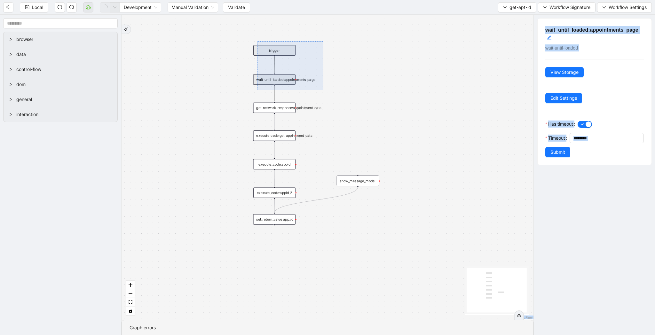
drag, startPoint x: 323, startPoint y: 90, endPoint x: 257, endPoint y: 41, distance: 82.3
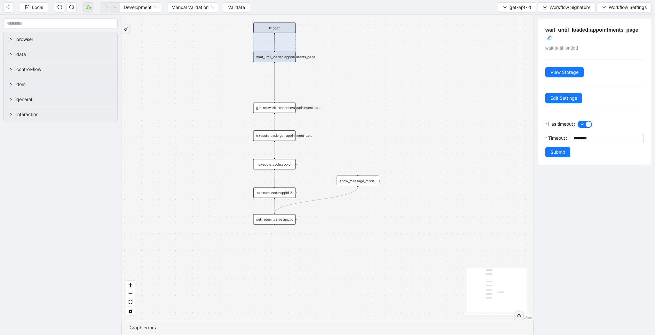
click at [274, 81] on icon "Edge from wait_until_loaded:appointments_page to get_network_response:appointme…" at bounding box center [274, 82] width 0 height 38
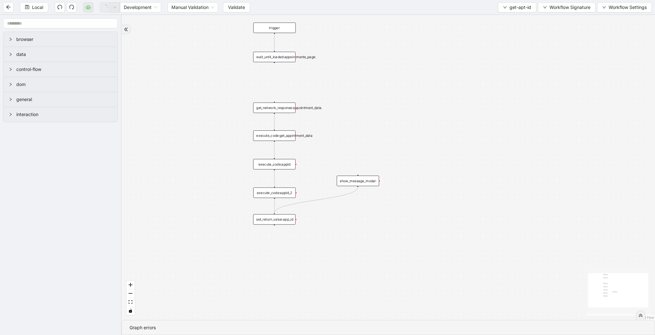
click at [275, 76] on div "trigger wait_until_loaded:appointments_page get_network_response:appointment_da…" at bounding box center [389, 167] width 534 height 305
click at [275, 67] on icon "plus-circle" at bounding box center [274, 70] width 7 height 7
type input "****"
click at [269, 84] on div "Delay" at bounding box center [274, 84] width 56 height 6
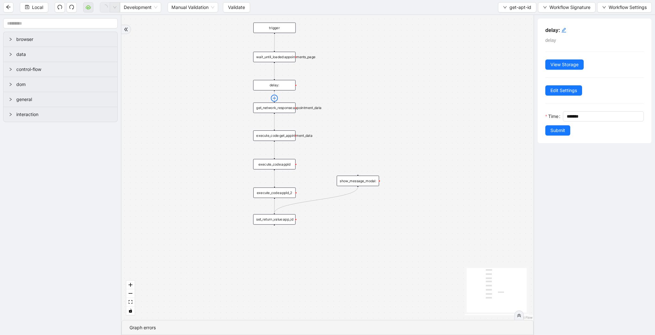
drag, startPoint x: 274, startPoint y: 90, endPoint x: 274, endPoint y: 99, distance: 9.0
click at [42, 9] on span "Local" at bounding box center [37, 7] width 11 height 7
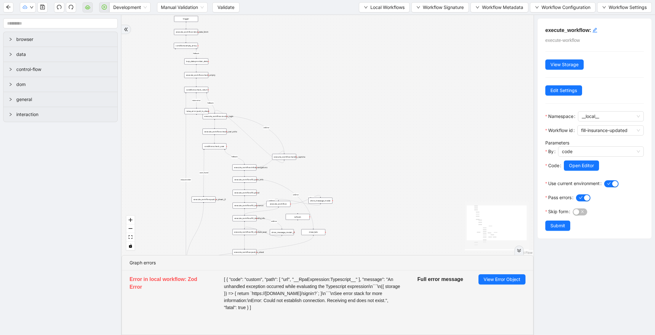
click at [275, 289] on span "[ { "code": "custom", "path": [ "url", "__RpaExpression:Typescript__" ], "messa…" at bounding box center [313, 293] width 178 height 35
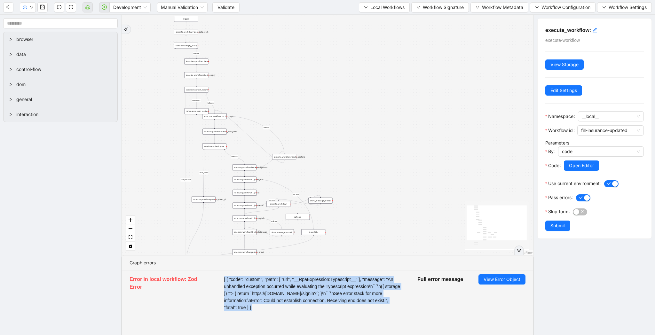
click at [275, 289] on span "[ { "code": "custom", "path": [ "url", "__RpaExpression:Typescript__" ], "messa…" at bounding box center [313, 293] width 178 height 35
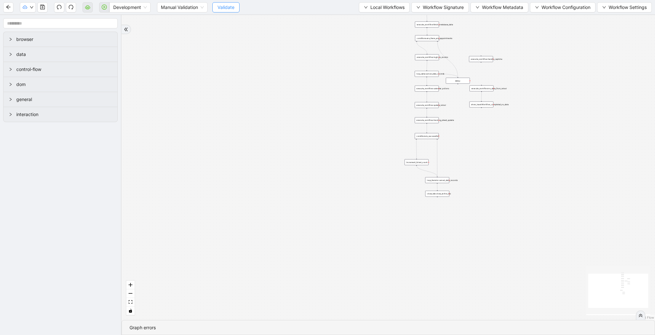
click at [228, 5] on span "Validate" at bounding box center [226, 7] width 17 height 7
click at [104, 10] on icon "play-circle" at bounding box center [104, 6] width 5 height 5
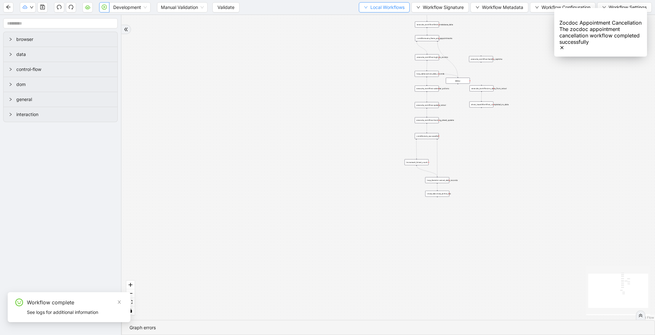
click at [390, 10] on span "Local Workflows" at bounding box center [387, 7] width 34 height 7
click at [385, 18] on span "Select" at bounding box center [382, 19] width 42 height 7
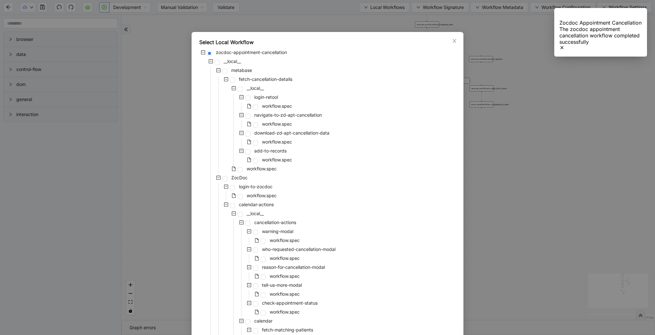
scroll to position [458, 0]
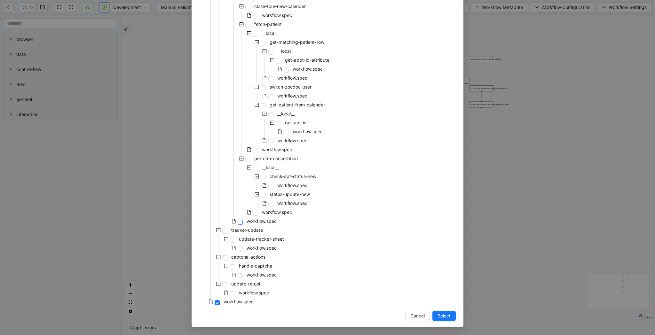
click at [239, 223] on span at bounding box center [240, 222] width 5 height 5
click at [419, 316] on span "Cancel" at bounding box center [417, 316] width 14 height 7
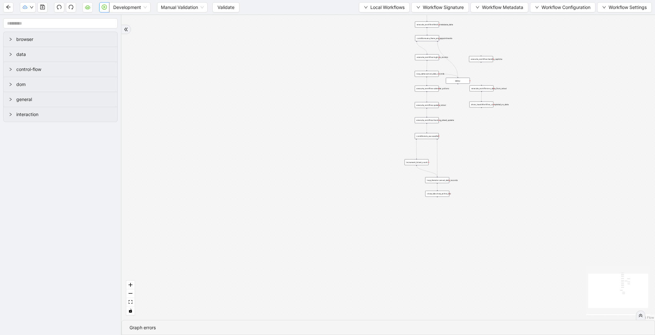
drag, startPoint x: 477, startPoint y: 201, endPoint x: 466, endPoint y: 209, distance: 13.7
click at [472, 207] on div "trigger execute_workflow:fetch_metabase_data execute_workflow:login_to_zocdoc e…" at bounding box center [389, 167] width 534 height 305
click at [365, 7] on button "Local Workflows" at bounding box center [384, 7] width 51 height 10
click at [363, 22] on span "Select" at bounding box center [382, 19] width 42 height 7
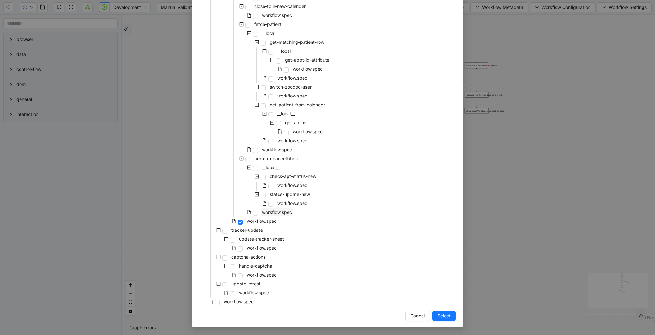
click at [282, 214] on span "workflow.spec" at bounding box center [277, 212] width 30 height 5
click at [439, 316] on span "Select" at bounding box center [444, 316] width 13 height 7
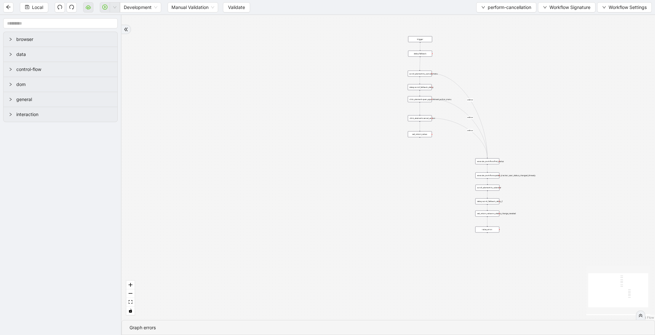
drag, startPoint x: 353, startPoint y: 202, endPoint x: 306, endPoint y: 241, distance: 60.6
click at [306, 241] on div "onError onError onError trigger click_element:open_appointment_action_menu clic…" at bounding box center [389, 167] width 534 height 305
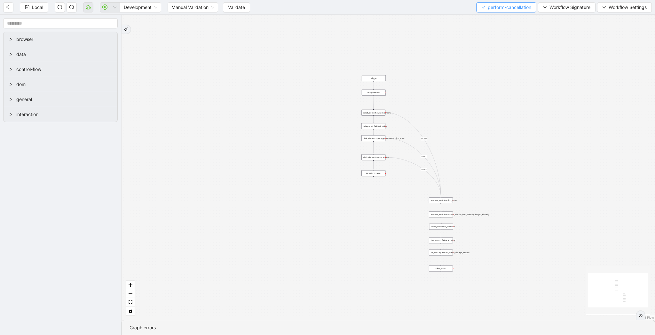
click at [504, 8] on span "perform-cancellation" at bounding box center [510, 7] width 44 height 7
click at [494, 21] on span "Select" at bounding box center [504, 19] width 51 height 7
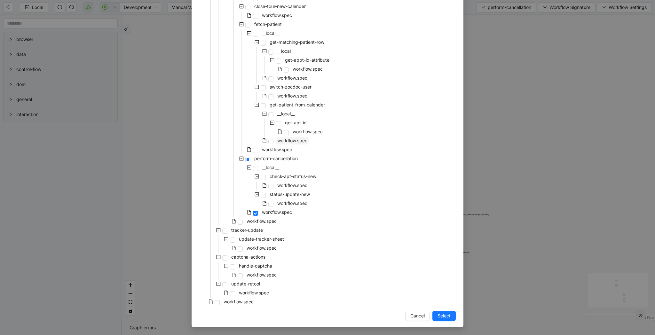
click at [292, 144] on span "workflow.spec" at bounding box center [292, 141] width 33 height 8
click at [290, 148] on span "workflow.spec" at bounding box center [277, 149] width 30 height 5
click at [452, 319] on button "Select" at bounding box center [444, 316] width 23 height 10
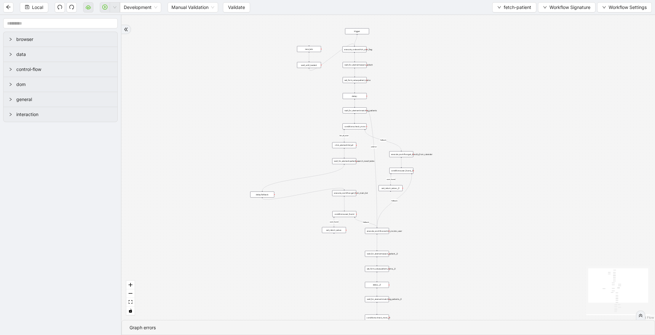
drag, startPoint x: 465, startPoint y: 277, endPoint x: 413, endPoint y: 207, distance: 87.8
click at [413, 207] on div "list_all_exist fallback list_all_exist fallback fallback fallback user_found us…" at bounding box center [389, 167] width 534 height 305
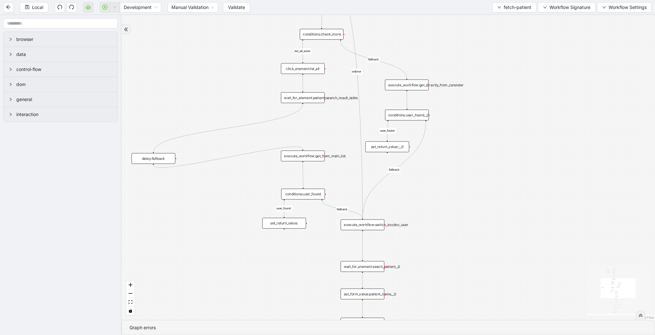
drag, startPoint x: 259, startPoint y: 190, endPoint x: 210, endPoint y: 227, distance: 61.4
click at [210, 227] on div "list_all_exist fallback list_all_exist fallback fallback fallback user_found us…" at bounding box center [389, 167] width 534 height 305
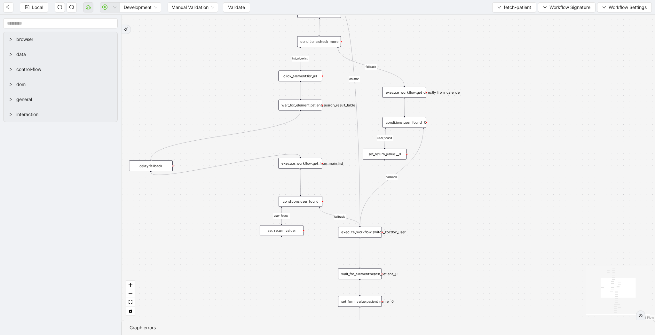
drag, startPoint x: 488, startPoint y: 166, endPoint x: 443, endPoint y: 257, distance: 100.6
click at [443, 257] on div "list_all_exist fallback list_all_exist fallback fallback fallback user_found us…" at bounding box center [389, 167] width 534 height 305
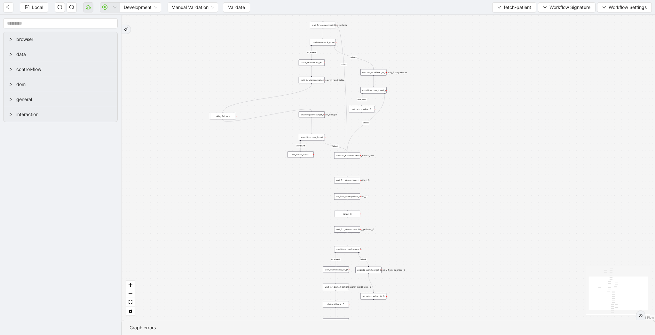
drag, startPoint x: 444, startPoint y: 260, endPoint x: 424, endPoint y: 120, distance: 141.9
click at [424, 120] on div "list_all_exist fallback list_all_exist fallback fallback fallback user_found us…" at bounding box center [389, 167] width 534 height 305
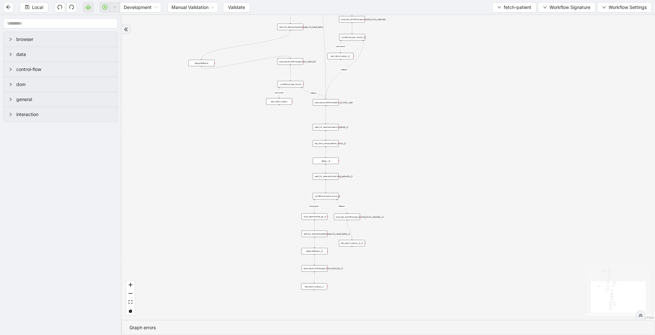
drag, startPoint x: 424, startPoint y: 181, endPoint x: 401, endPoint y: 127, distance: 57.8
click at [401, 127] on div "list_all_exist fallback list_all_exist fallback fallback fallback user_found us…" at bounding box center [389, 167] width 534 height 305
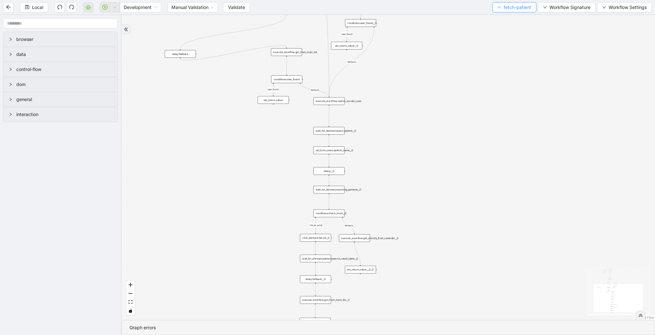
click at [518, 9] on span "fetch-patient" at bounding box center [518, 7] width 28 height 7
click at [518, 17] on span "Select" at bounding box center [513, 19] width 34 height 7
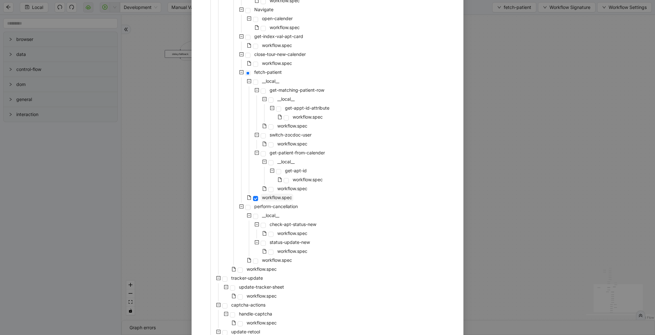
scroll to position [416, 0]
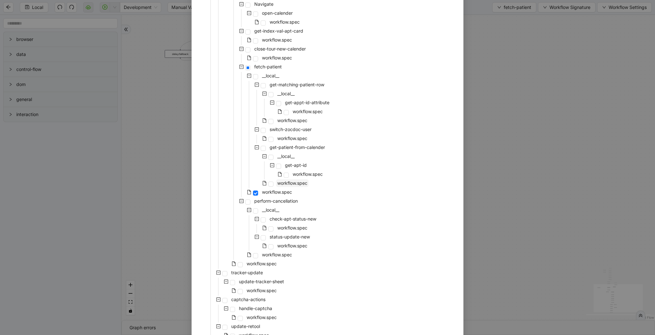
click at [285, 181] on span "workflow.spec" at bounding box center [292, 182] width 30 height 5
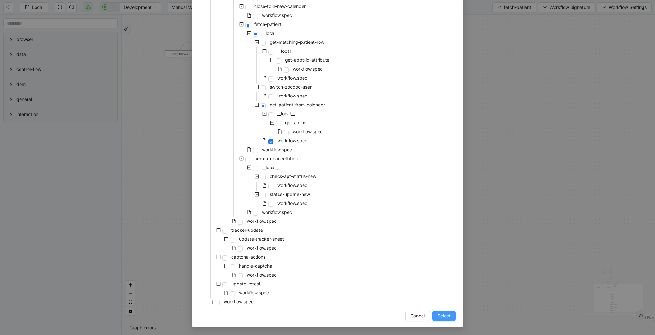
click at [440, 312] on button "Select" at bounding box center [444, 316] width 23 height 10
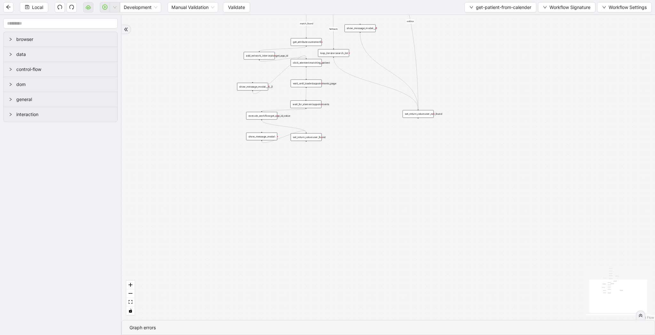
drag, startPoint x: 405, startPoint y: 240, endPoint x: 398, endPoint y: 274, distance: 34.1
click at [398, 274] on div "match_found fallback onError trigger click_element:matching_patient wait_until_…" at bounding box center [389, 167] width 534 height 305
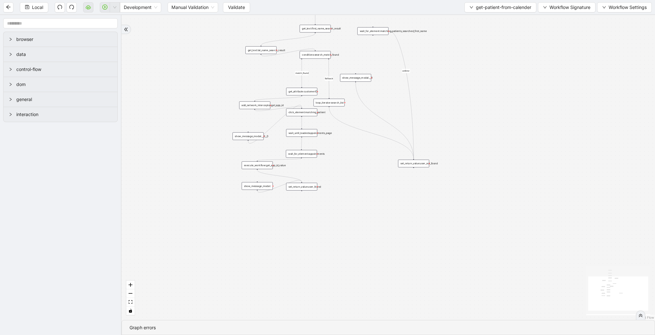
drag, startPoint x: 337, startPoint y: 176, endPoint x: 337, endPoint y: 236, distance: 59.8
click at [337, 236] on div "match_found fallback onError trigger click_element:matching_patient wait_until_…" at bounding box center [389, 167] width 534 height 305
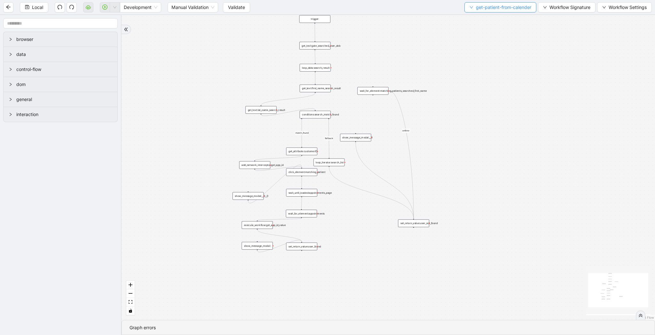
click at [478, 4] on span "get-patient-from-calender" at bounding box center [503, 7] width 55 height 7
click at [477, 13] on ul "Select Create Remove" at bounding box center [499, 29] width 72 height 33
click at [477, 22] on span "Select" at bounding box center [499, 19] width 62 height 7
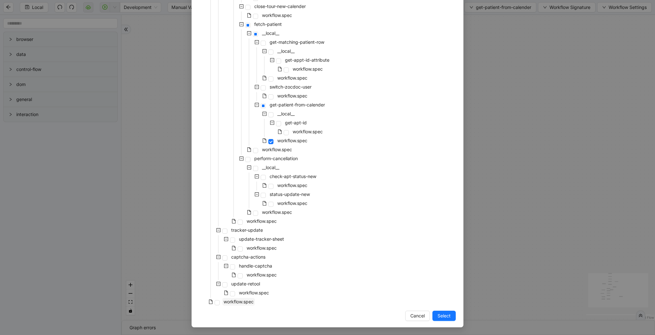
click at [228, 301] on span "workflow.spec" at bounding box center [239, 301] width 30 height 5
click at [444, 313] on span "Select" at bounding box center [444, 316] width 13 height 7
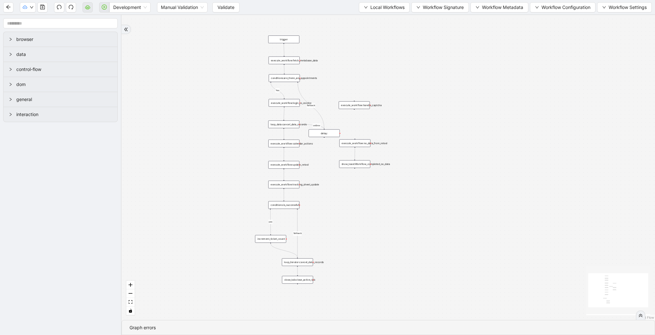
drag, startPoint x: 423, startPoint y: 121, endPoint x: 419, endPoint y: 152, distance: 30.7
click at [419, 152] on div "Yes yes fallback fallback onError trigger execute_workflow:fetch_metabase_data …" at bounding box center [389, 167] width 534 height 305
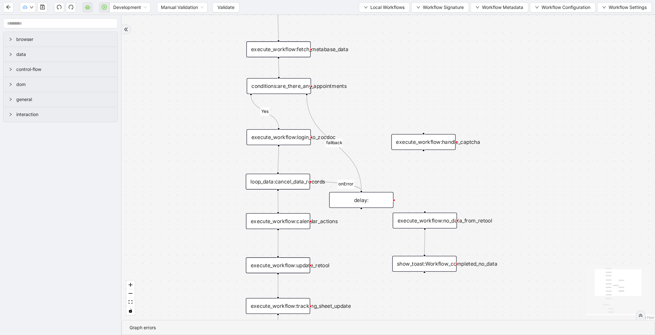
click at [281, 139] on div "execute_workflow:login_to_zocdoc" at bounding box center [279, 137] width 64 height 16
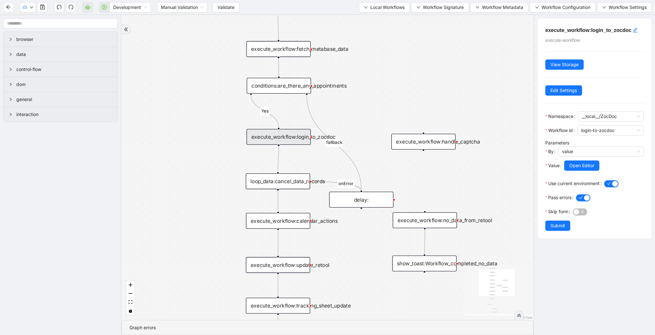
drag, startPoint x: 355, startPoint y: 112, endPoint x: 354, endPoint y: 67, distance: 45.4
click at [354, 67] on div "Yes yes fallback fallback onError trigger execute_workflow:fetch_metabase_data …" at bounding box center [328, 167] width 412 height 305
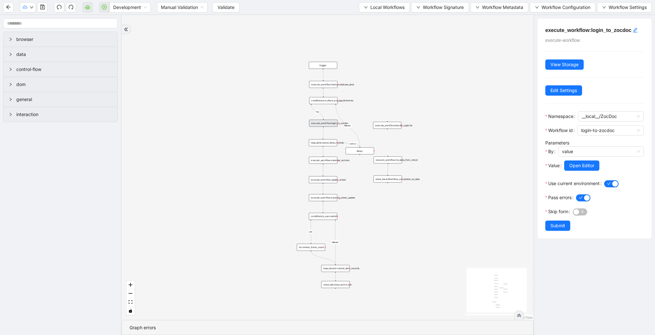
drag, startPoint x: 410, startPoint y: 263, endPoint x: 397, endPoint y: 247, distance: 20.4
click at [397, 247] on div "Yes yes fallback fallback onError trigger execute_workflow:fetch_metabase_data …" at bounding box center [328, 167] width 412 height 305
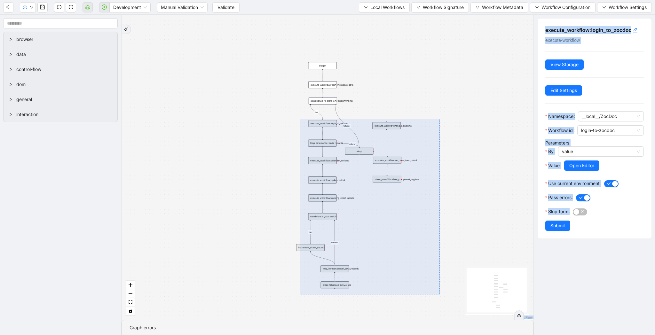
drag, startPoint x: 440, startPoint y: 295, endPoint x: 300, endPoint y: 119, distance: 224.9
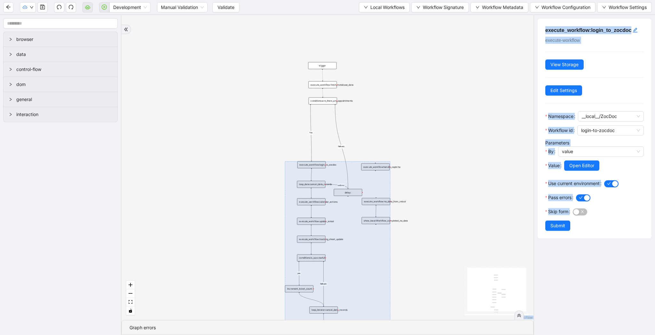
drag, startPoint x: 334, startPoint y: 162, endPoint x: 323, endPoint y: 203, distance: 42.8
click at [323, 203] on div at bounding box center [337, 245] width 105 height 169
click at [390, 108] on div "Yes yes fallback fallback onError trigger execute_workflow:fetch_metabase_data …" at bounding box center [328, 167] width 412 height 305
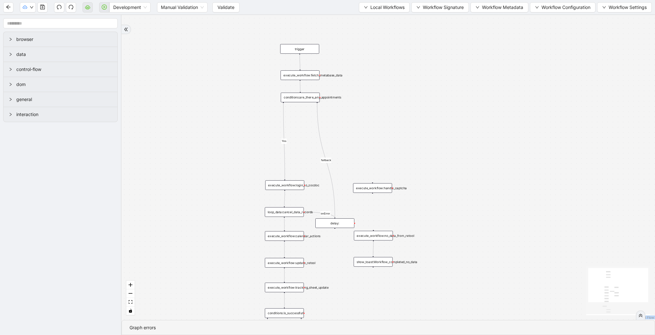
drag, startPoint x: 249, startPoint y: 108, endPoint x: 209, endPoint y: 109, distance: 39.7
click at [209, 109] on div "Yes yes fallback fallback onError trigger execute_workflow:fetch_metabase_data …" at bounding box center [389, 167] width 534 height 305
click at [273, 128] on icon "Edge from conditions:are_there_any_appointments to execute_workflow:login_to_zo…" at bounding box center [273, 141] width 1 height 76
click at [83, 25] on input "text" at bounding box center [60, 23] width 115 height 10
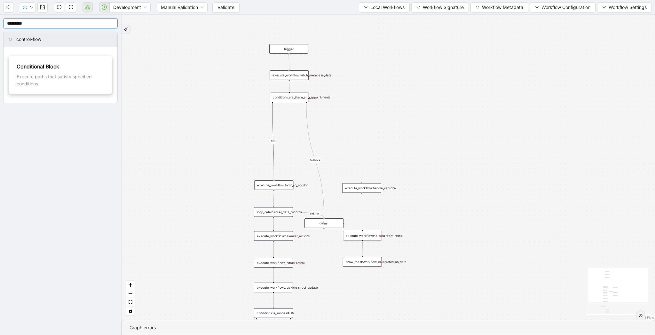
type input "*********"
drag, startPoint x: 268, startPoint y: 137, endPoint x: 239, endPoint y: 137, distance: 28.5
click at [239, 137] on div "conditions:" at bounding box center [250, 136] width 39 height 10
drag, startPoint x: 246, startPoint y: 135, endPoint x: 274, endPoint y: 133, distance: 28.5
click at [274, 133] on div "conditions:" at bounding box center [271, 134] width 39 height 10
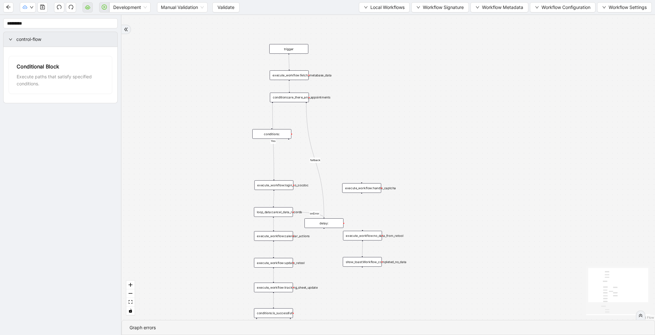
click at [274, 133] on div "conditions:" at bounding box center [271, 134] width 39 height 10
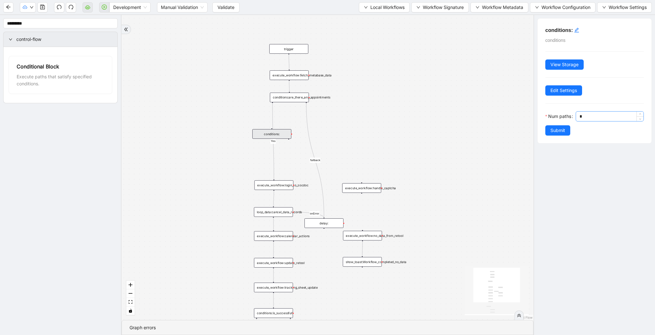
click at [587, 117] on input "*" at bounding box center [612, 117] width 64 height 10
click at [589, 118] on input "Num paths" at bounding box center [612, 117] width 64 height 10
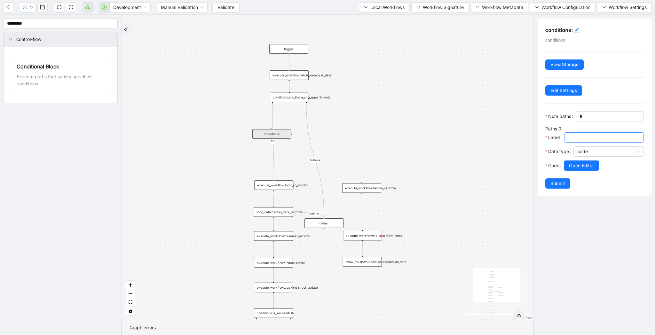
click at [589, 139] on input "Label" at bounding box center [603, 137] width 71 height 7
drag, startPoint x: 275, startPoint y: 134, endPoint x: 206, endPoint y: 186, distance: 86.8
click at [206, 180] on div "conditions:" at bounding box center [209, 175] width 39 height 10
drag, startPoint x: 281, startPoint y: 186, endPoint x: 280, endPoint y: 133, distance: 52.8
click at [280, 133] on div "execute_workflow:login_to_zocdoc" at bounding box center [272, 133] width 39 height 10
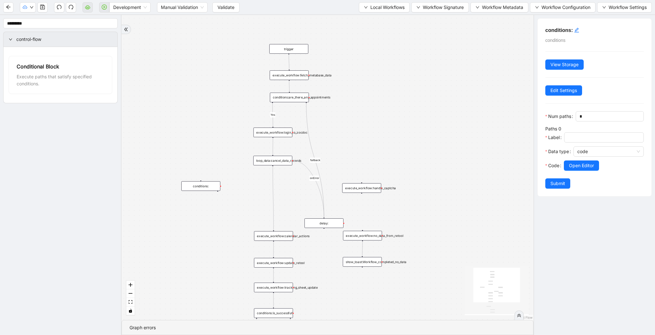
drag, startPoint x: 277, startPoint y: 213, endPoint x: 277, endPoint y: 161, distance: 51.5
click at [277, 161] on div "loop_data:cancel_data_records" at bounding box center [272, 161] width 39 height 10
drag, startPoint x: 203, startPoint y: 186, endPoint x: 275, endPoint y: 186, distance: 72.0
click at [275, 186] on div "conditions:" at bounding box center [272, 186] width 39 height 10
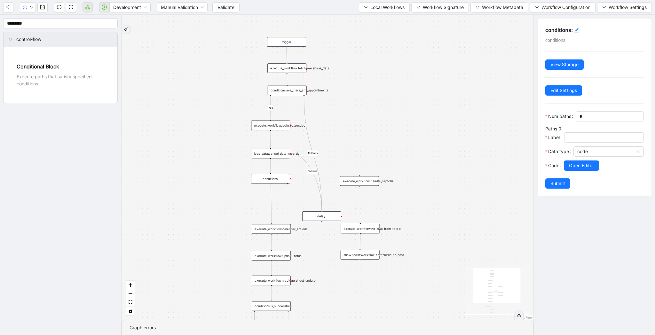
drag, startPoint x: 220, startPoint y: 216, endPoint x: 203, endPoint y: 188, distance: 31.9
click at [203, 188] on div "Yes yes fallback fallback onError trigger execute_workflow:fetch_metabase_data …" at bounding box center [328, 167] width 412 height 305
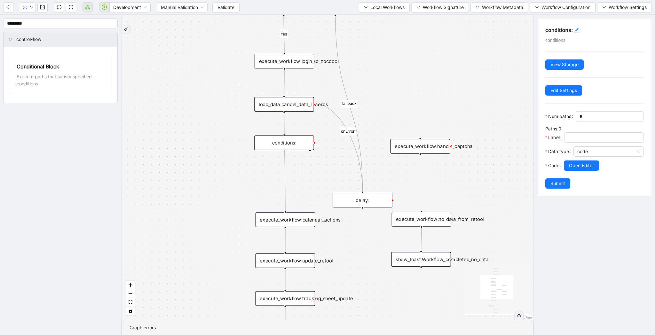
drag, startPoint x: 203, startPoint y: 188, endPoint x: 189, endPoint y: 105, distance: 85.0
click at [189, 105] on div "Yes yes fallback fallback onError trigger execute_workflow:fetch_metabase_data …" at bounding box center [328, 167] width 412 height 305
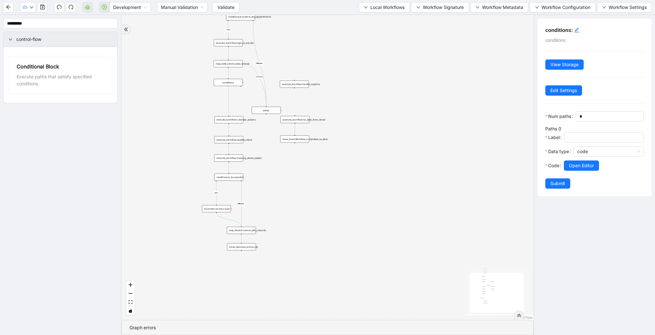
click at [236, 83] on div "conditions:" at bounding box center [228, 82] width 29 height 7
click at [580, 142] on span at bounding box center [604, 137] width 80 height 10
type input "*"
type input "**********"
click at [559, 183] on span "Submit" at bounding box center [558, 183] width 15 height 7
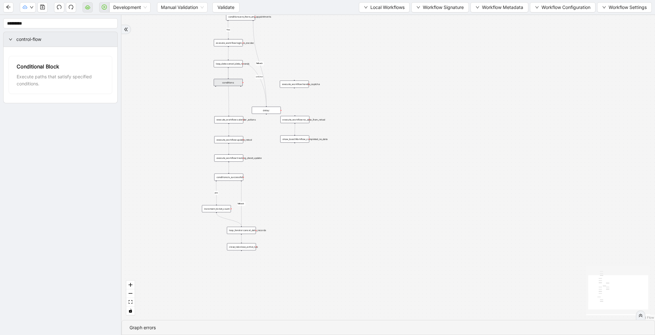
drag, startPoint x: 228, startPoint y: 67, endPoint x: 230, endPoint y: 80, distance: 12.9
click at [230, 80] on div "trigger execute_workflow:fetch_metabase_data execute_workflow:login_to_zocdoc e…" at bounding box center [387, 69] width 322 height 184
drag, startPoint x: 241, startPoint y: 85, endPoint x: 266, endPoint y: 204, distance: 121.7
click at [266, 204] on div "Yes yes fallback fallback onError trigger execute_workflow:fetch_metabase_data …" at bounding box center [389, 167] width 534 height 305
drag, startPoint x: 241, startPoint y: 86, endPoint x: 243, endPoint y: 228, distance: 142.1
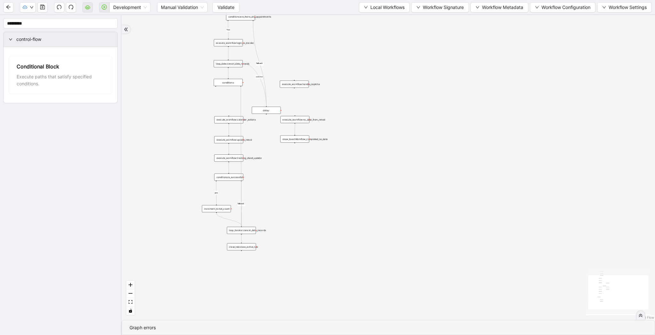
click at [243, 162] on div "trigger execute_workflow:fetch_metabase_data execute_workflow:login_to_zocdoc e…" at bounding box center [387, 69] width 322 height 184
click at [226, 83] on div "conditions:" at bounding box center [228, 82] width 29 height 7
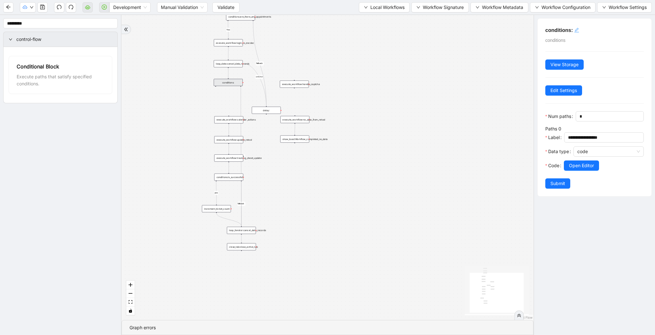
click at [577, 29] on icon "edit" at bounding box center [577, 30] width 4 height 4
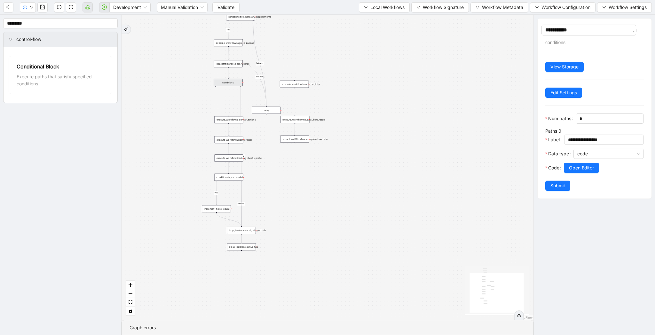
type textarea "**********"
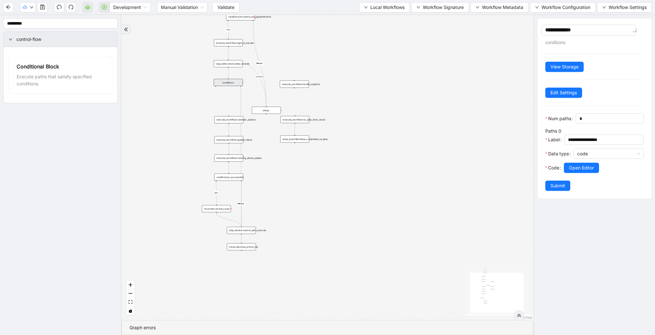
type textarea "**********"
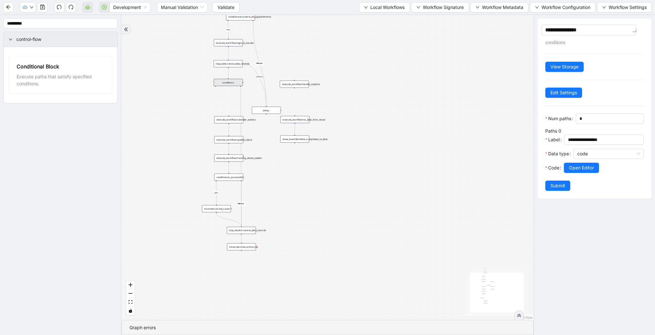
type textarea "**********"
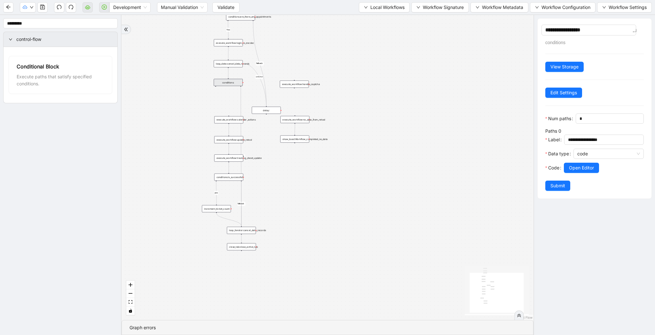
type textarea "**********"
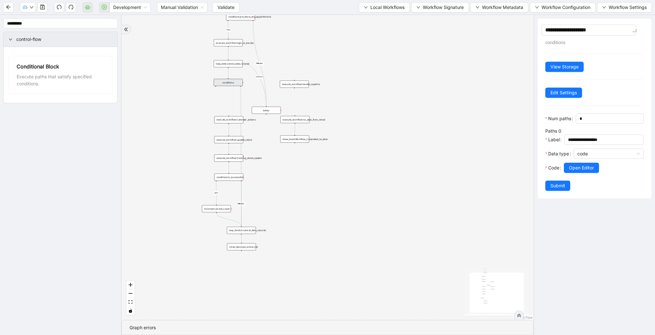
type textarea "**********"
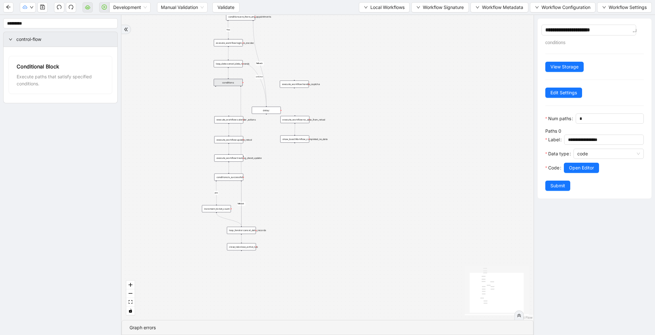
type textarea "**********"
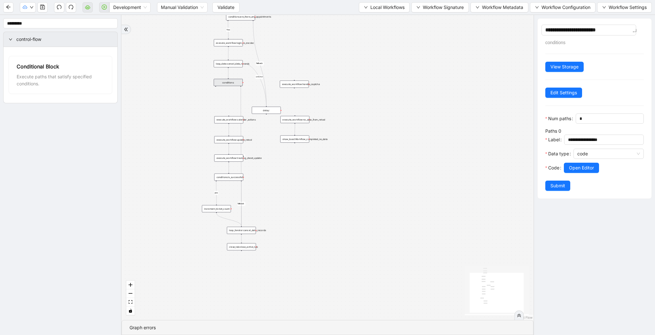
type textarea "**********"
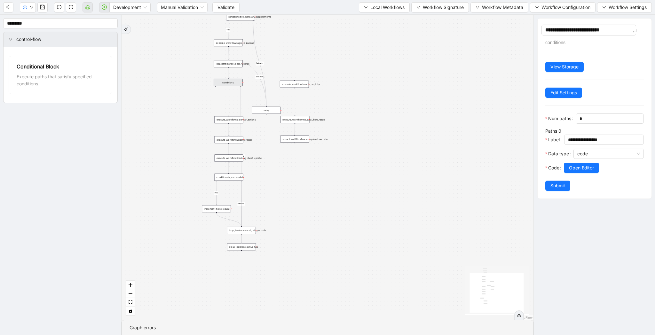
type textarea "**********"
click at [565, 97] on div "**********" at bounding box center [595, 109] width 114 height 180
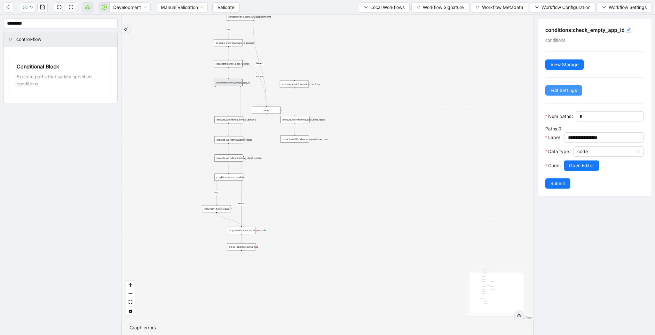
click at [566, 87] on span "Edit Settings" at bounding box center [564, 90] width 27 height 7
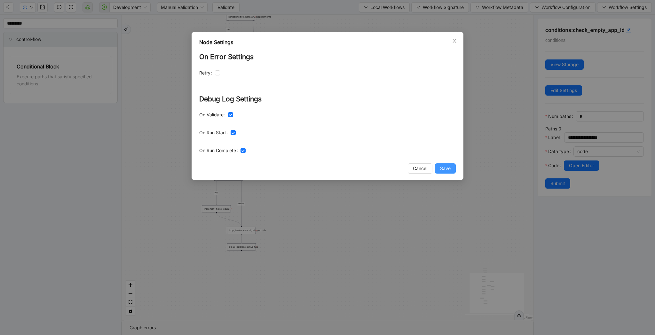
click at [451, 169] on button "Save" at bounding box center [445, 168] width 21 height 10
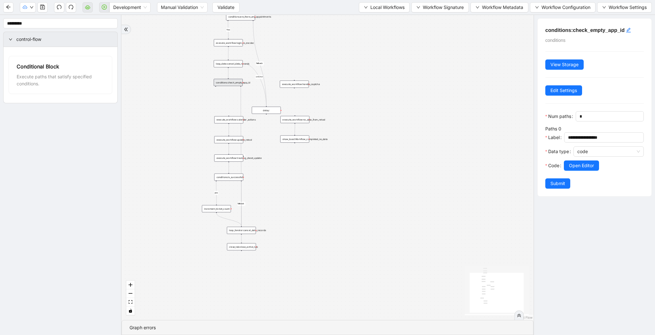
click at [549, 183] on button "Submit" at bounding box center [557, 184] width 25 height 10
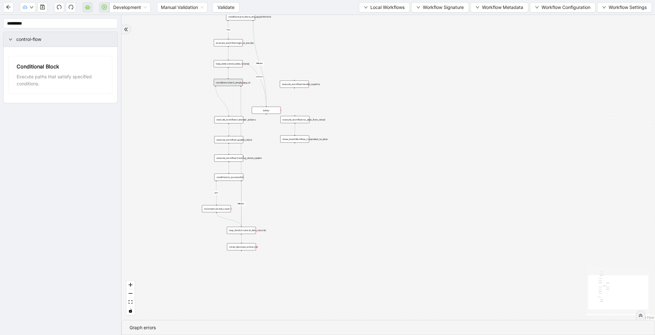
drag, startPoint x: 216, startPoint y: 86, endPoint x: 235, endPoint y: 86, distance: 19.5
click at [231, 115] on div "Yes yes fallback fallback onError fallback trigger execute_workflow:fetch_metab…" at bounding box center [389, 167] width 534 height 305
click at [239, 82] on div "conditions:check_empty_app_id" at bounding box center [228, 82] width 29 height 7
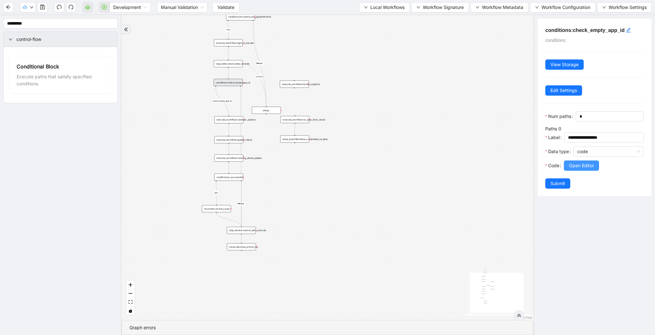
click at [584, 163] on span "Open Editor" at bounding box center [581, 165] width 25 height 7
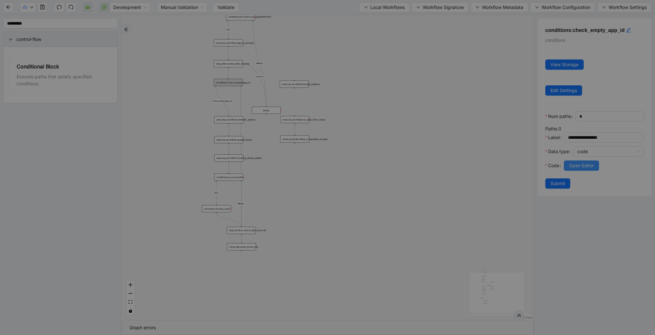
scroll to position [58, 0]
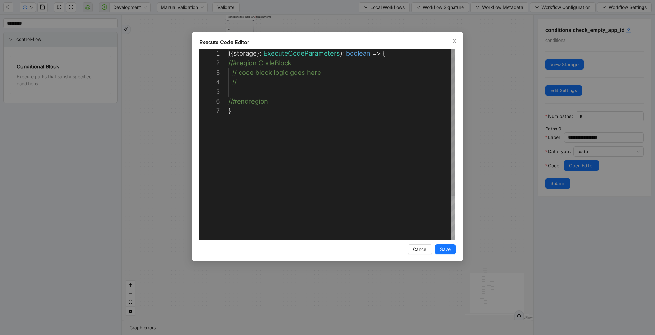
click at [256, 91] on div "({ storage }: ExecuteCodeParameters ): boolean => { //#region CodeBlock // code…" at bounding box center [341, 174] width 227 height 250
type textarea "**********"
click at [448, 254] on button "Save" at bounding box center [445, 249] width 21 height 10
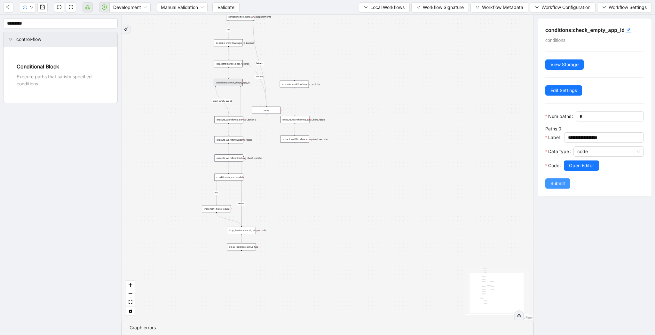
click at [554, 187] on button "Submit" at bounding box center [557, 184] width 25 height 10
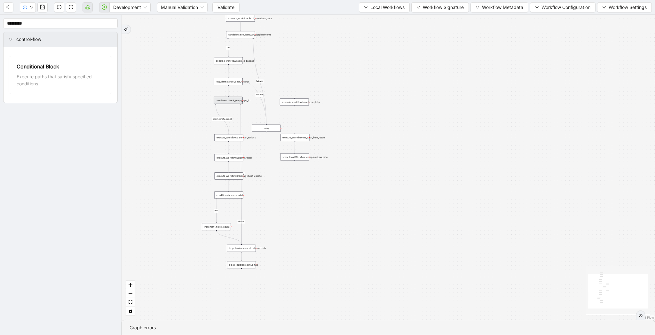
drag, startPoint x: 296, startPoint y: 54, endPoint x: 296, endPoint y: 75, distance: 20.5
click at [296, 74] on div "Yes yes fallback fallback onError fallback check_empty_app_id trigger execute_w…" at bounding box center [389, 167] width 534 height 305
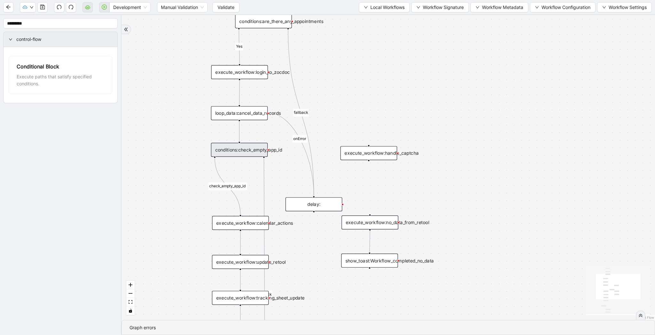
drag, startPoint x: 191, startPoint y: 85, endPoint x: 201, endPoint y: 113, distance: 29.5
click at [201, 113] on div "Yes yes fallback fallback onError fallback check_empty_app_id trigger execute_w…" at bounding box center [389, 167] width 534 height 305
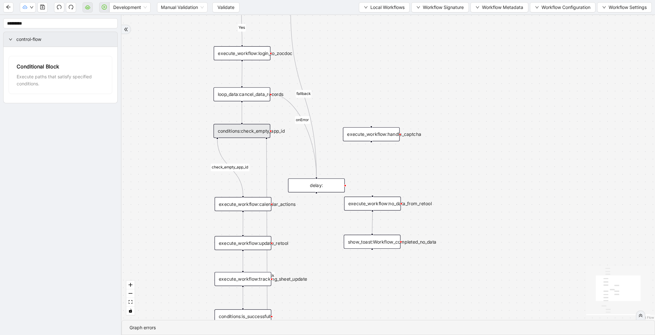
drag, startPoint x: 201, startPoint y: 211, endPoint x: 194, endPoint y: 162, distance: 49.5
click at [194, 162] on div "Yes yes fallback fallback onError fallback check_empty_app_id trigger execute_w…" at bounding box center [389, 167] width 534 height 305
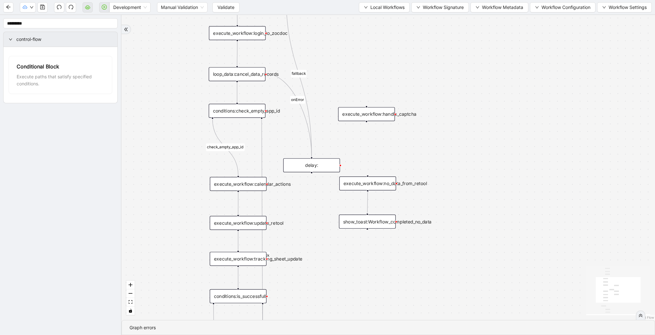
click at [242, 186] on div "execute_workflow:calendar_actions" at bounding box center [238, 184] width 57 height 14
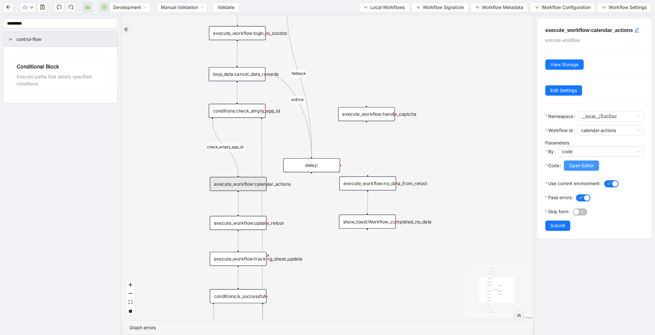
click at [571, 169] on button "Open Editor" at bounding box center [581, 166] width 35 height 10
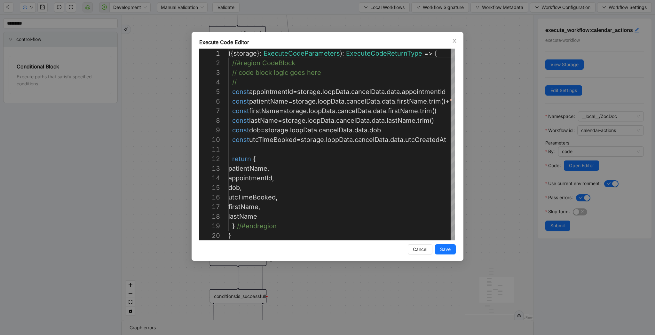
scroll to position [77, 0]
type textarea "**********"
click at [280, 90] on div "({ storage }: ExecuteCodeParameters ): ExecuteCodeReturnType => { //#region Cod…" at bounding box center [432, 236] width 408 height 374
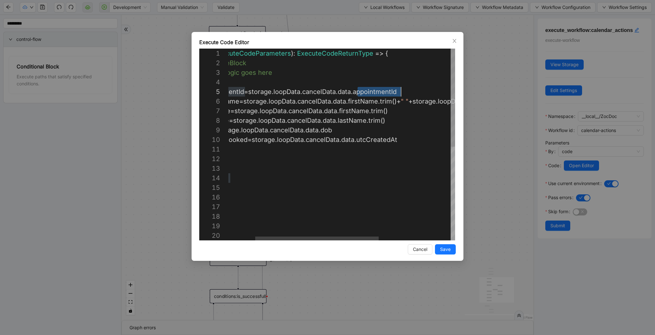
scroll to position [38, 222]
click at [481, 93] on div "Execute Code Editor 1 2 3 4 5 6 7 8 9 10 11 12 13 14 15 16 17 18 19 20 ({ stora…" at bounding box center [327, 167] width 655 height 335
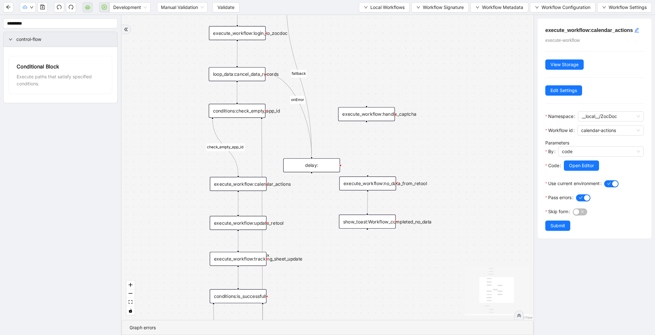
click at [239, 115] on div "conditions:check_empty_app_id" at bounding box center [237, 111] width 57 height 14
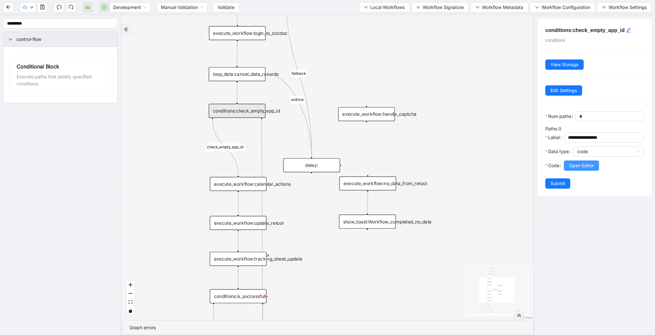
click at [592, 164] on span "Open Editor" at bounding box center [581, 165] width 25 height 7
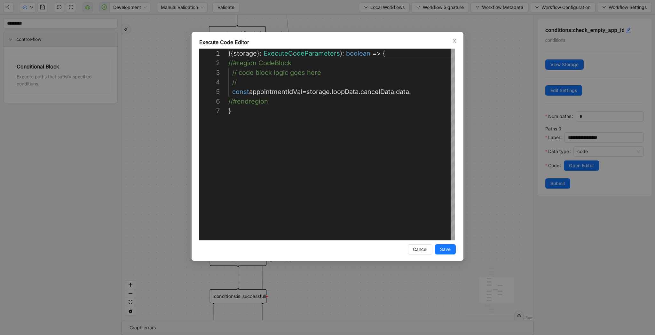
scroll to position [58, 0]
click at [417, 94] on div "({ storage }: ExecuteCodeParameters ): boolean => { //#region CodeBlock // code…" at bounding box center [341, 174] width 227 height 250
paste textarea "**********"
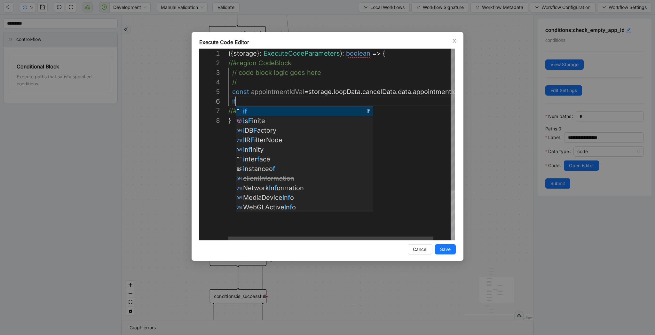
scroll to position [48, 10]
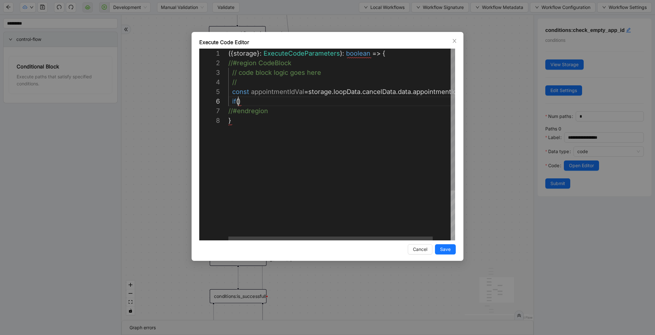
click at [264, 91] on div "({ storage }: ExecuteCodeParameters ): boolean => { //#region CodeBlock // code…" at bounding box center [351, 178] width 247 height 259
click at [238, 103] on div "({ storage }: ExecuteCodeParameters ): boolean => { //#region CodeBlock // code…" at bounding box center [351, 178] width 247 height 259
paste textarea "**********"
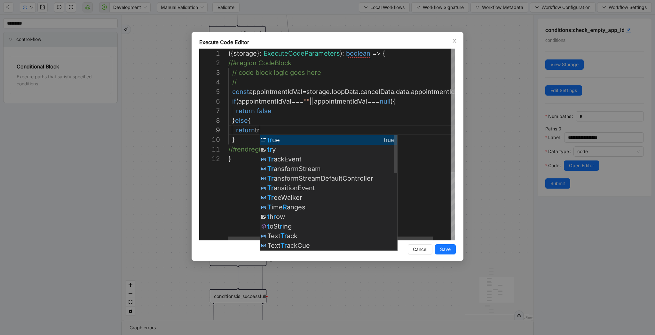
scroll to position [77, 39]
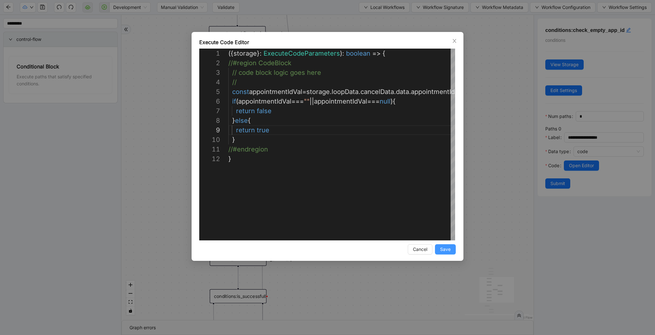
type textarea "**********"
click at [441, 247] on span "Save" at bounding box center [445, 249] width 11 height 7
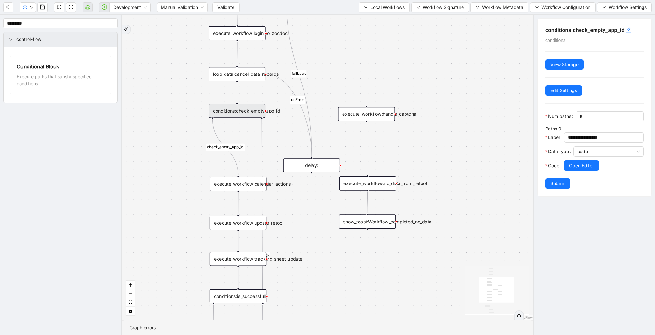
click at [559, 183] on span "Submit" at bounding box center [558, 183] width 15 height 7
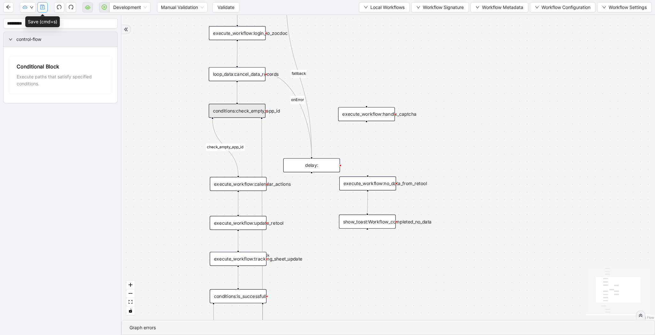
click at [42, 10] on icon "save" at bounding box center [42, 6] width 5 height 5
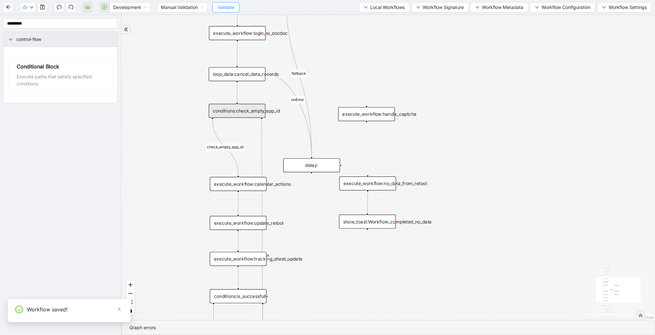
click at [222, 9] on span "Validate" at bounding box center [226, 7] width 17 height 7
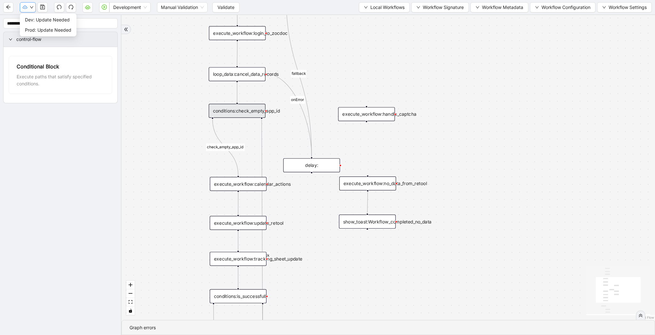
click at [31, 8] on icon "down" at bounding box center [31, 7] width 3 height 2
click at [42, 8] on icon "save" at bounding box center [42, 7] width 4 height 4
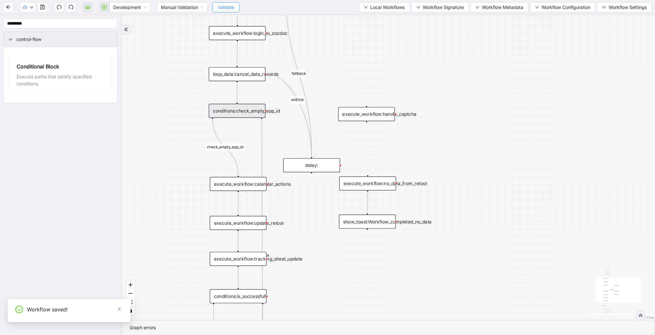
click at [223, 6] on span "Validate" at bounding box center [226, 7] width 17 height 7
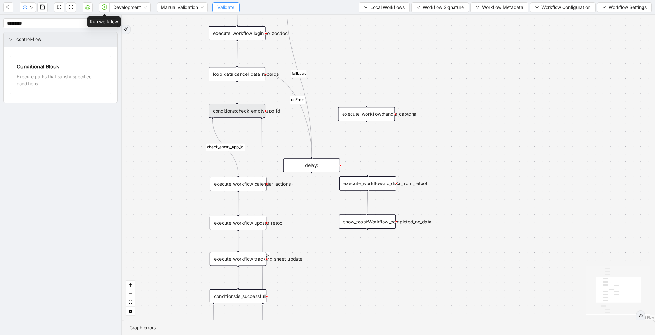
click at [103, 7] on icon "play-circle" at bounding box center [104, 6] width 5 height 5
click at [42, 6] on icon "save" at bounding box center [42, 6] width 5 height 5
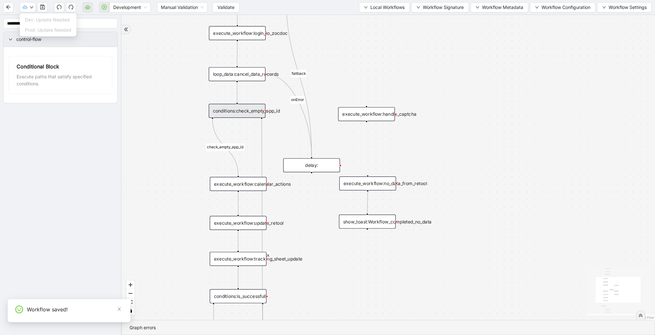
click at [31, 6] on icon "down" at bounding box center [32, 7] width 4 height 4
click at [242, 8] on div "Development Manual Validation Validate Local Workflows Workflow Signature Workf…" at bounding box center [327, 7] width 655 height 14
click at [234, 8] on span "Validate" at bounding box center [226, 7] width 17 height 7
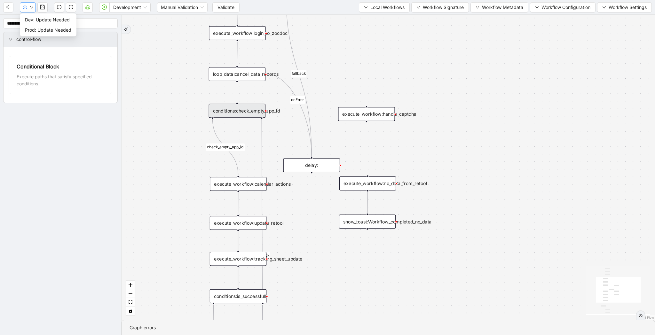
click at [28, 9] on button "button" at bounding box center [28, 7] width 16 height 10
click at [35, 21] on span "Dev: Update Needed" at bounding box center [48, 19] width 46 height 7
click at [29, 8] on button "button" at bounding box center [28, 7] width 16 height 10
click at [32, 32] on span "Prod: Update Needed" at bounding box center [48, 30] width 46 height 7
